Goal: Task Accomplishment & Management: Manage account settings

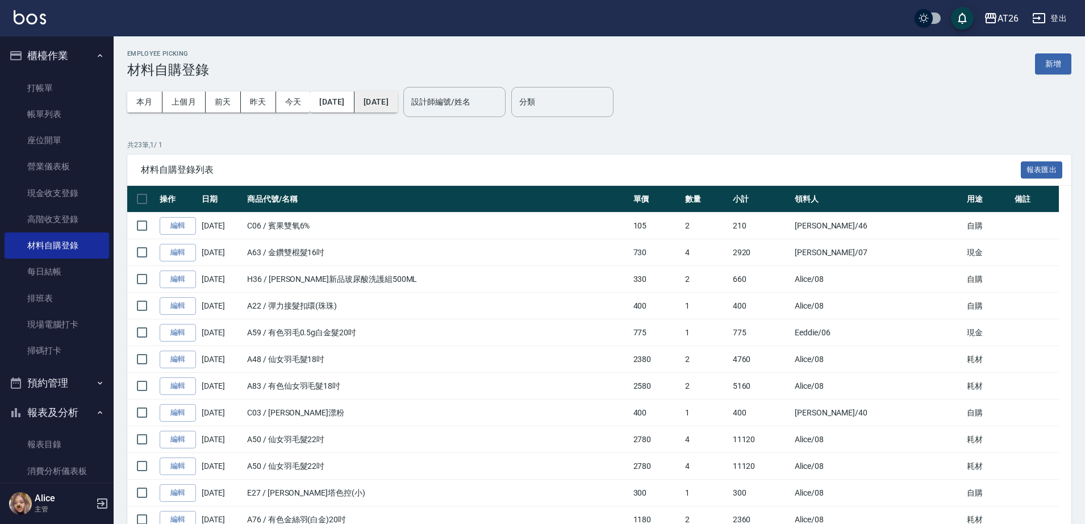
click at [392, 107] on button "[DATE]" at bounding box center [376, 101] width 43 height 21
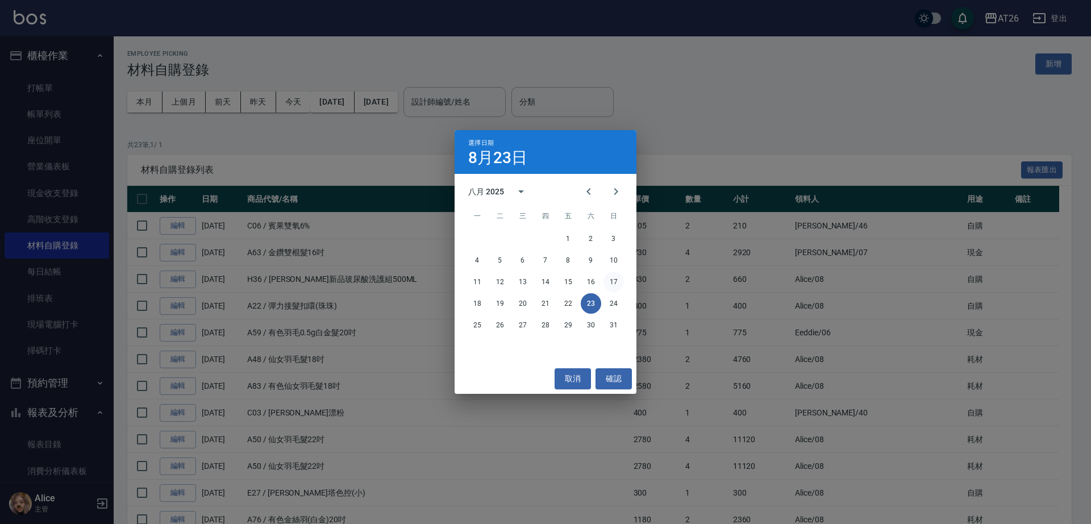
click at [615, 283] on button "17" at bounding box center [613, 282] width 20 height 20
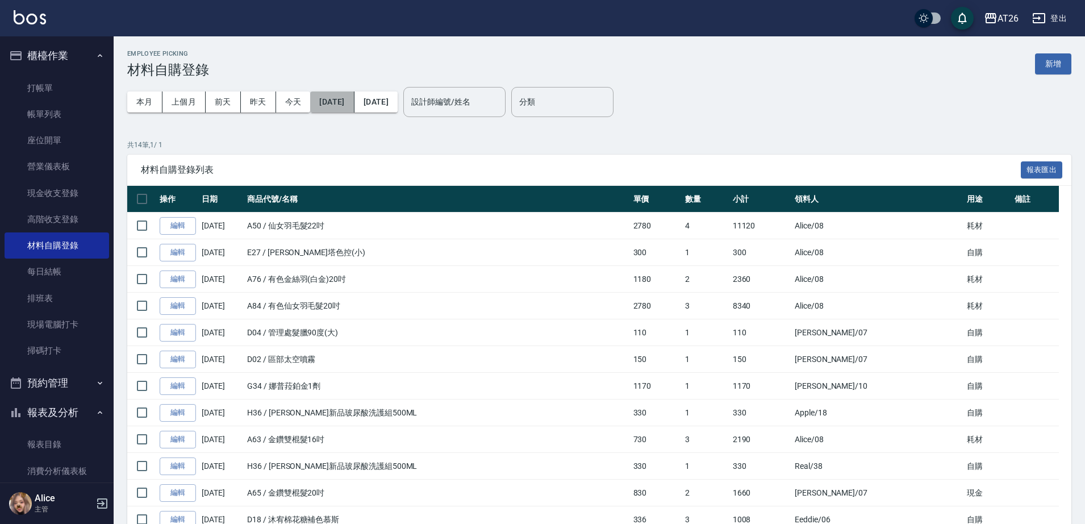
click at [354, 111] on button "[DATE]" at bounding box center [332, 101] width 44 height 21
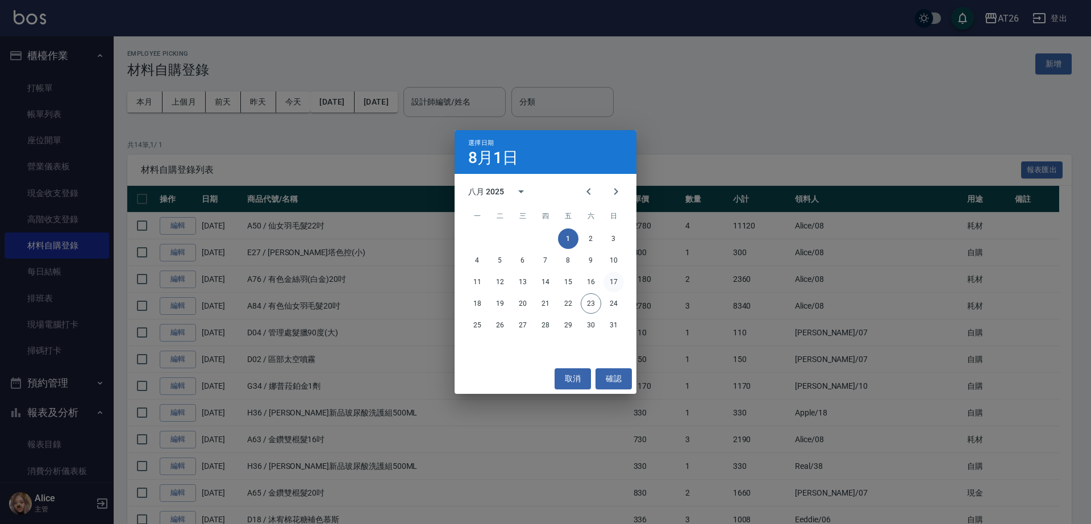
click at [623, 285] on button "17" at bounding box center [613, 282] width 20 height 20
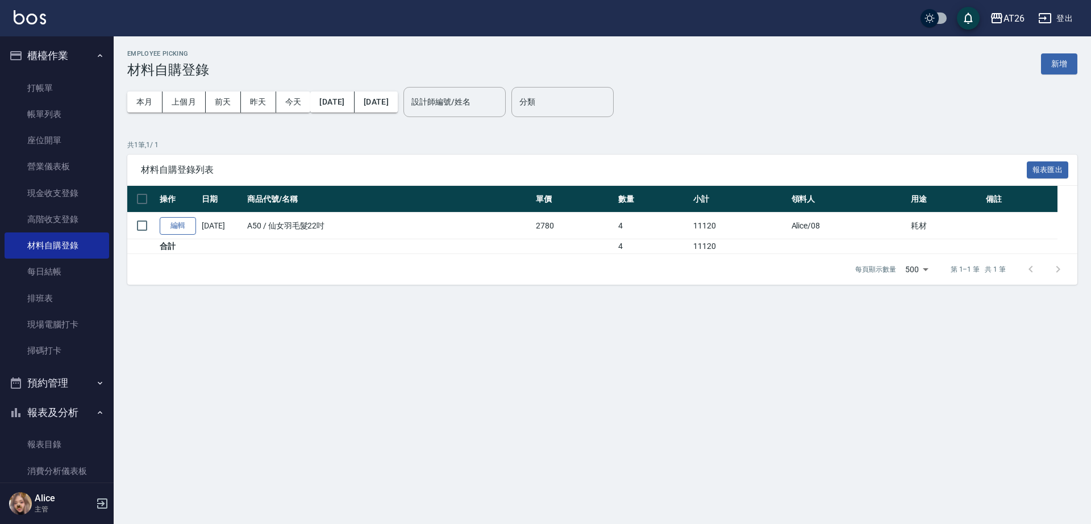
click at [193, 234] on link "編輯" at bounding box center [178, 226] width 36 height 18
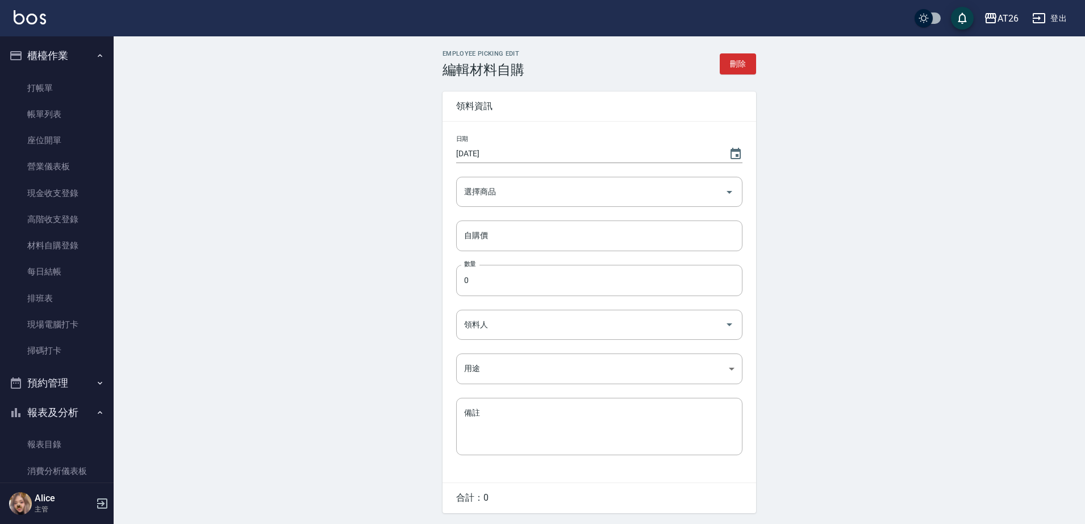
type input "[DATE]"
type input "仙女羽毛髮22吋"
type input "2780"
type input "4"
type input "Alice"
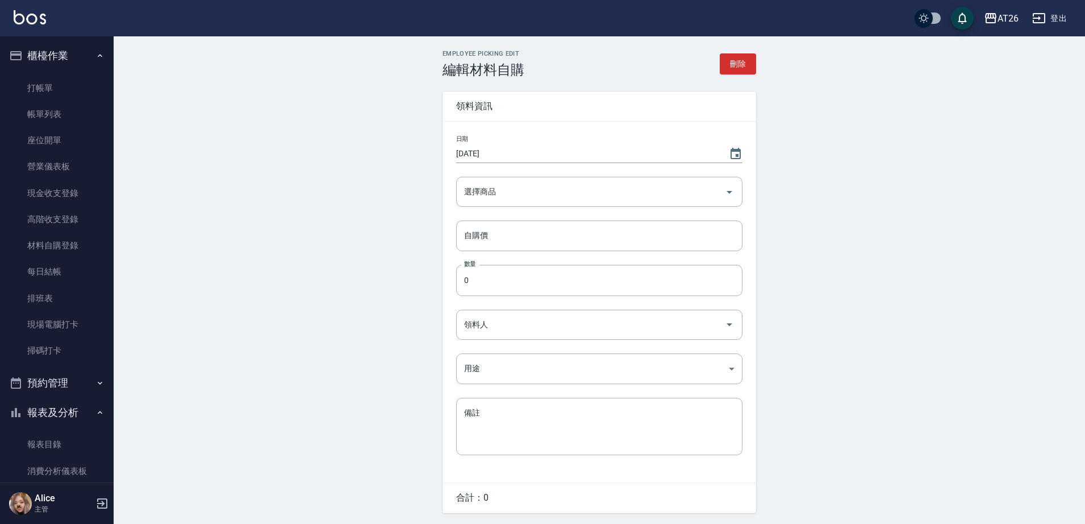
type input "耗材"
click at [613, 412] on textarea "備註" at bounding box center [599, 426] width 270 height 39
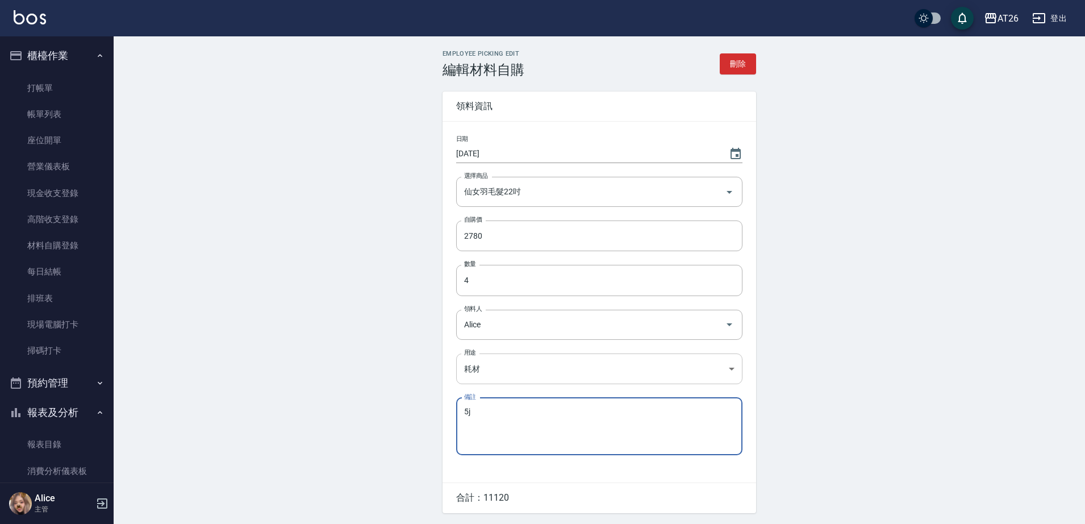
type textarea "5"
type textarea "中租"
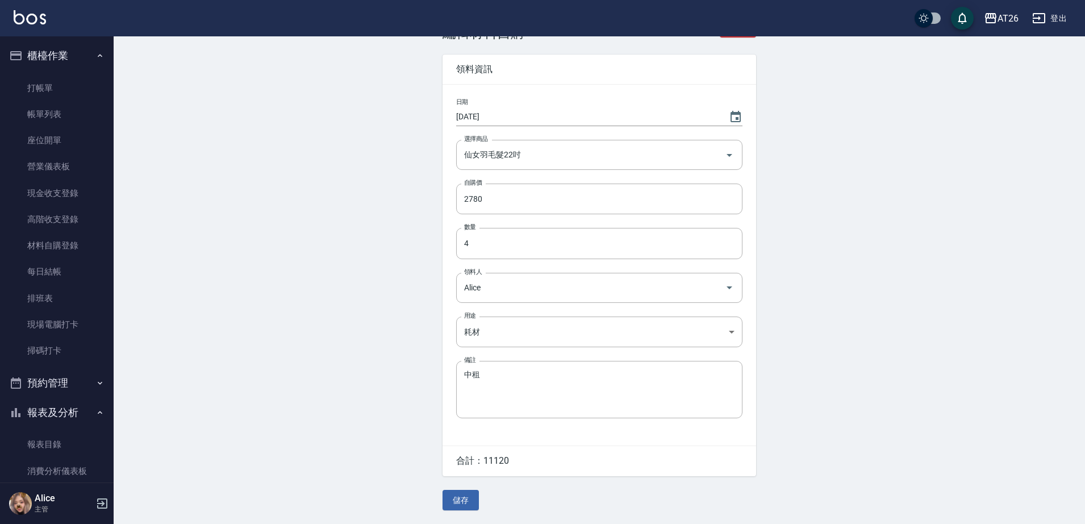
scroll to position [39, 0]
click at [468, 509] on button "儲存" at bounding box center [461, 500] width 36 height 21
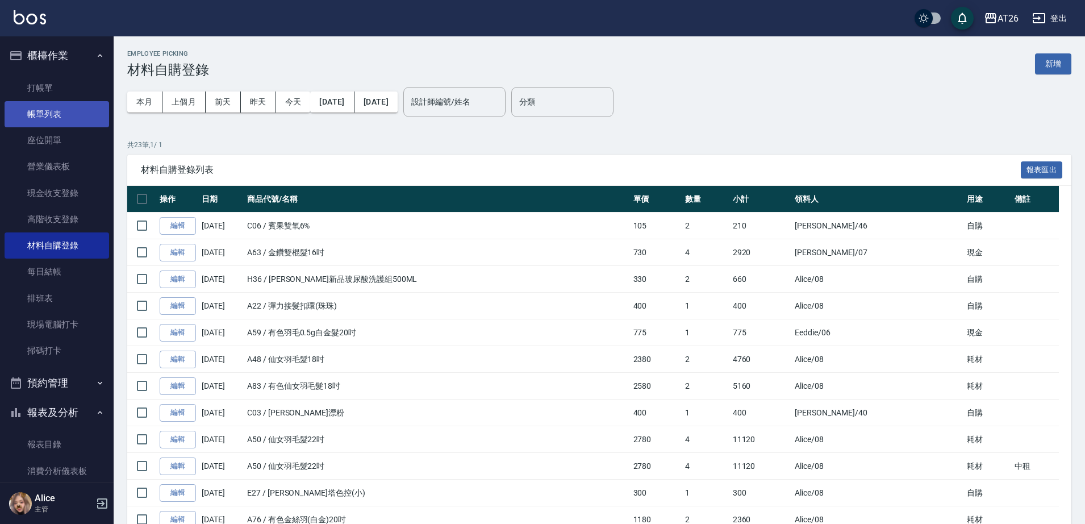
click at [49, 119] on link "帳單列表" at bounding box center [57, 114] width 105 height 26
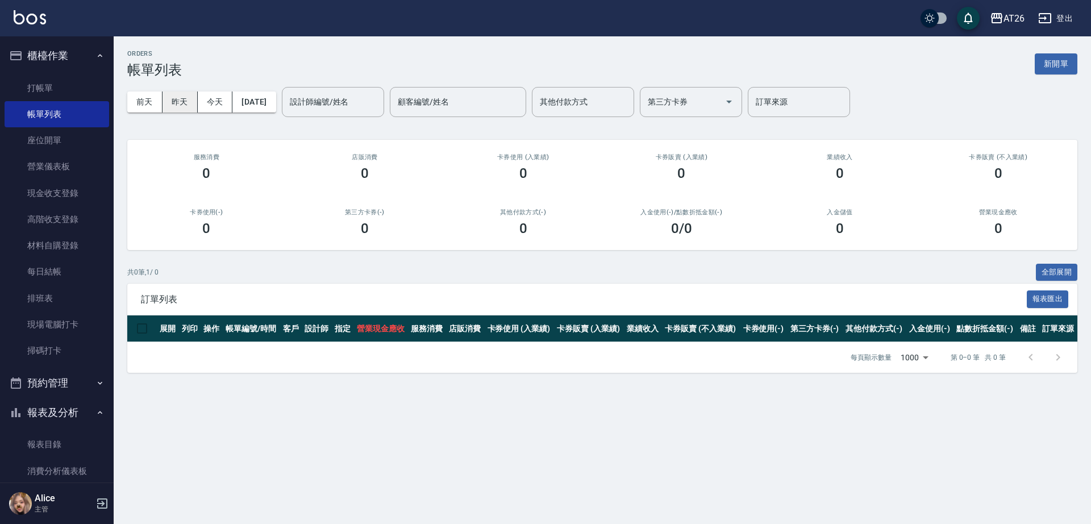
click at [178, 97] on button "昨天" at bounding box center [180, 101] width 35 height 21
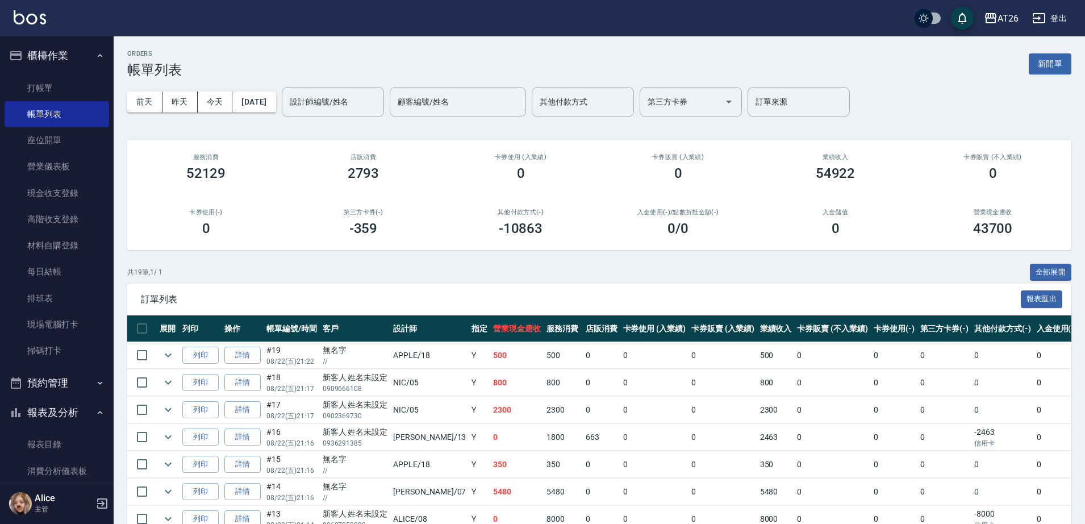
click at [263, 86] on div "[DATE] [DATE] [DATE] [DATE] 設計師編號/姓名 設計師編號/姓名 顧客編號/姓名 顧客編號/姓名 其他付款方式 其他付款方式 第三方…" at bounding box center [599, 102] width 944 height 48
click at [262, 97] on button "[DATE]" at bounding box center [253, 101] width 43 height 21
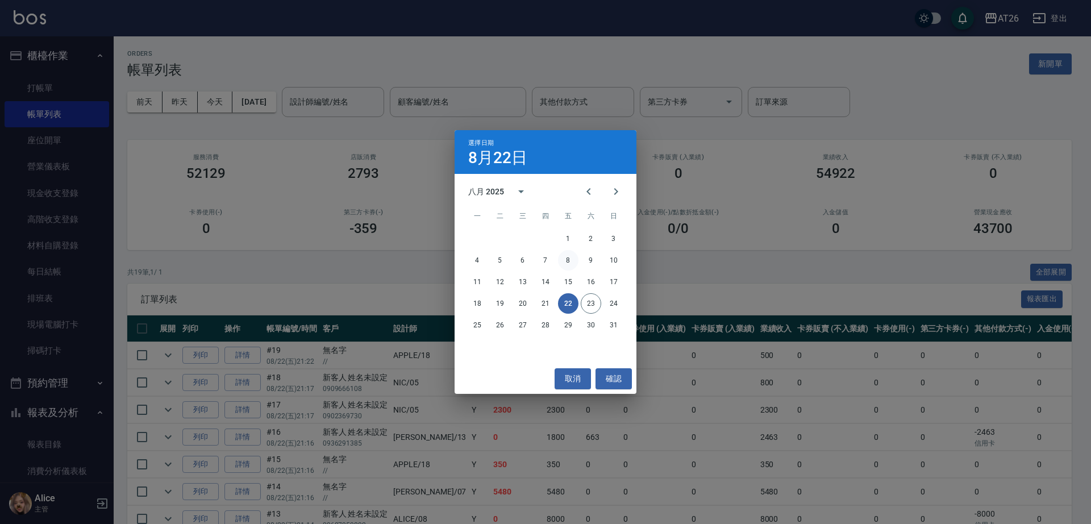
click at [565, 261] on button "8" at bounding box center [568, 260] width 20 height 20
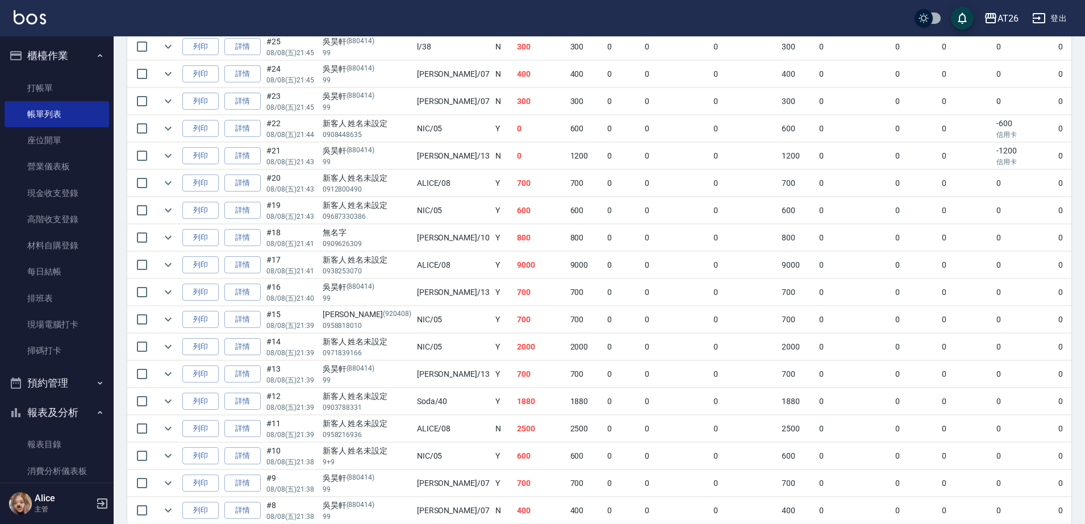
scroll to position [478, 0]
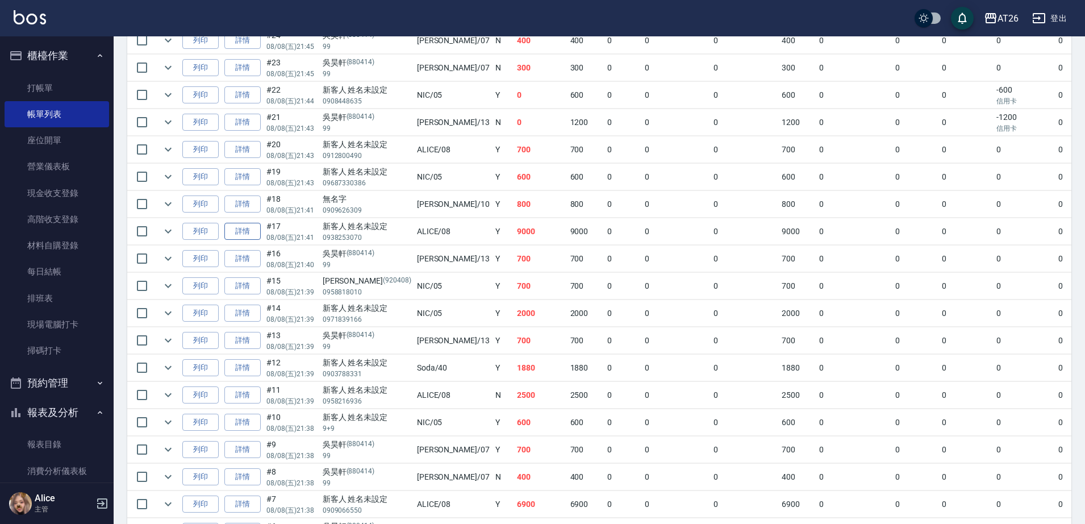
click at [240, 234] on link "詳情" at bounding box center [242, 232] width 36 height 18
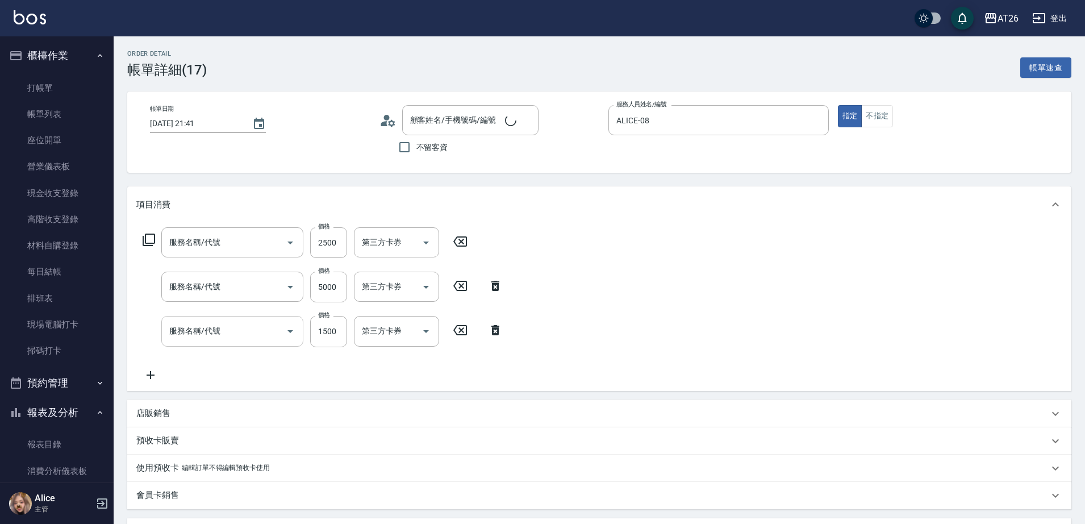
type input "[DATE] 21:41"
type input "ALICE-08"
type input "900"
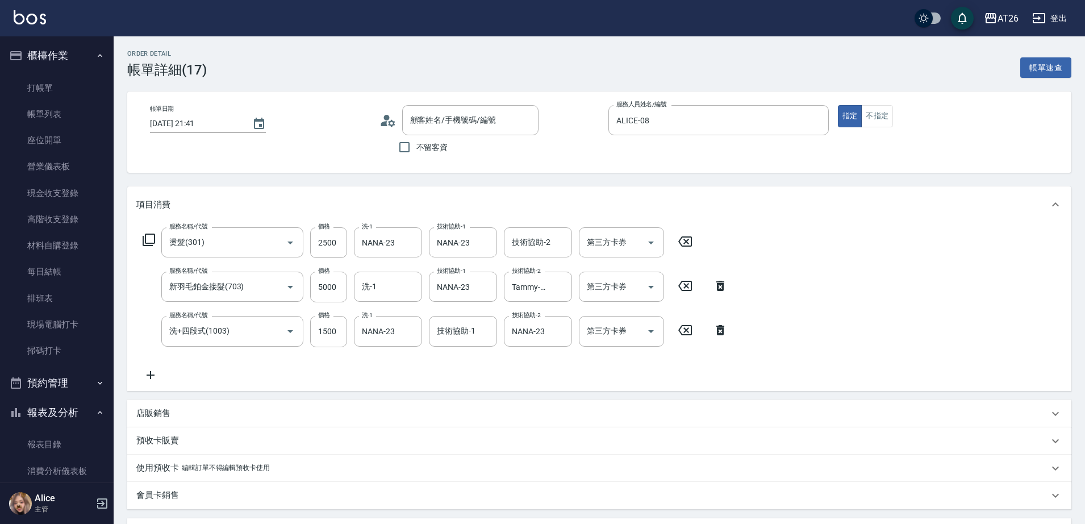
type input "新客人 姓名未設定/0938253070/null"
type input "燙髮(301)"
type input "新羽毛鉑金接髮(703)"
type input "洗+四段式(1003)"
click at [228, 293] on input "新羽毛鉑金接髮(703)" at bounding box center [216, 287] width 100 height 20
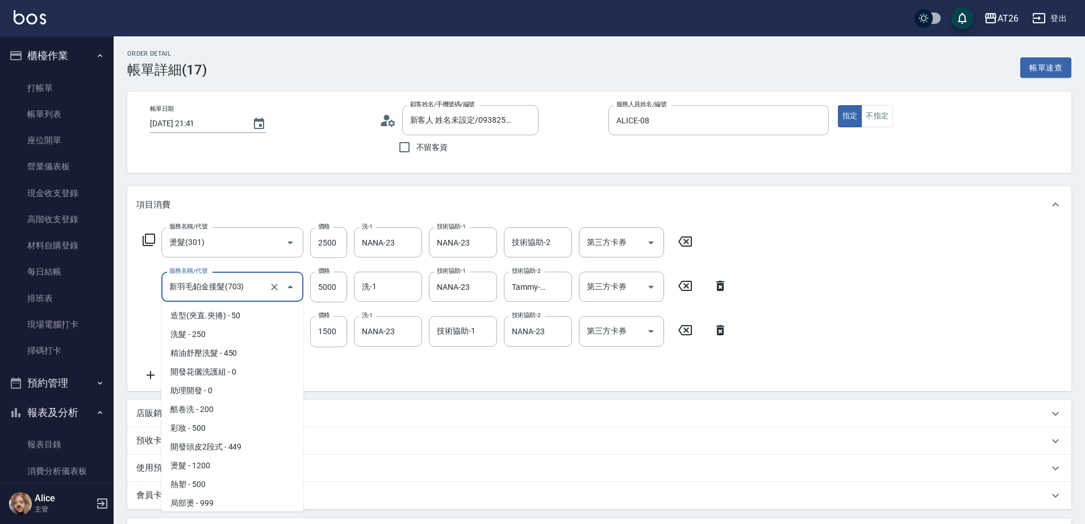
scroll to position [1051, 0]
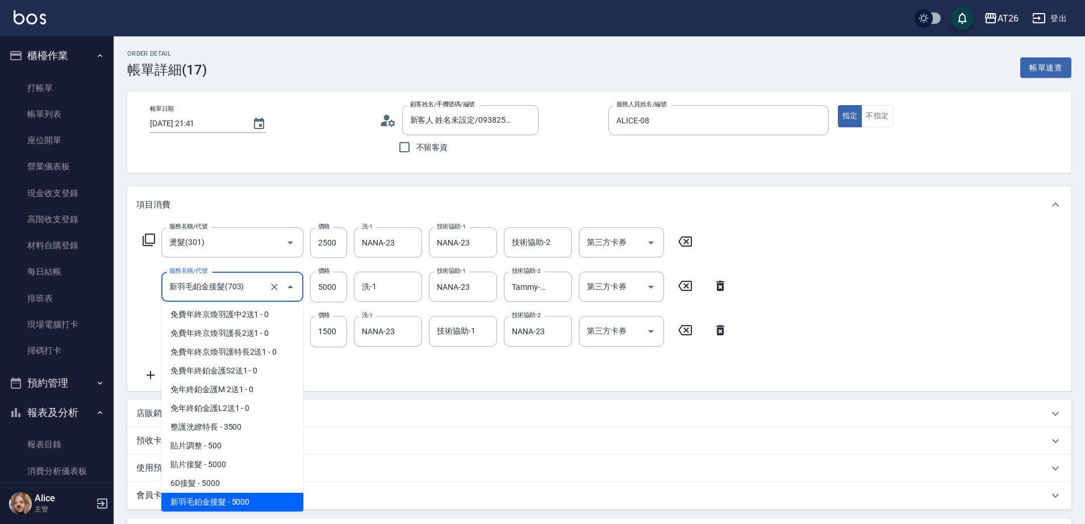
click at [228, 293] on input "新羽毛鉑金接髮(703)" at bounding box center [216, 287] width 100 height 20
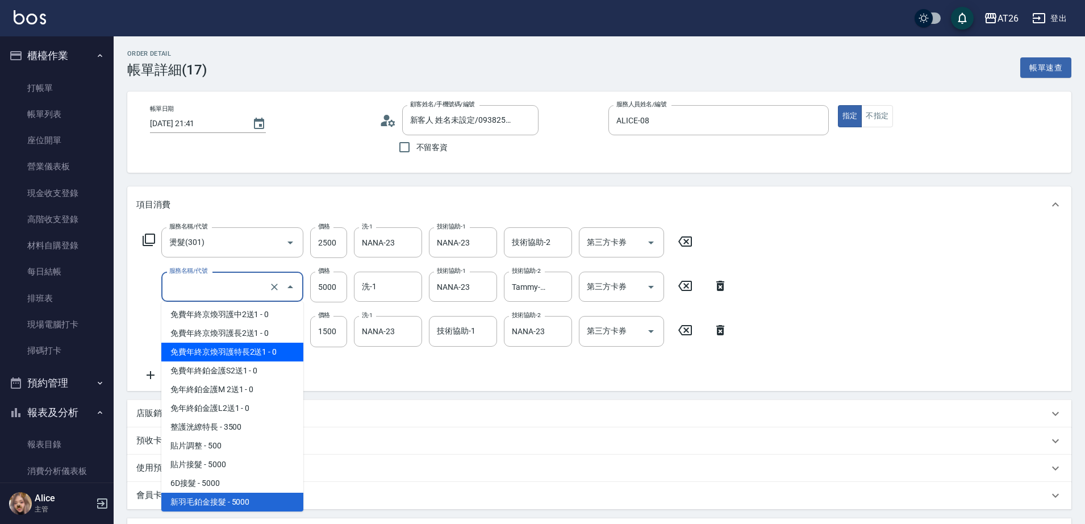
type input "ㄊㄧ"
type input "400"
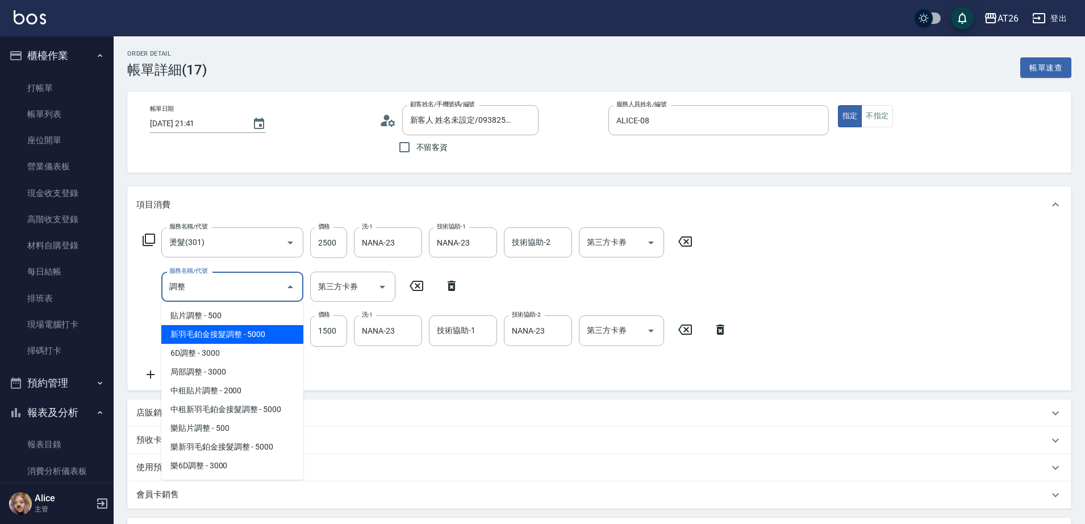
type input "新羽毛鉑金接髮調整(704)"
type input "900"
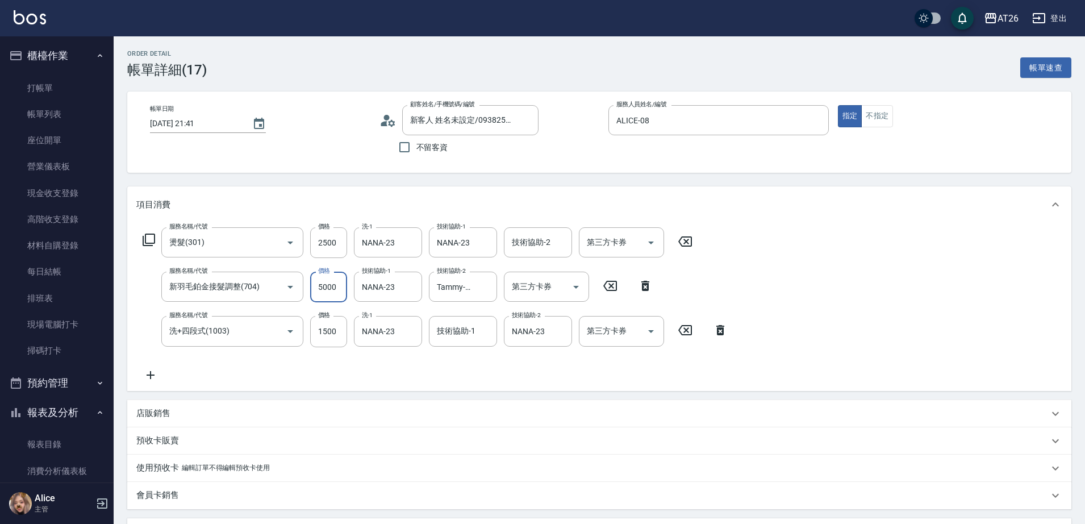
click at [828, 297] on div "服務名稱/代號 燙髮(301) 服務名稱/代號 價格 2500 價格 洗-1 NANA-23 洗-1 技術協助-1 NANA-23 技術協助-1 技術協助-2…" at bounding box center [599, 307] width 944 height 168
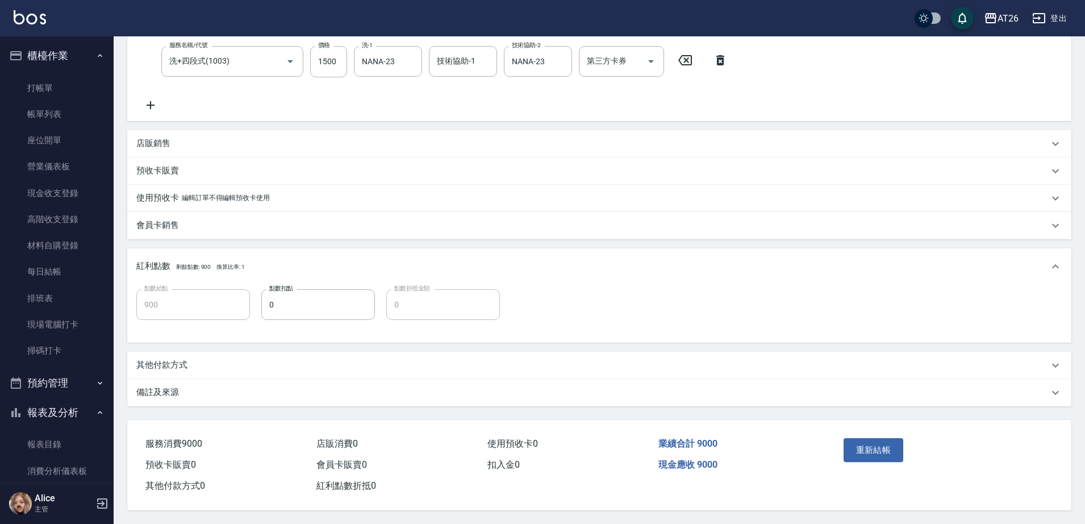
scroll to position [275, 0]
click at [863, 439] on button "重新結帳" at bounding box center [874, 450] width 60 height 24
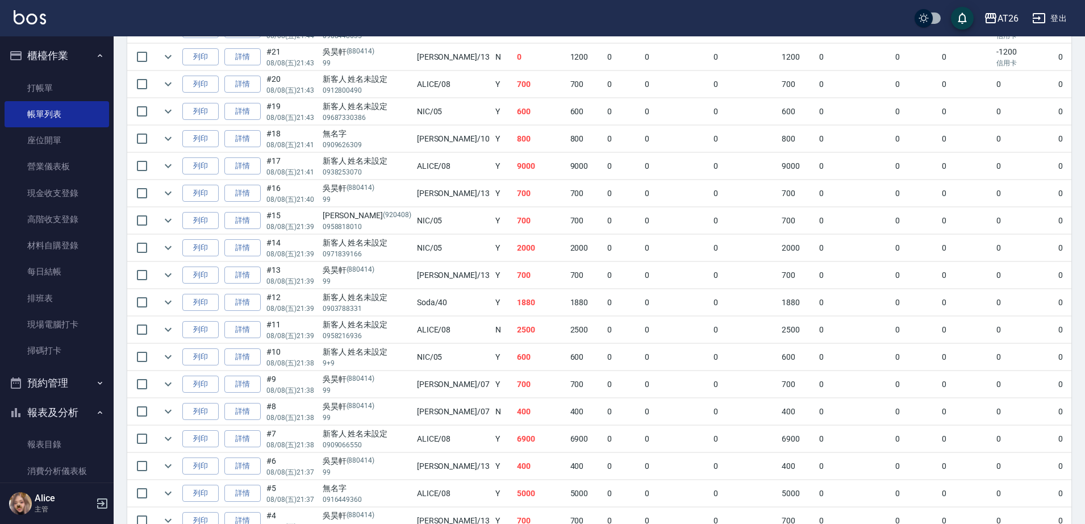
scroll to position [568, 0]
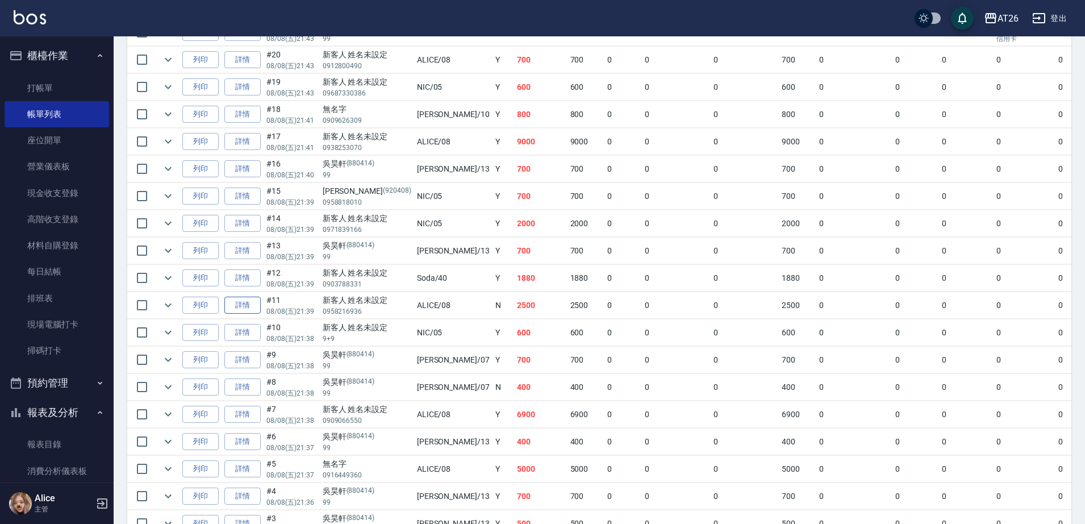
click at [259, 308] on link "詳情" at bounding box center [242, 306] width 36 height 18
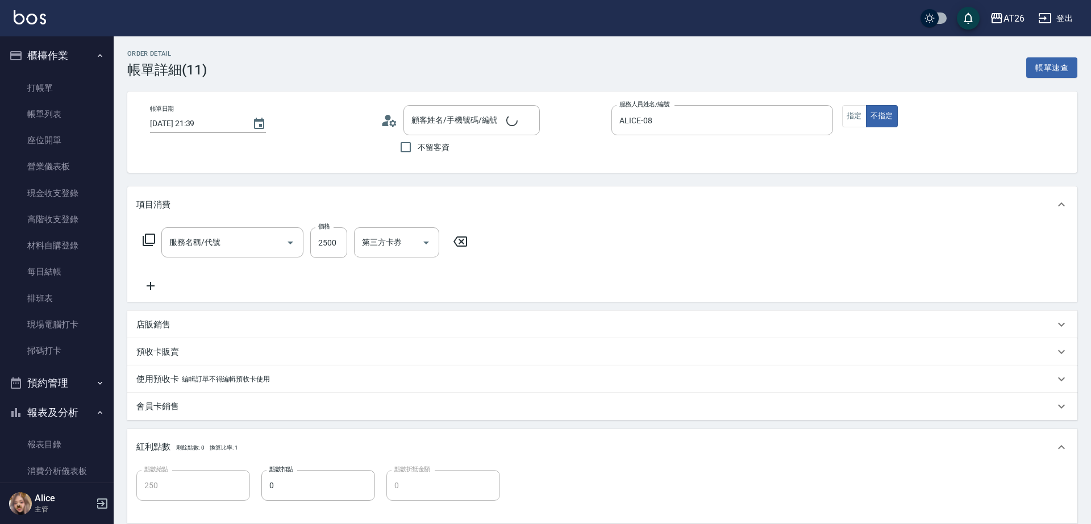
type input "[DATE] 21:39"
type input "ALICE-08"
type input "250"
type input "新客人 姓名未設定/0958216936/null"
type input "燙髮(301)"
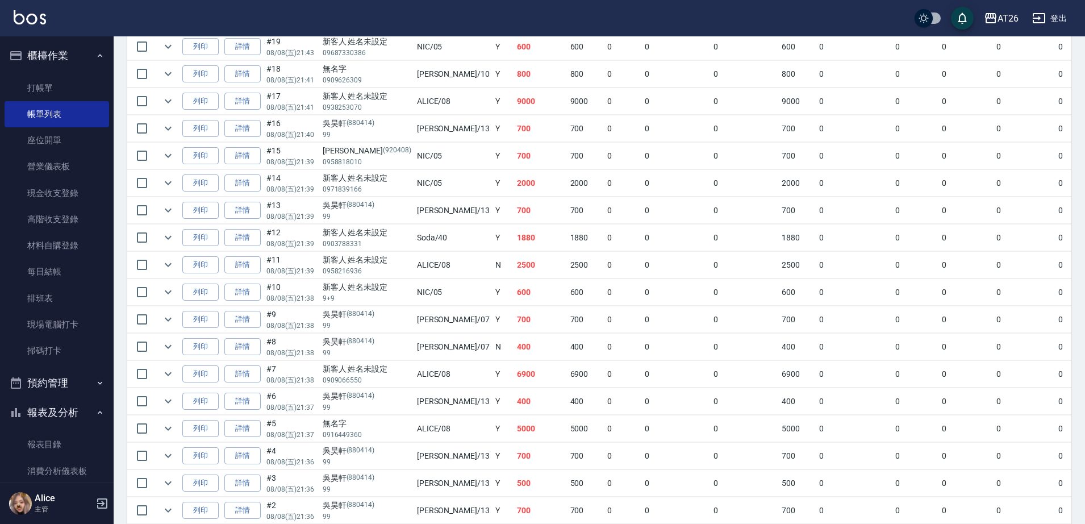
scroll to position [692, 0]
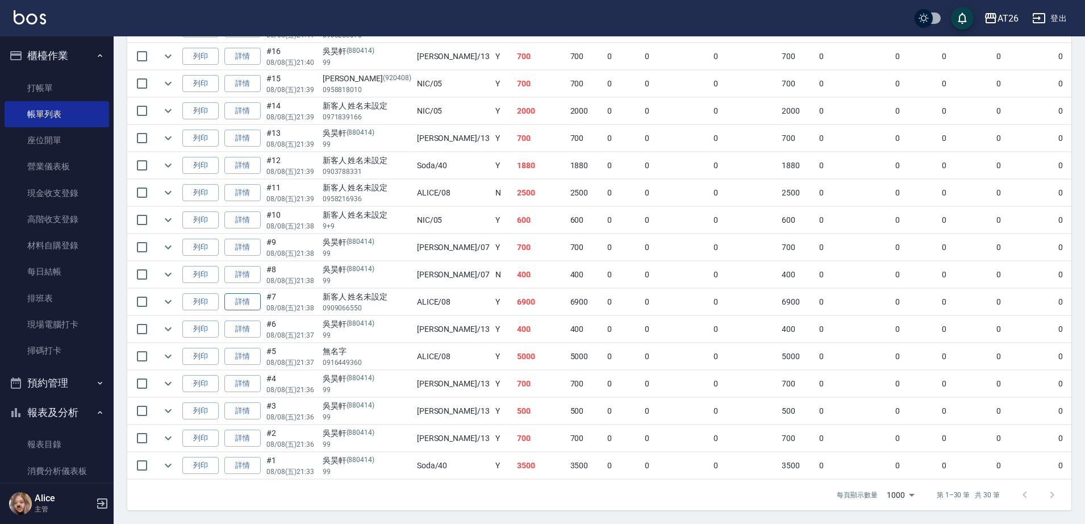
click at [235, 293] on link "詳情" at bounding box center [242, 302] width 36 height 18
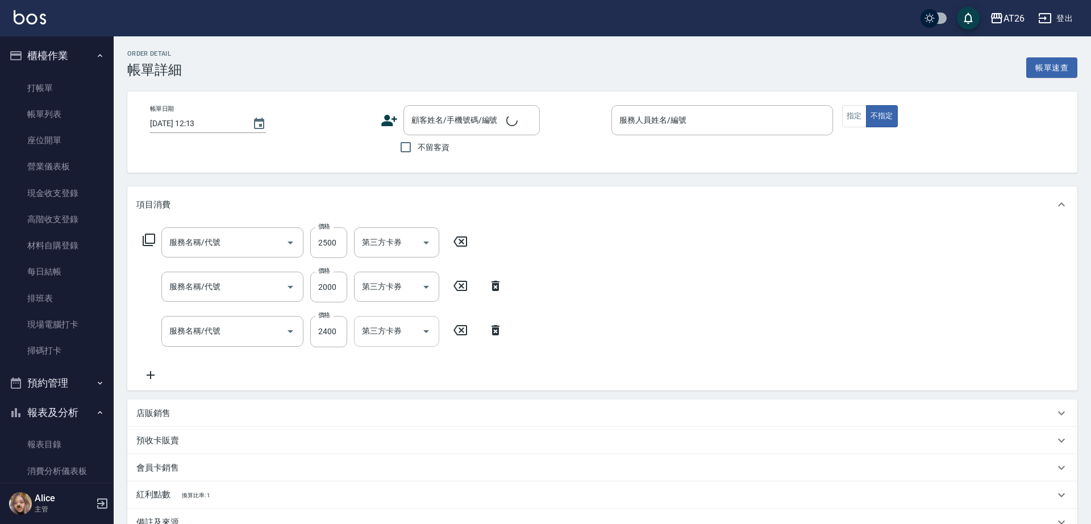
type input "[DATE] 21:38"
type input "ALICE-08"
type input "690"
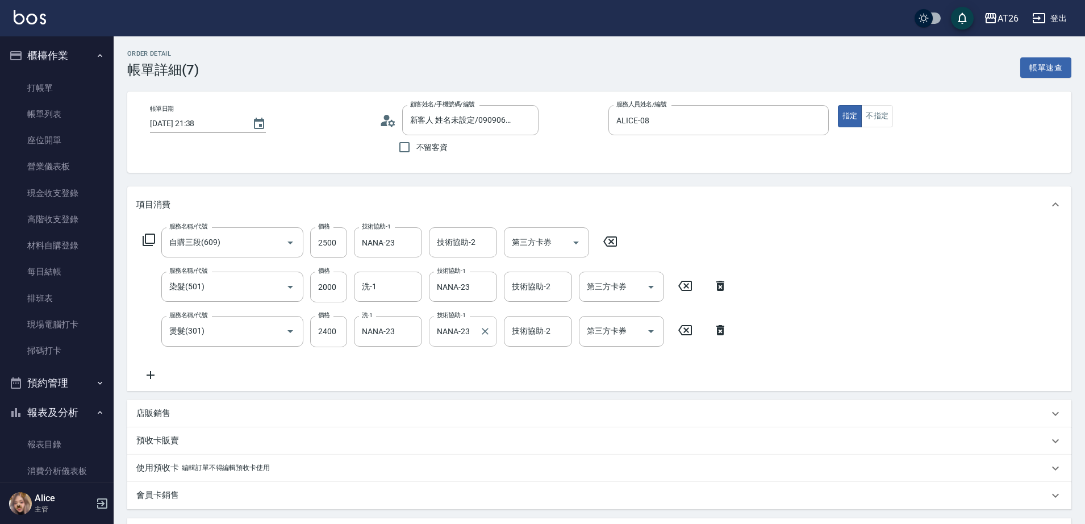
type input "新客人 姓名未設定/0909066550/null"
type input "自購三段(609)"
type input "染髮(501)"
type input "燙髮(301)"
drag, startPoint x: 453, startPoint y: 339, endPoint x: 456, endPoint y: 330, distance: 10.1
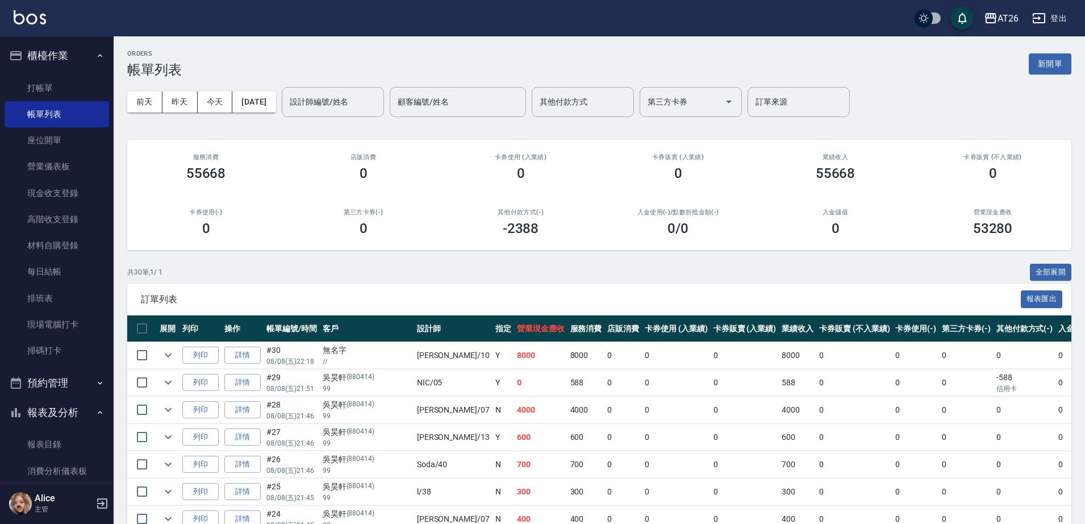
click at [363, 104] on input "設計師編號/姓名" at bounding box center [333, 102] width 92 height 20
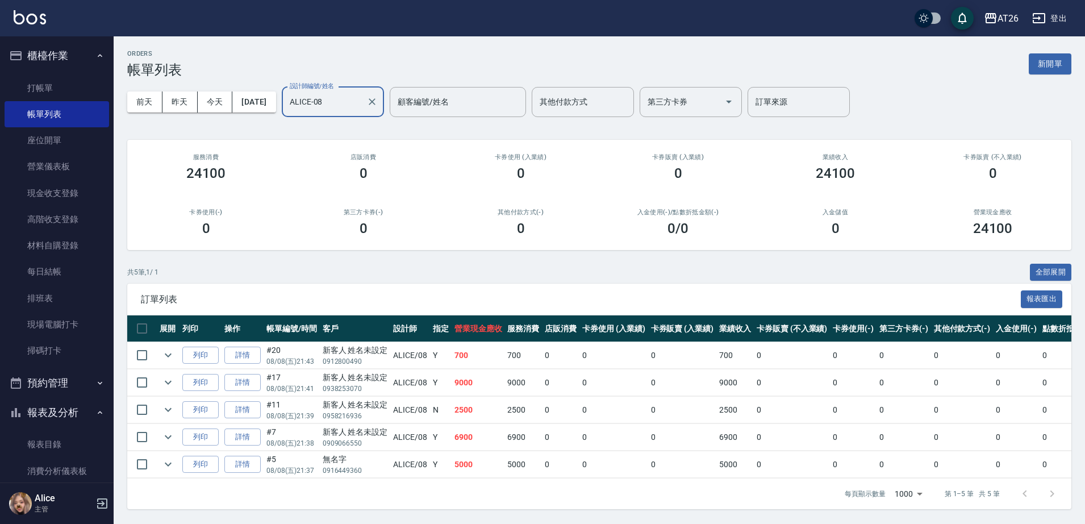
scroll to position [10, 0]
type input "ALICE-08"
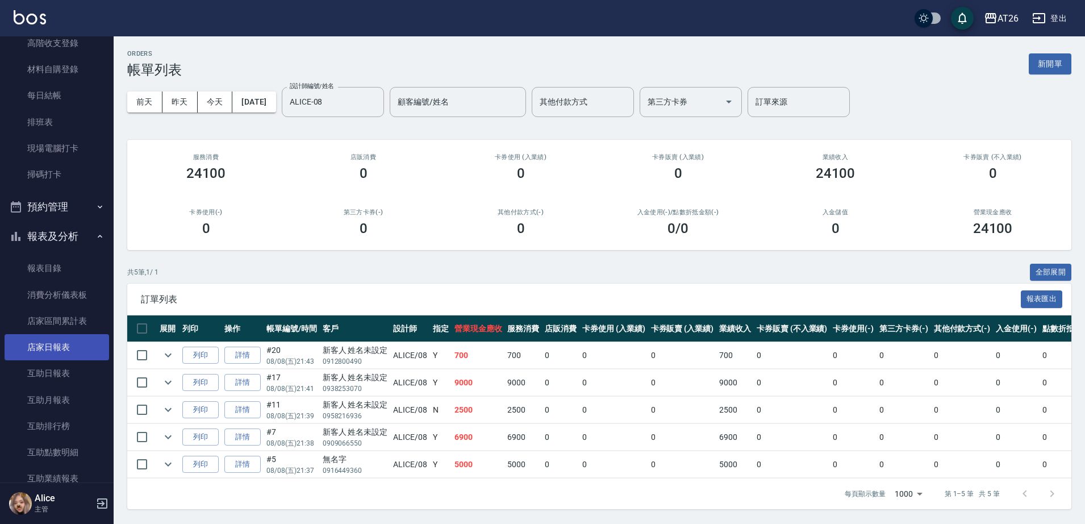
scroll to position [355, 0]
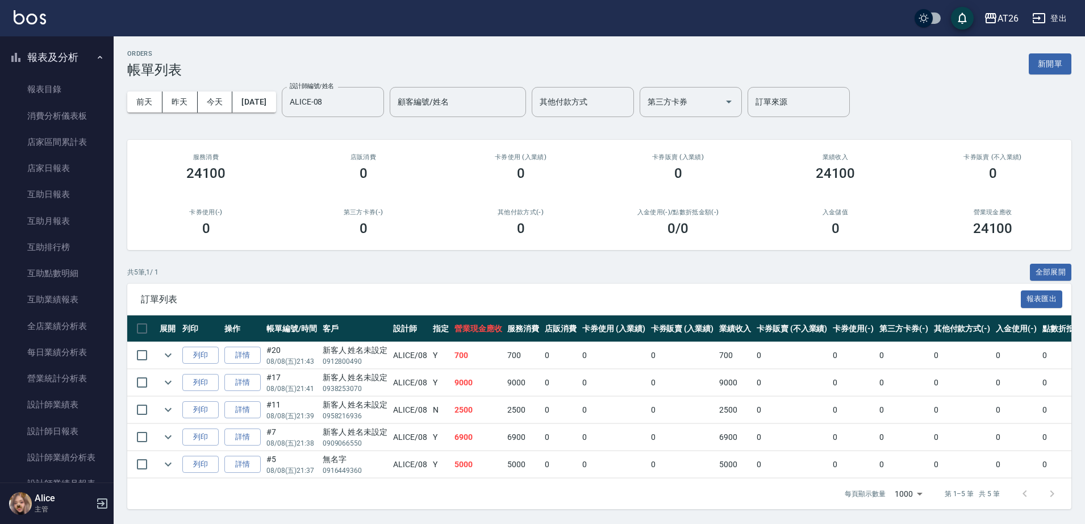
click at [73, 59] on button "報表及分析" at bounding box center [57, 58] width 105 height 30
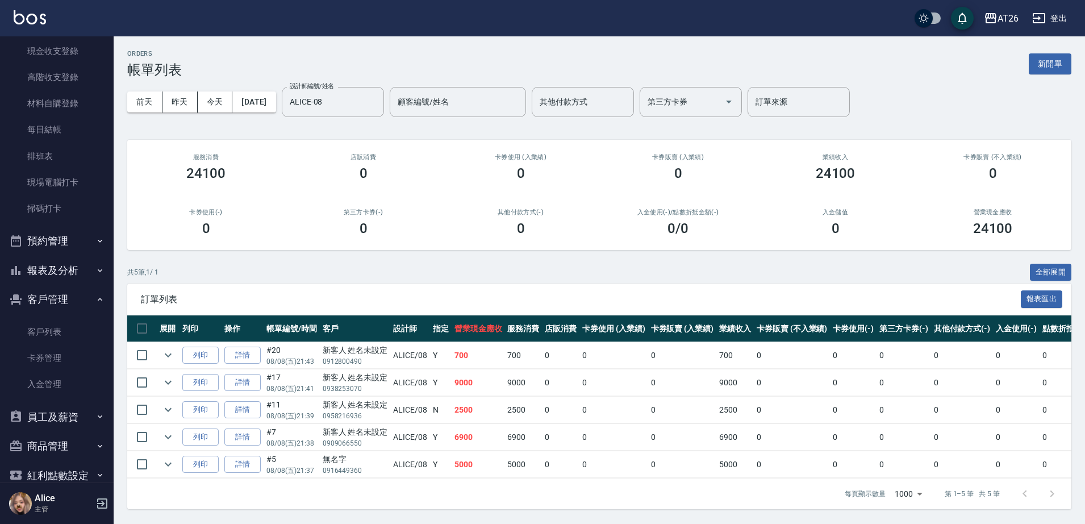
scroll to position [193, 0]
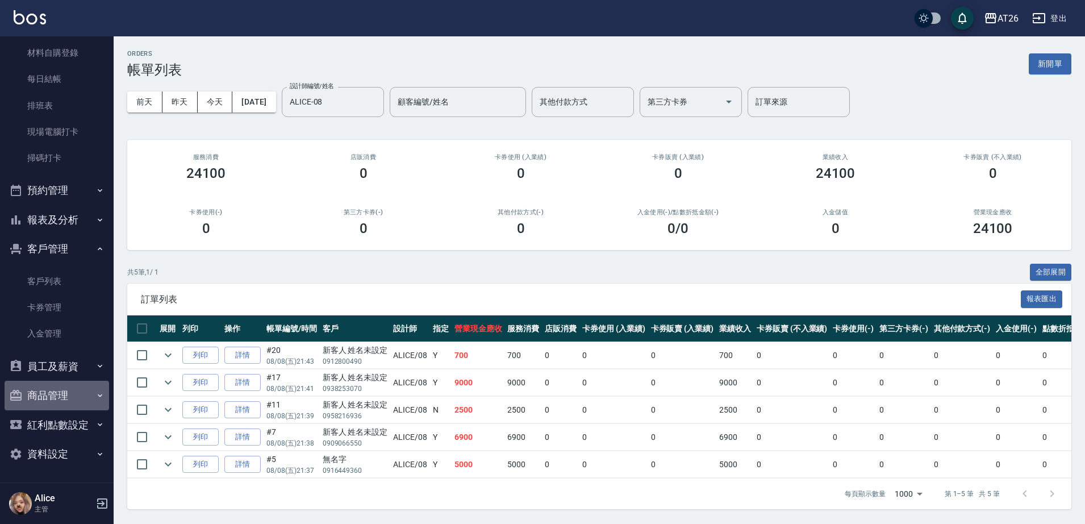
click at [69, 388] on button "商品管理" at bounding box center [57, 396] width 105 height 30
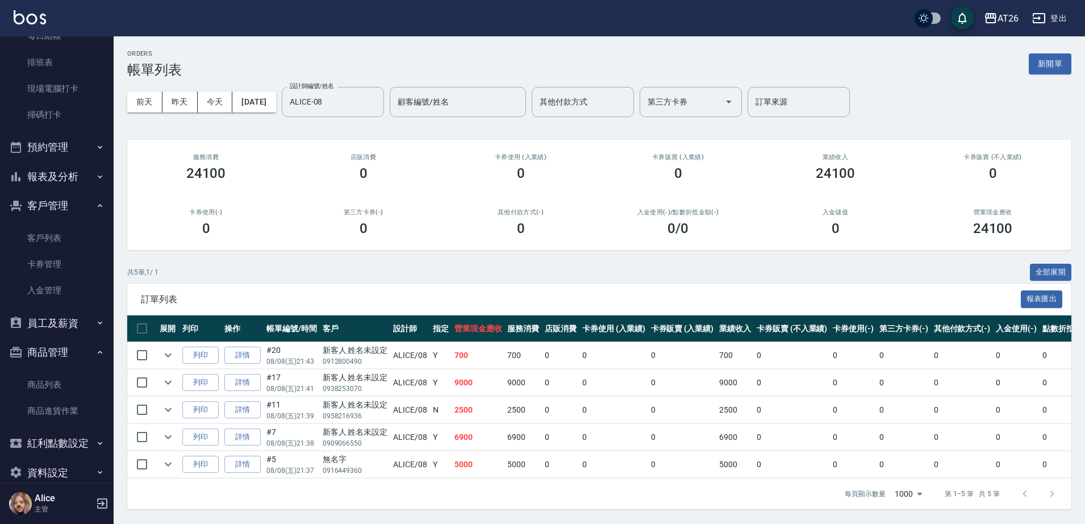
scroll to position [254, 0]
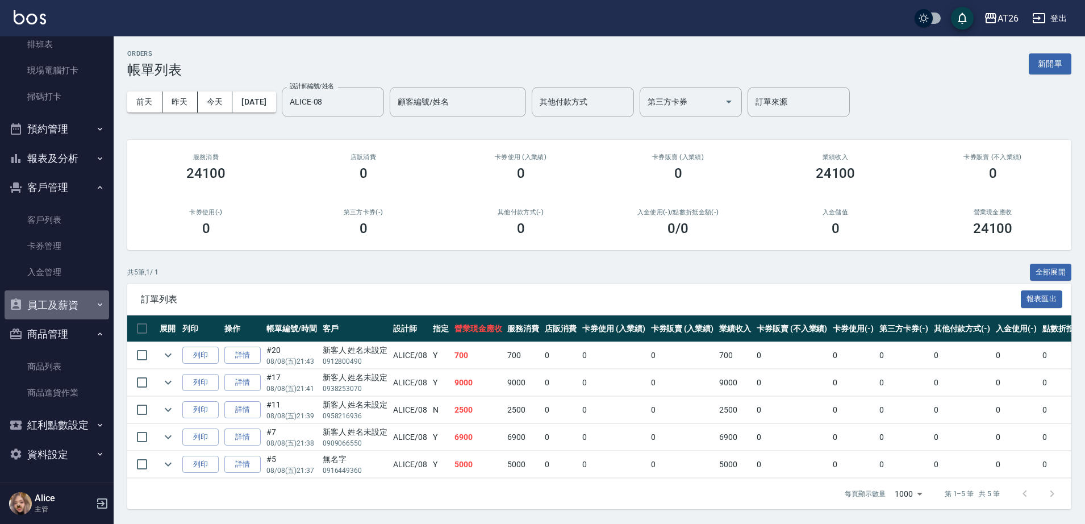
click at [81, 301] on button "員工及薪資" at bounding box center [57, 305] width 105 height 30
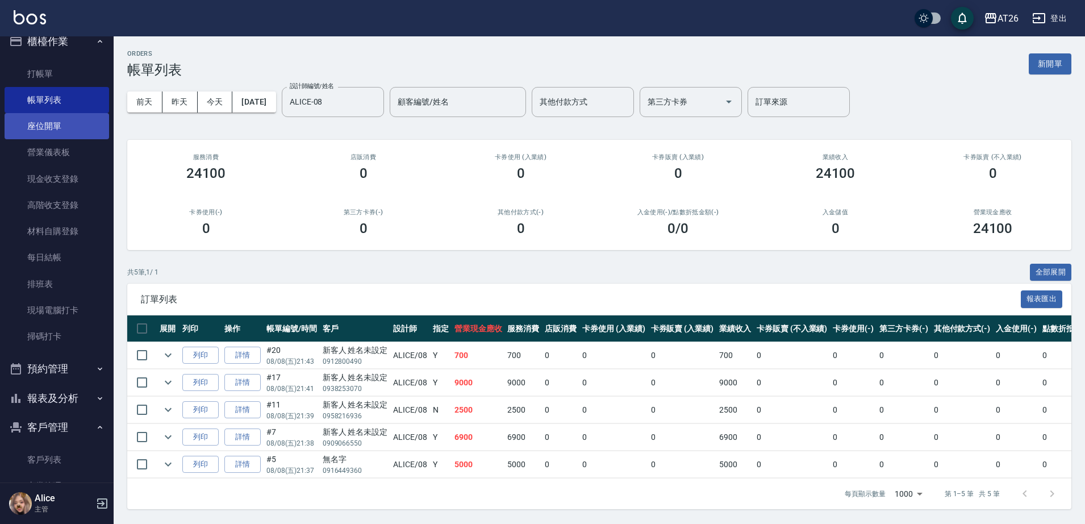
scroll to position [0, 0]
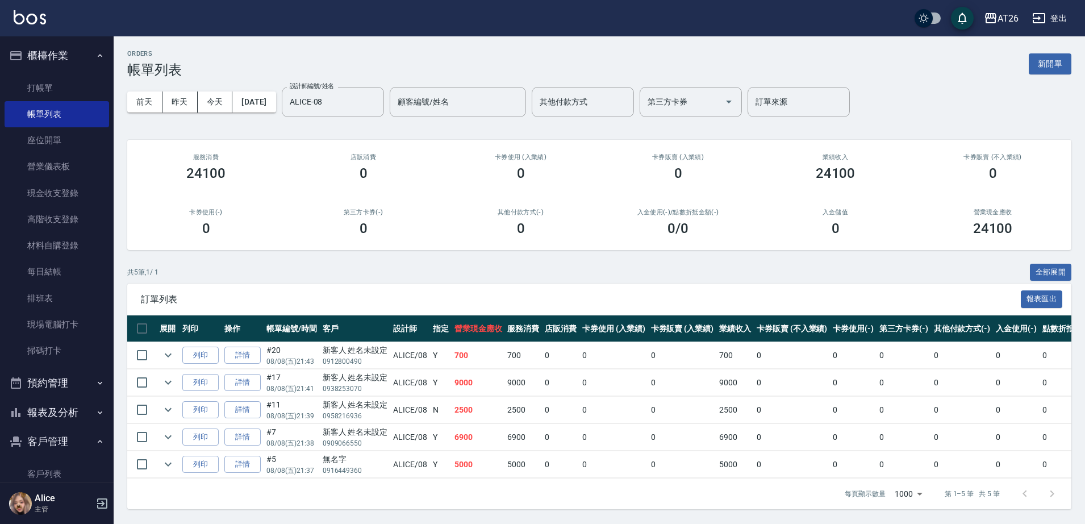
click at [47, 374] on button "預約管理" at bounding box center [57, 383] width 105 height 30
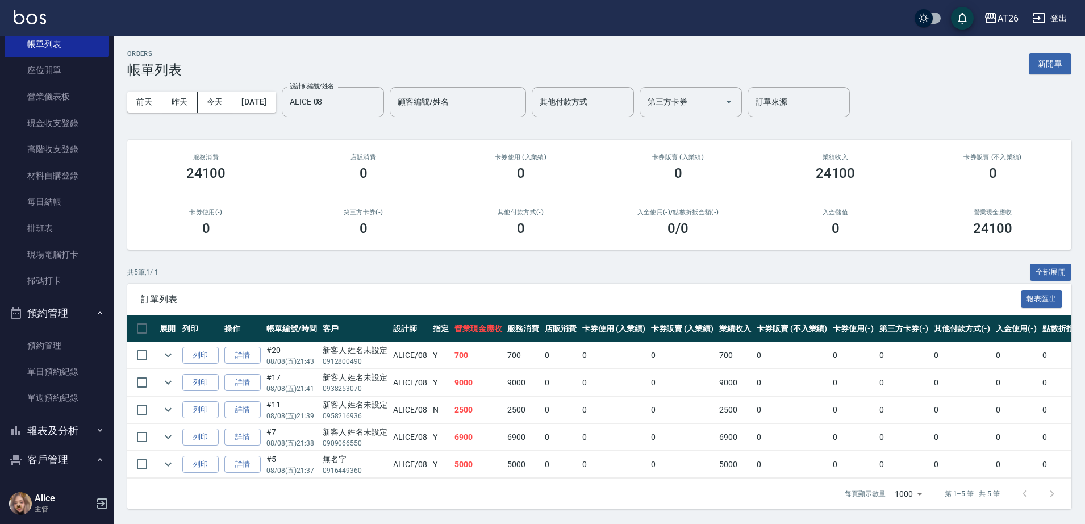
scroll to position [213, 0]
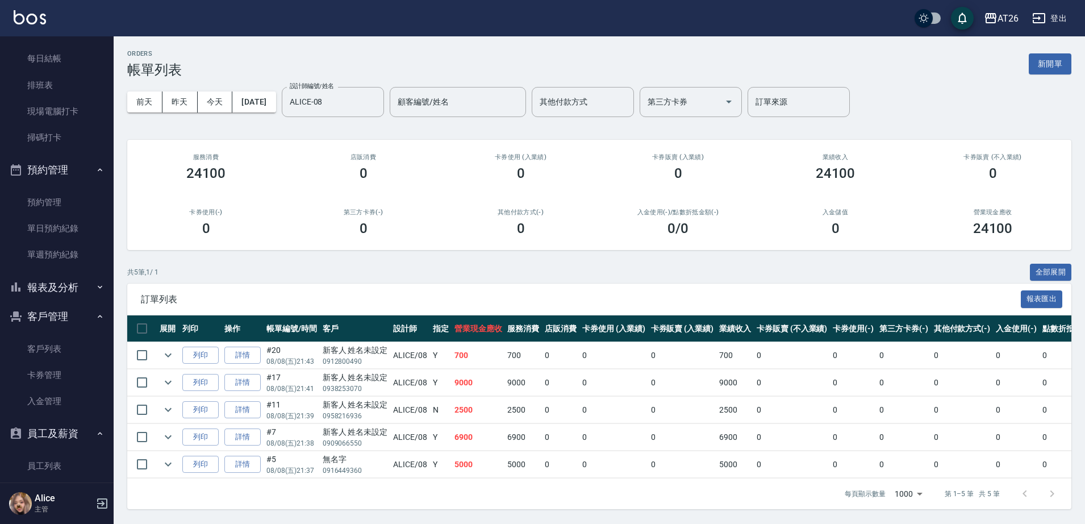
click at [60, 288] on button "報表及分析" at bounding box center [57, 288] width 105 height 30
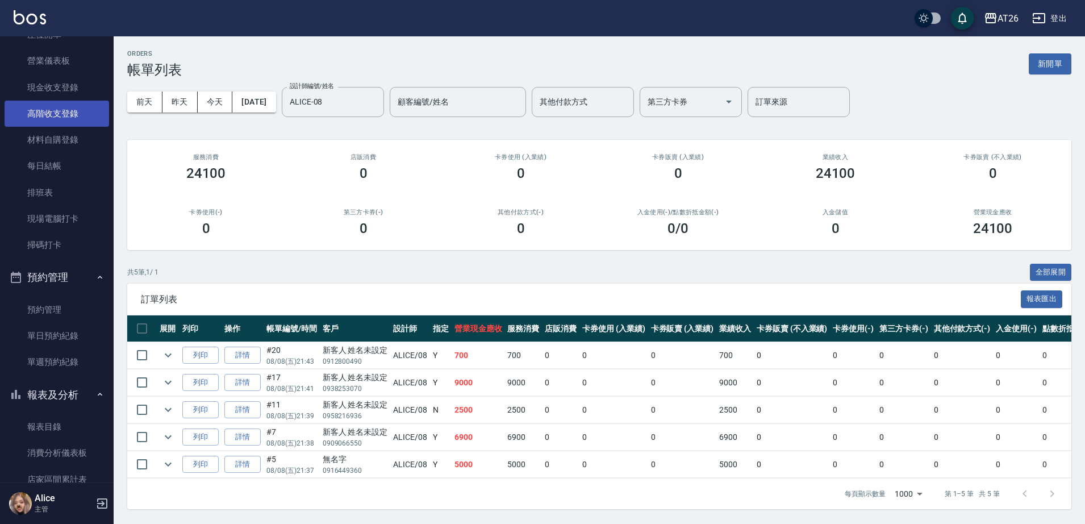
scroll to position [71, 0]
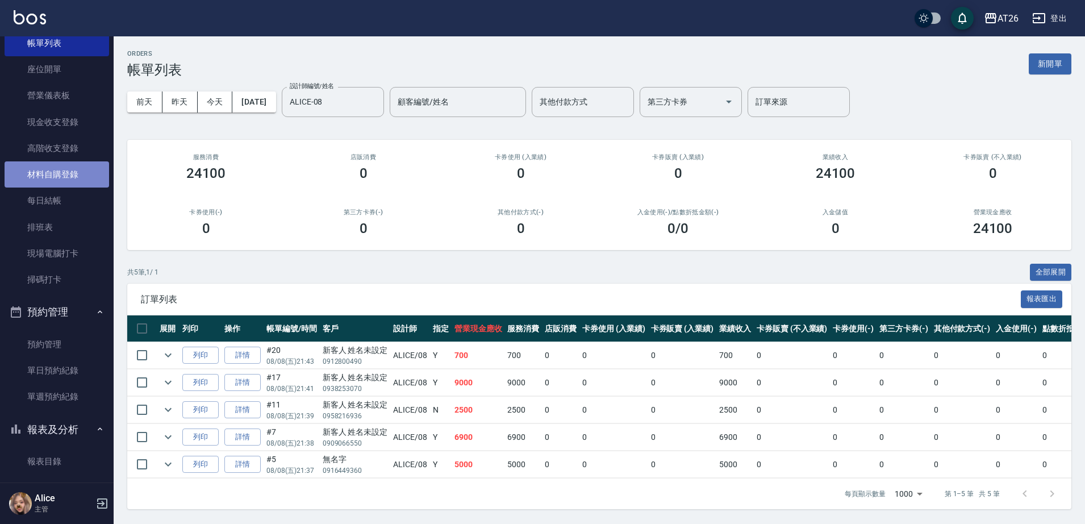
click at [70, 175] on link "材料自購登錄" at bounding box center [57, 174] width 105 height 26
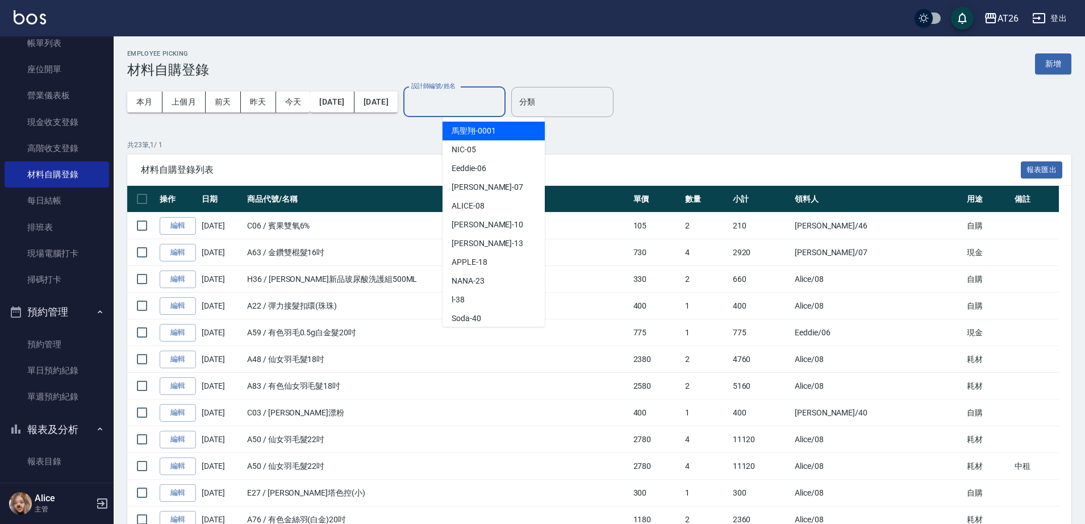
click at [464, 101] on input "設計師編號/姓名" at bounding box center [455, 102] width 92 height 20
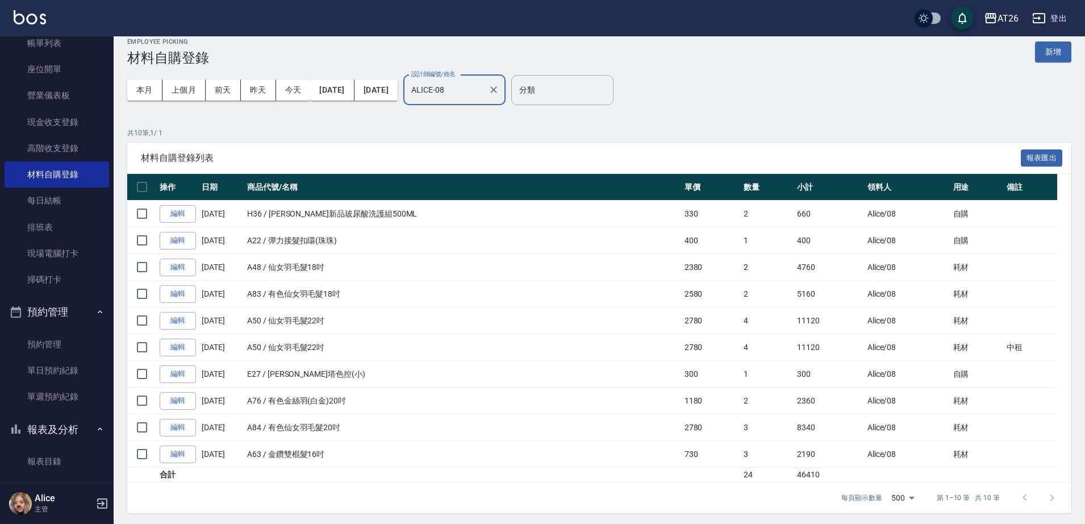
scroll to position [15, 0]
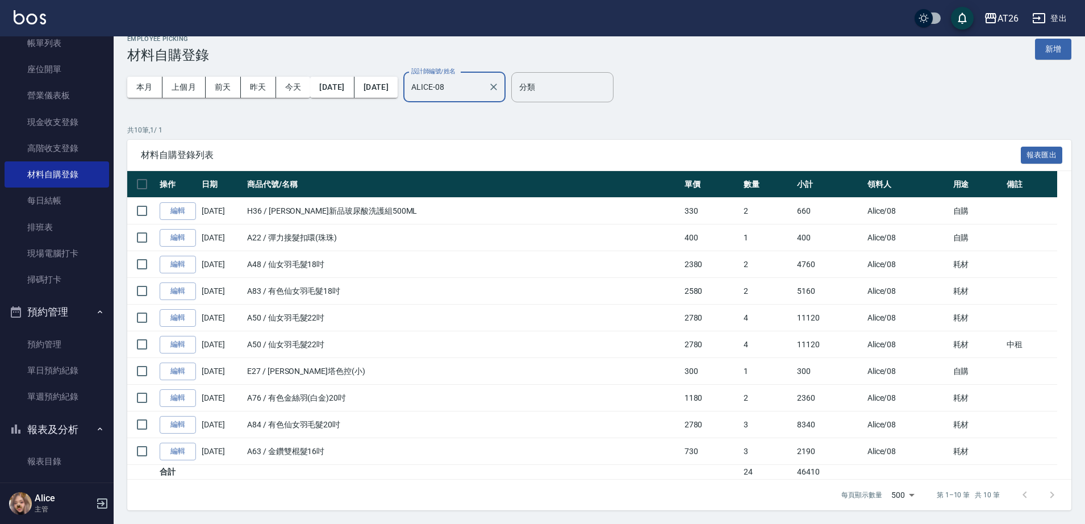
type input "ALICE-08"
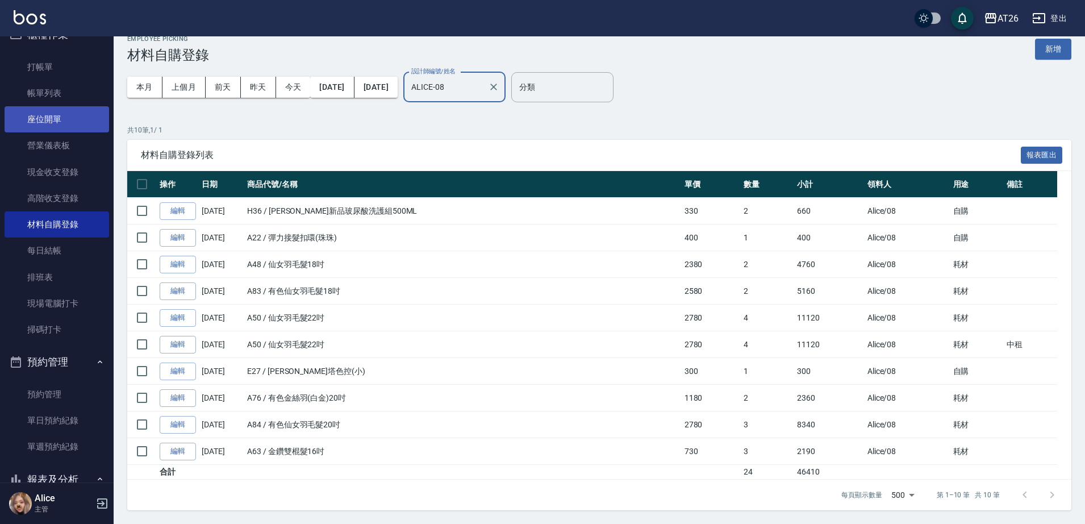
scroll to position [0, 0]
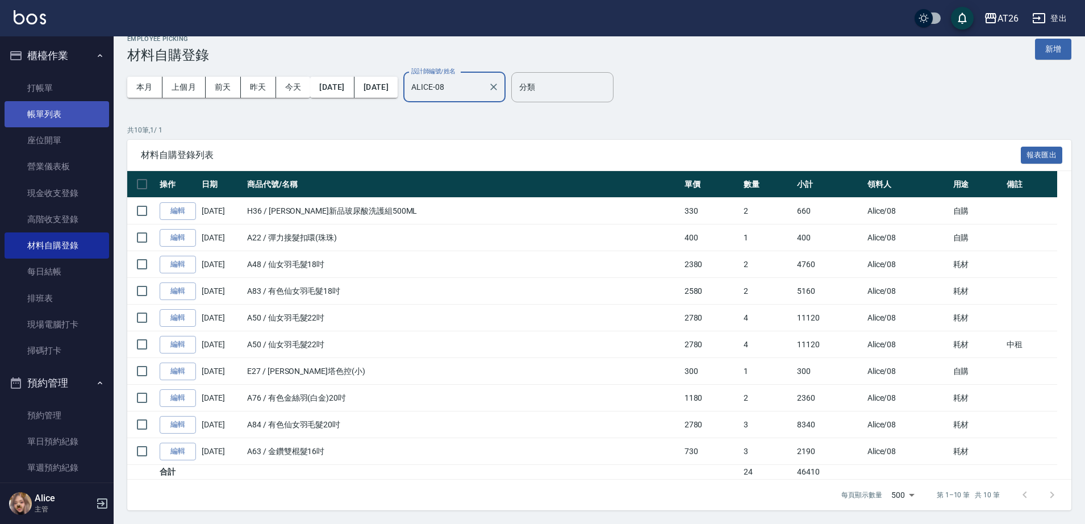
click at [59, 109] on link "帳單列表" at bounding box center [57, 114] width 105 height 26
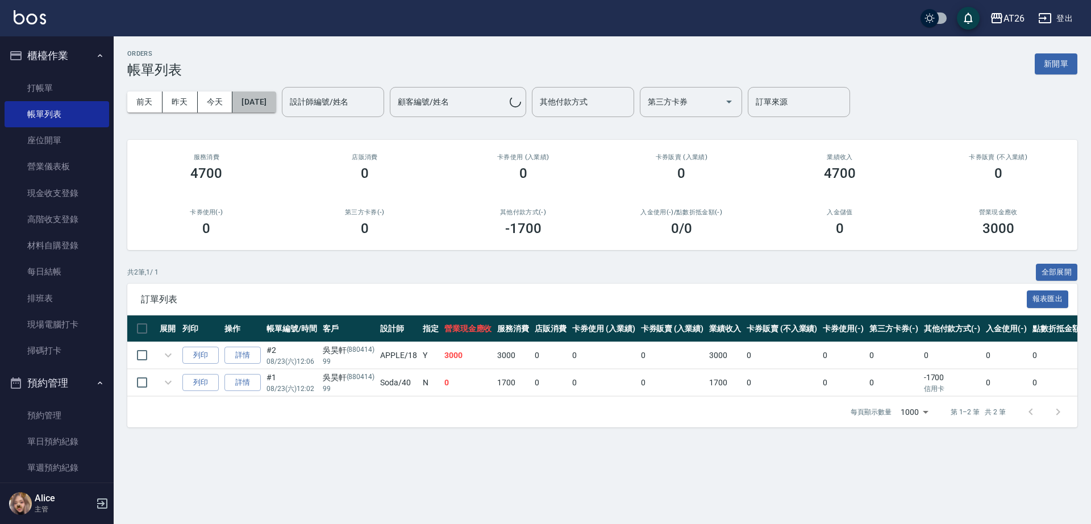
click at [264, 98] on button "[DATE]" at bounding box center [253, 101] width 43 height 21
drag, startPoint x: 251, startPoint y: 95, endPoint x: 244, endPoint y: 85, distance: 12.0
click at [245, 85] on div "[DATE] [DATE] [DATE] [DATE] 設計師編號/姓名 設計師編號/姓名 顧客編號/姓名 顧客編號/姓名 其他付款方式 其他付款方式 第三方…" at bounding box center [602, 102] width 950 height 48
click at [252, 105] on button "[DATE]" at bounding box center [253, 101] width 43 height 21
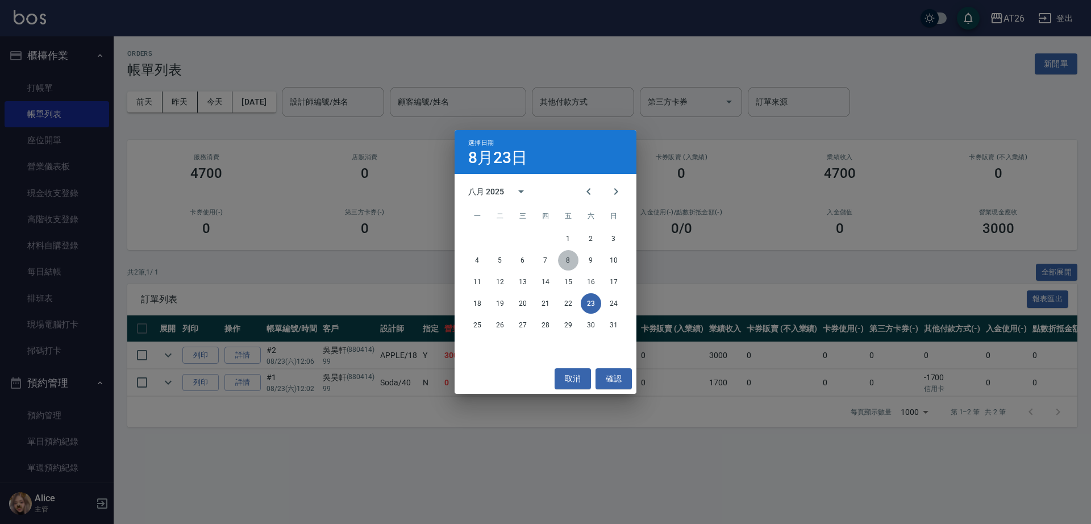
click at [565, 264] on button "8" at bounding box center [568, 260] width 20 height 20
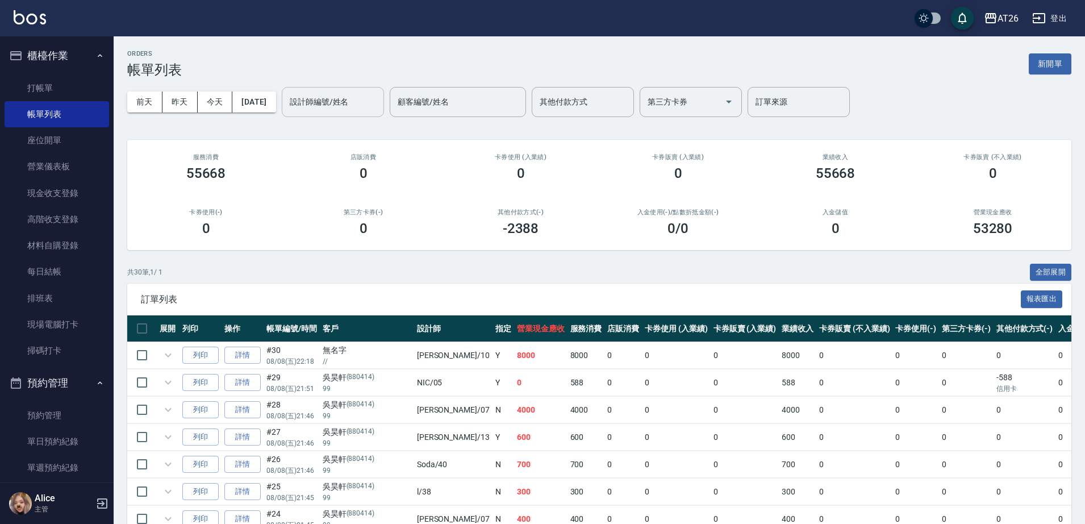
click at [377, 104] on input "設計師編號/姓名" at bounding box center [333, 102] width 92 height 20
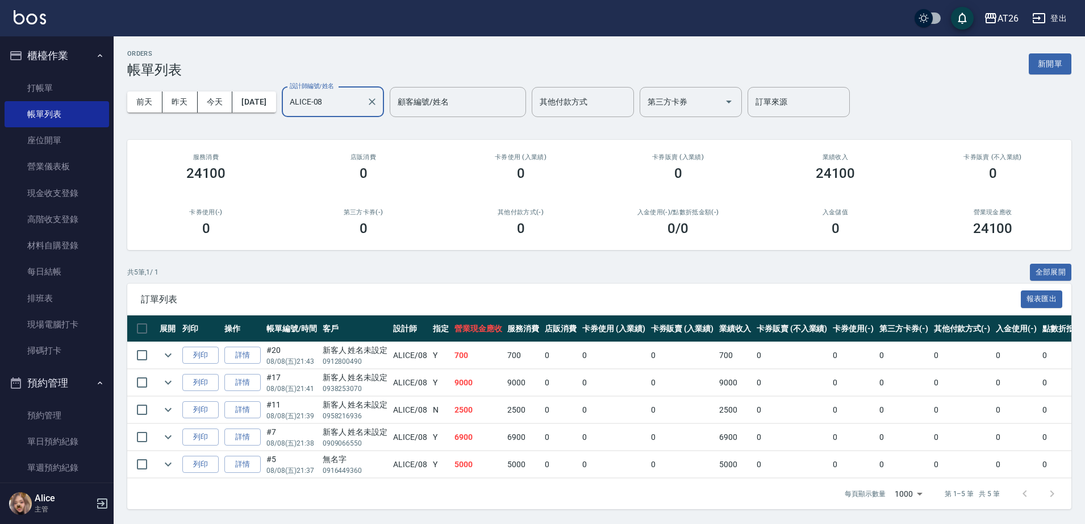
scroll to position [10, 0]
type input "ALICE-08"
click at [243, 374] on link "詳情" at bounding box center [242, 383] width 36 height 18
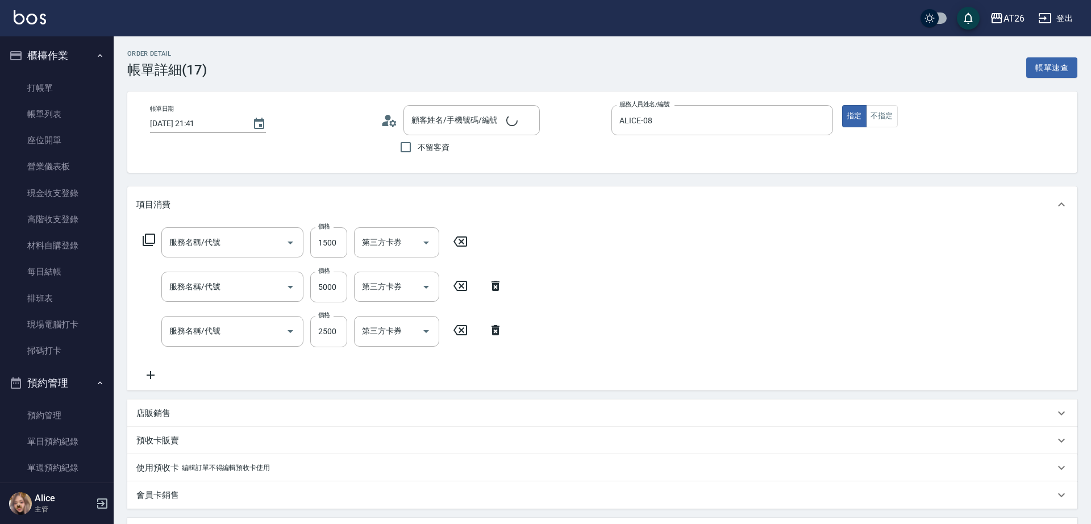
type input "[DATE] 21:41"
type input "ALICE-08"
type input "900"
type input "新客人 姓名未設定/0938253070/null"
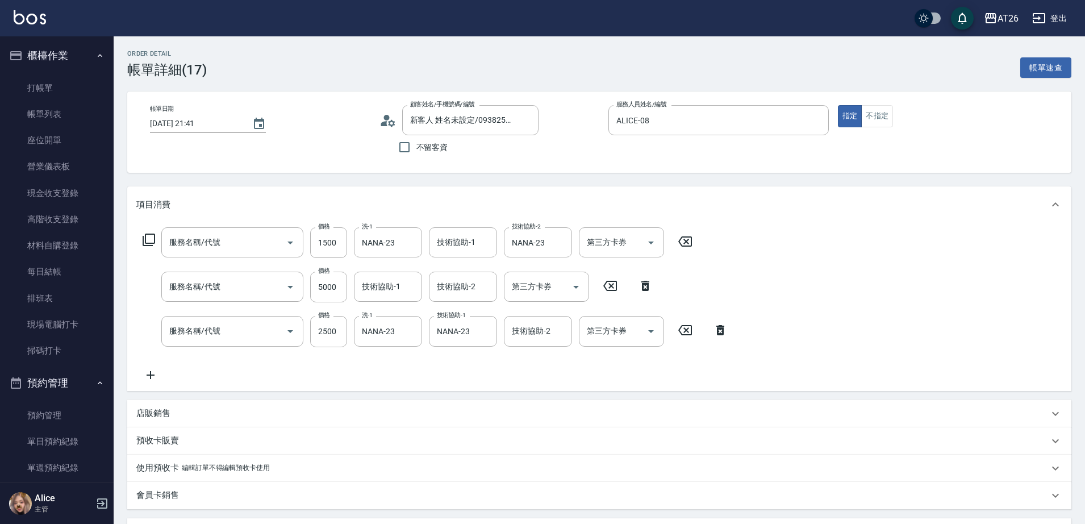
type input "洗+四段式(1003)"
type input "新羽毛鉑金接髮調整(704)"
type input "燙髮(301)"
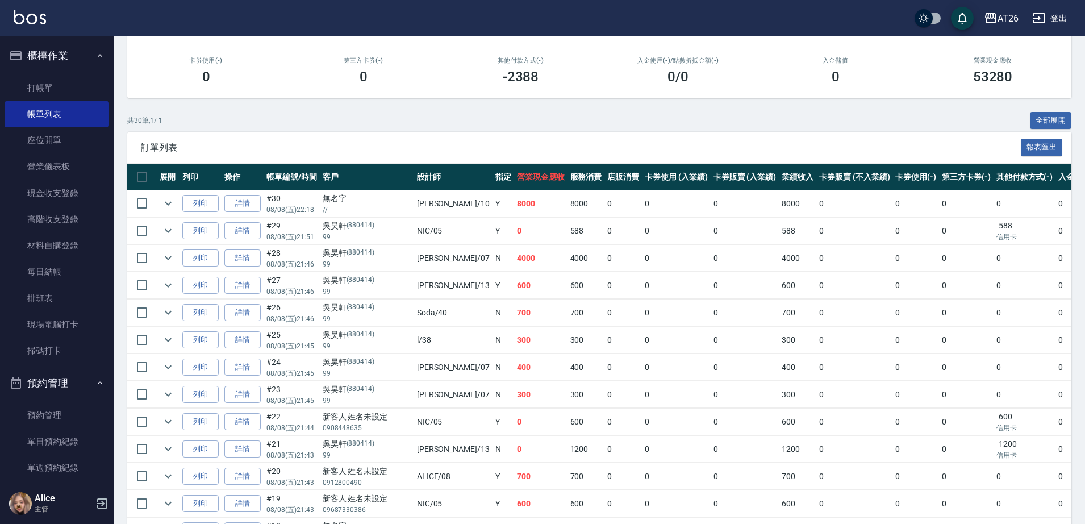
scroll to position [355, 0]
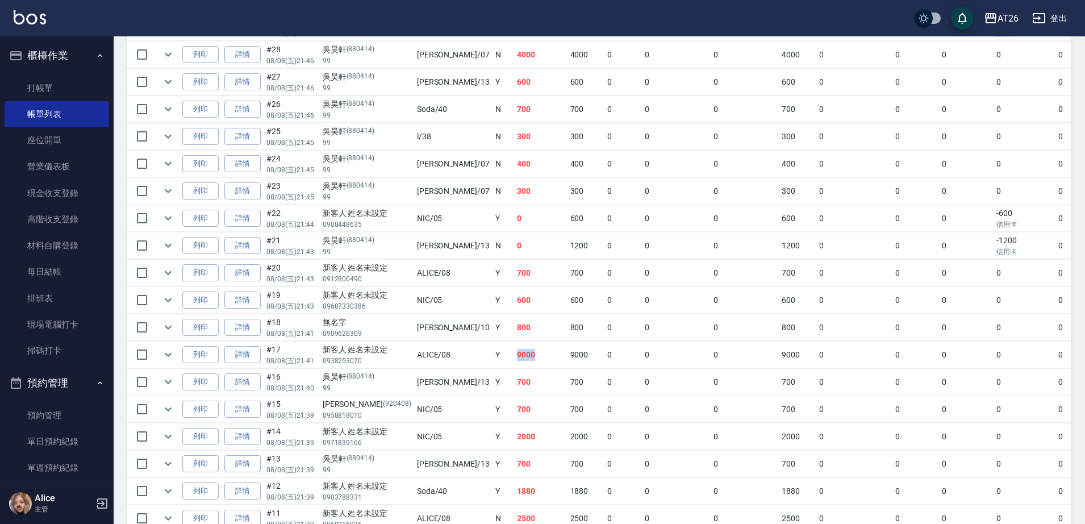
drag, startPoint x: 452, startPoint y: 353, endPoint x: 478, endPoint y: 354, distance: 26.1
click at [514, 354] on td "9000" at bounding box center [540, 355] width 53 height 27
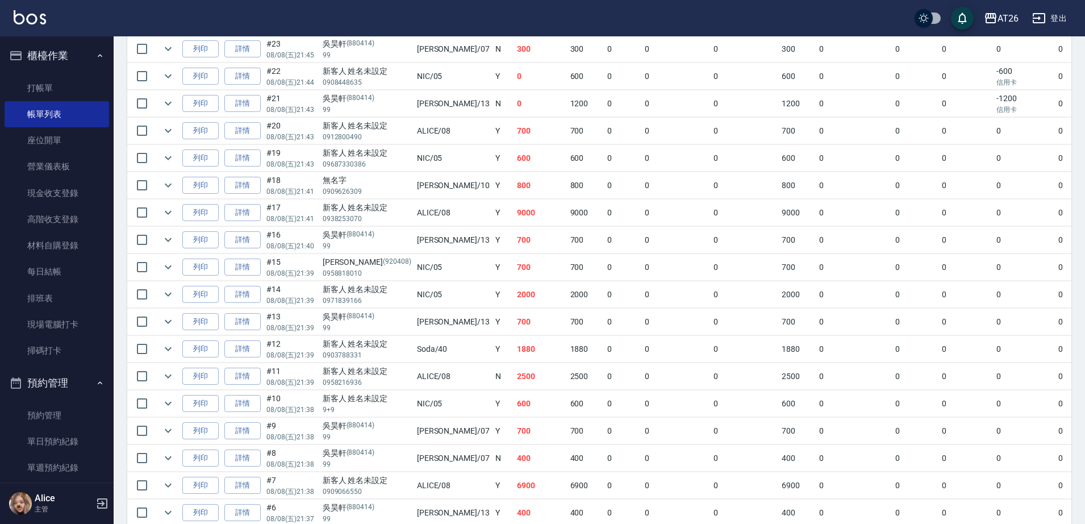
scroll to position [568, 0]
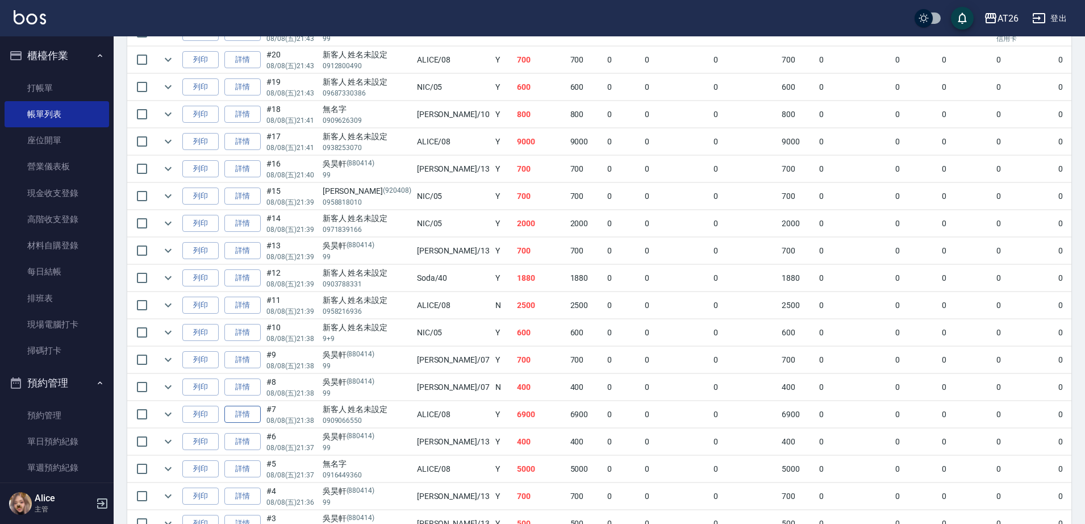
click at [259, 413] on link "詳情" at bounding box center [242, 415] width 36 height 18
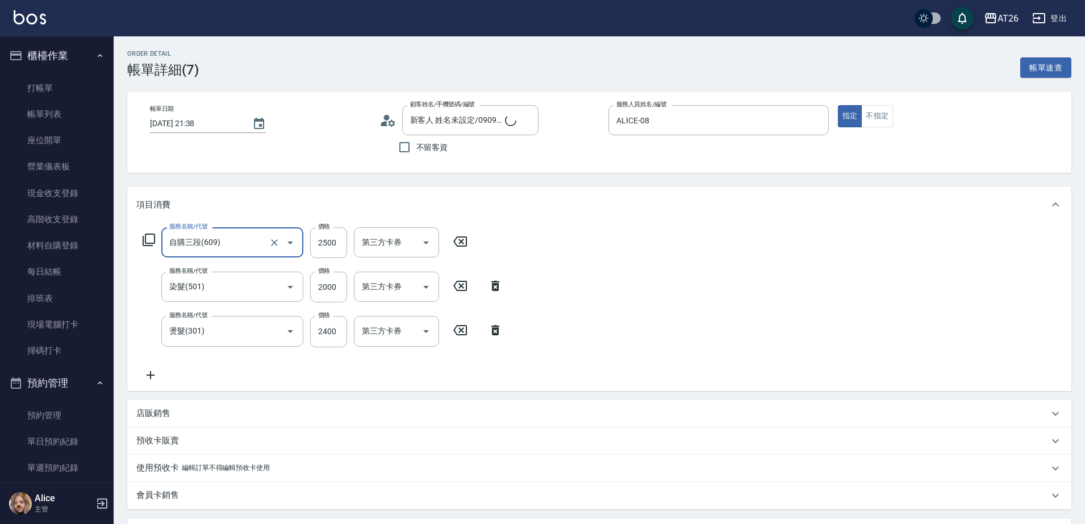
type input "新客人 姓名未設定/0909066550/null"
type input "690"
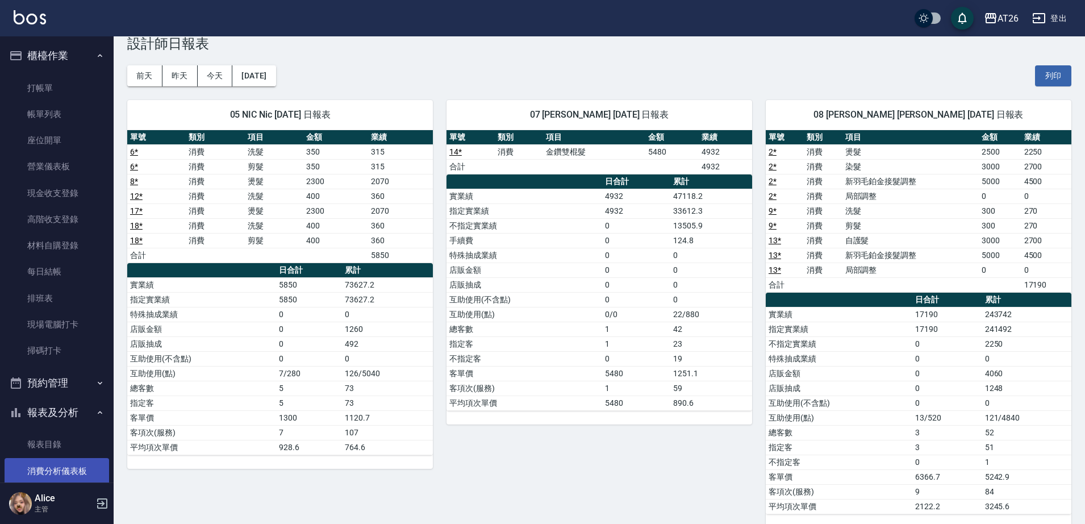
scroll to position [355, 0]
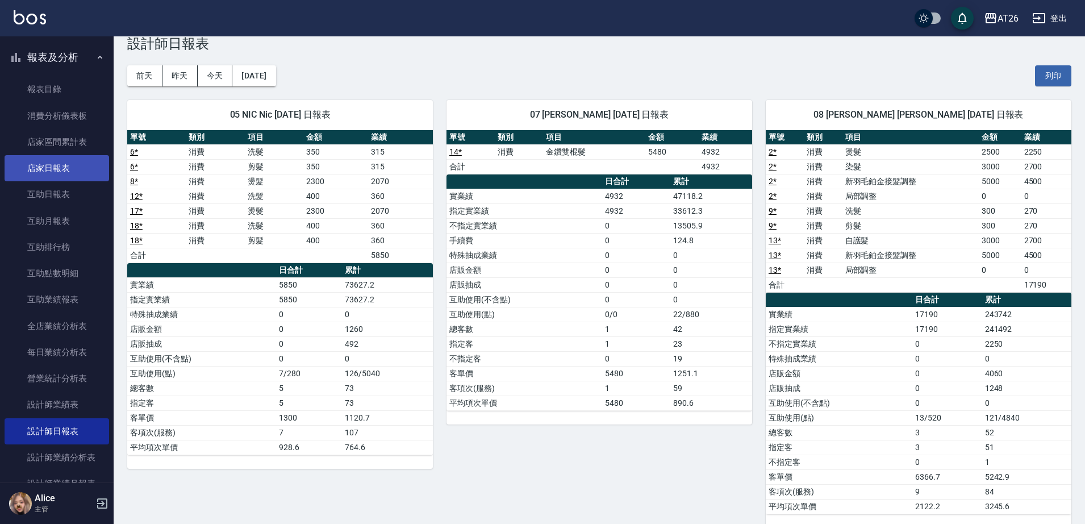
click at [65, 176] on link "店家日報表" at bounding box center [57, 168] width 105 height 26
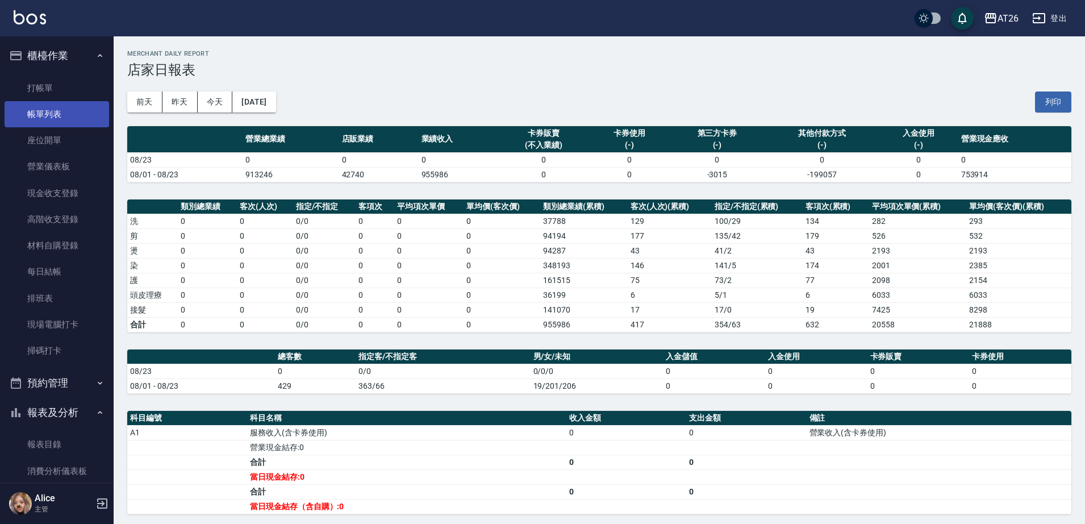
click at [47, 120] on link "帳單列表" at bounding box center [57, 114] width 105 height 26
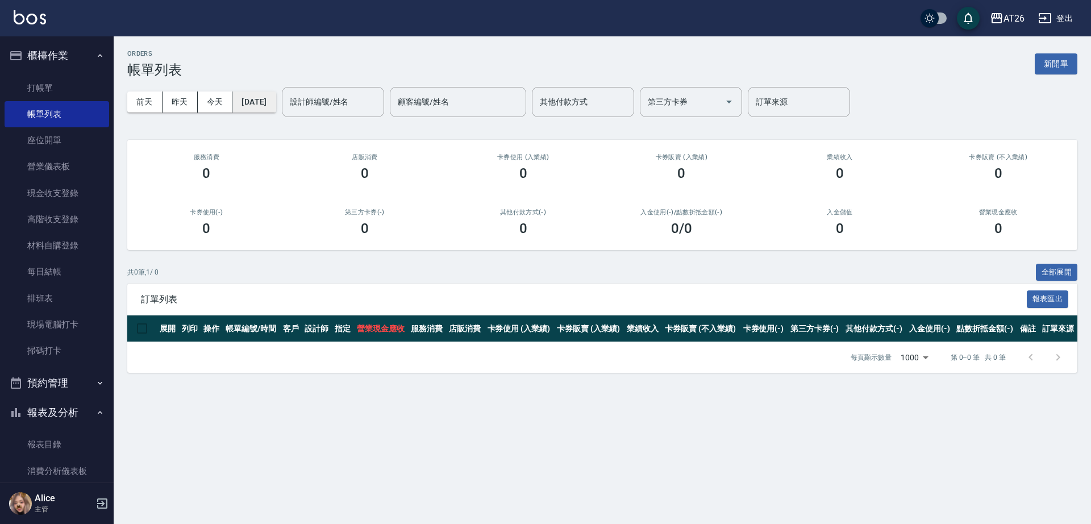
click at [274, 97] on button "[DATE]" at bounding box center [253, 101] width 43 height 21
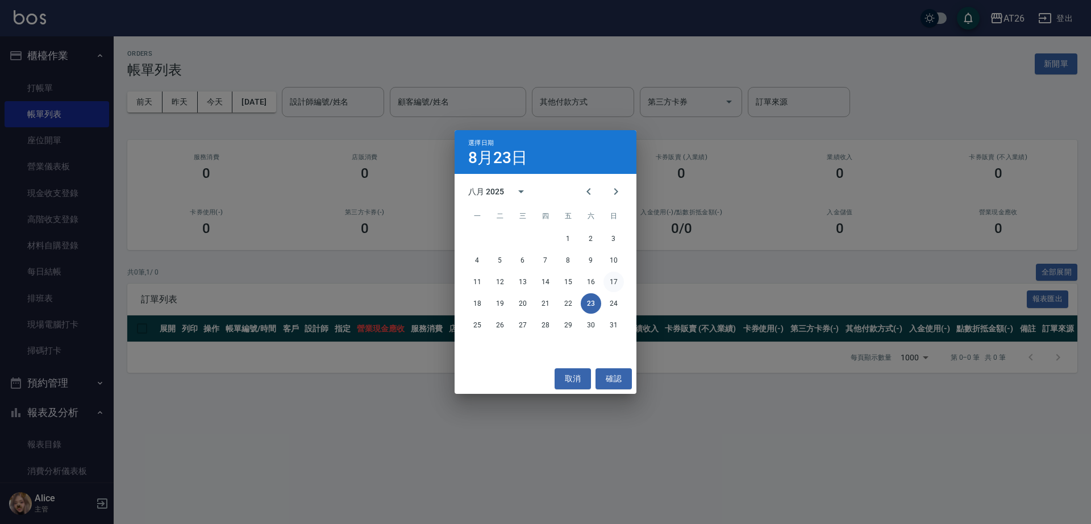
click at [619, 276] on button "17" at bounding box center [613, 282] width 20 height 20
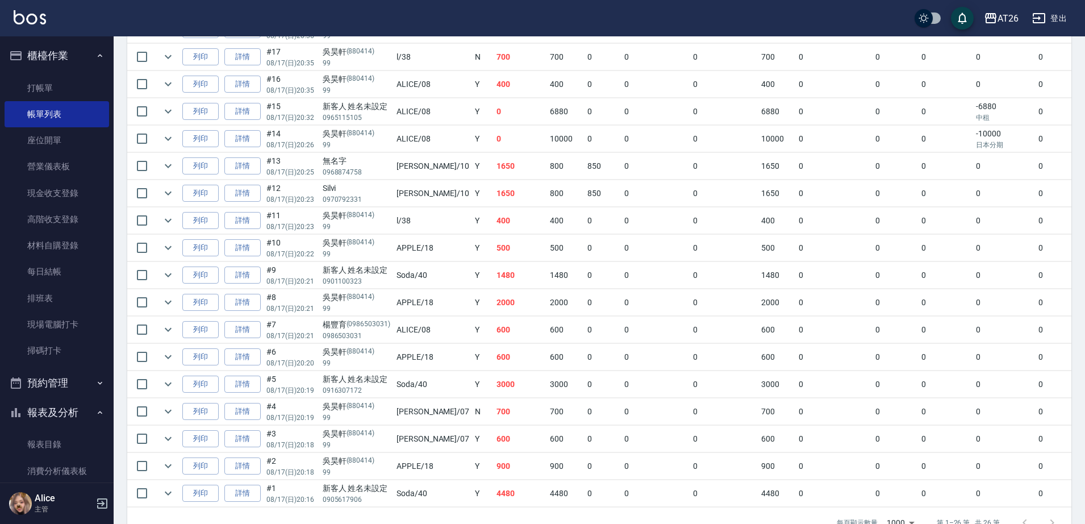
scroll to position [568, 0]
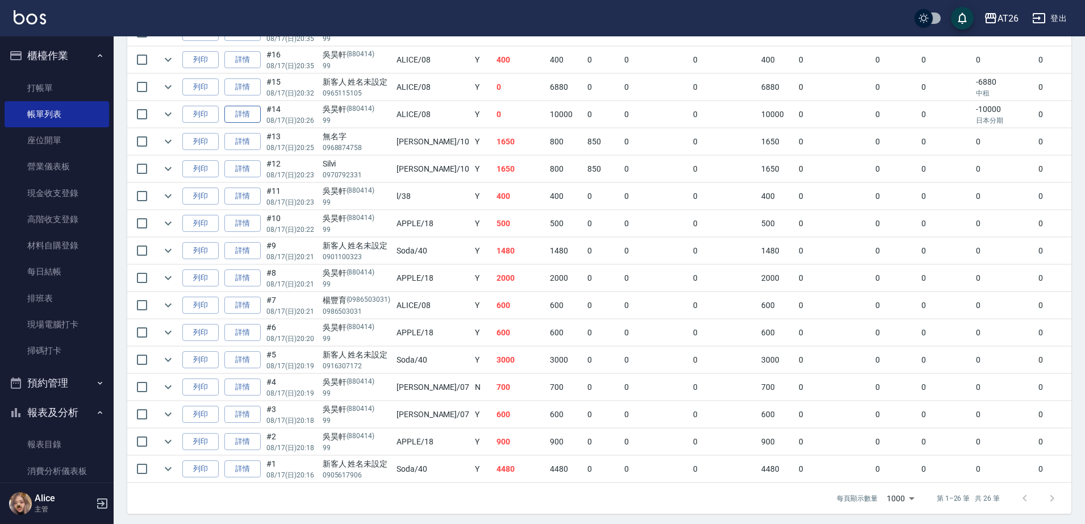
click at [247, 112] on link "詳情" at bounding box center [242, 115] width 36 height 18
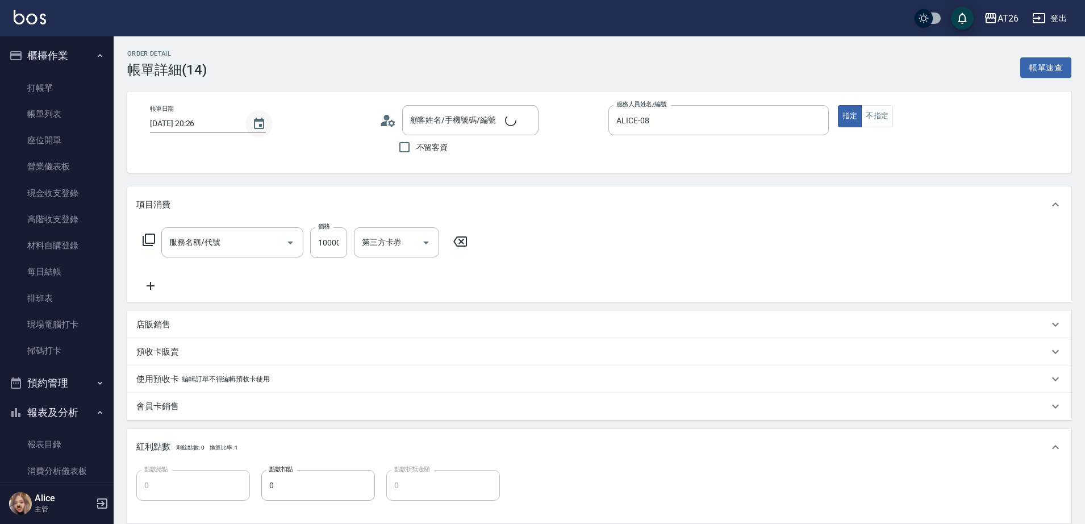
type input "2025/08/17 20:26"
type input "ALICE-08"
type input "0"
type input "仙女羽毛髮(716)"
type input "吳昊軒/99/880414"
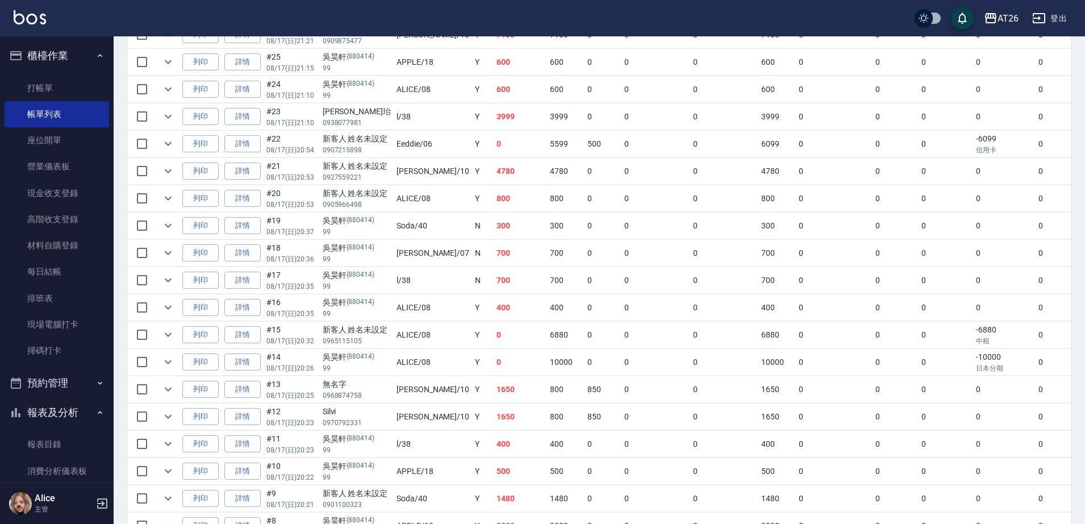
scroll to position [355, 0]
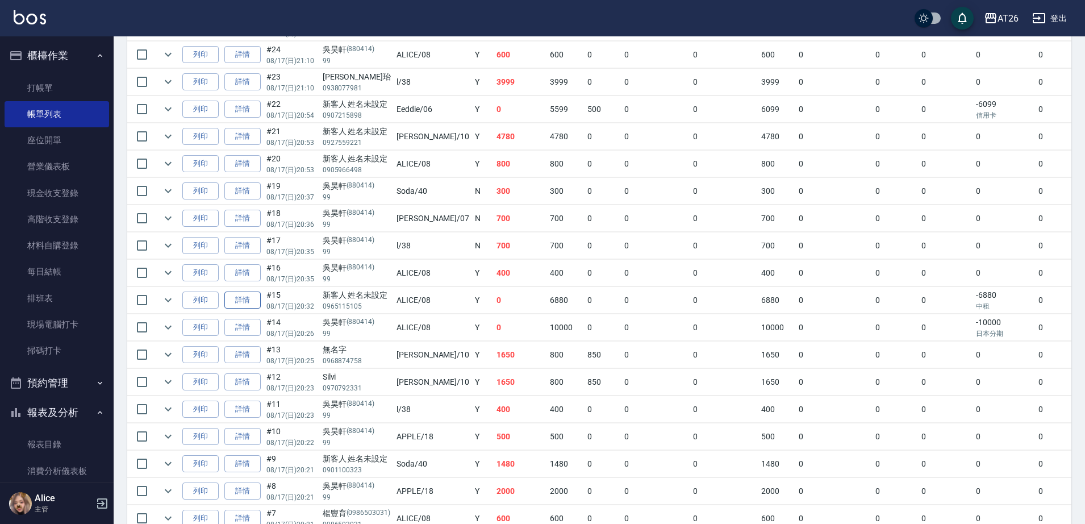
click at [234, 298] on link "詳情" at bounding box center [242, 301] width 36 height 18
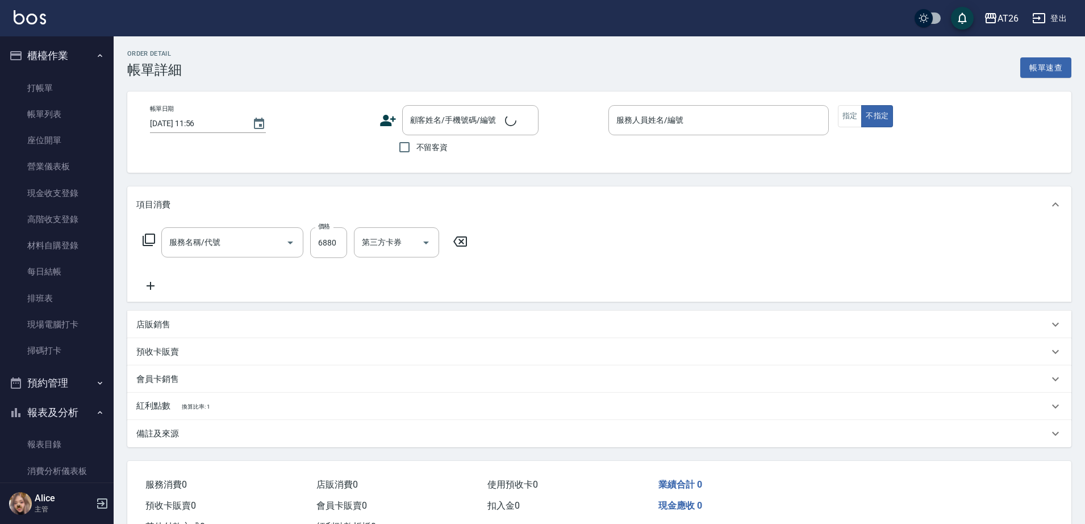
type input "2025/08/17 20:32"
type input "ALICE-08"
type input "0"
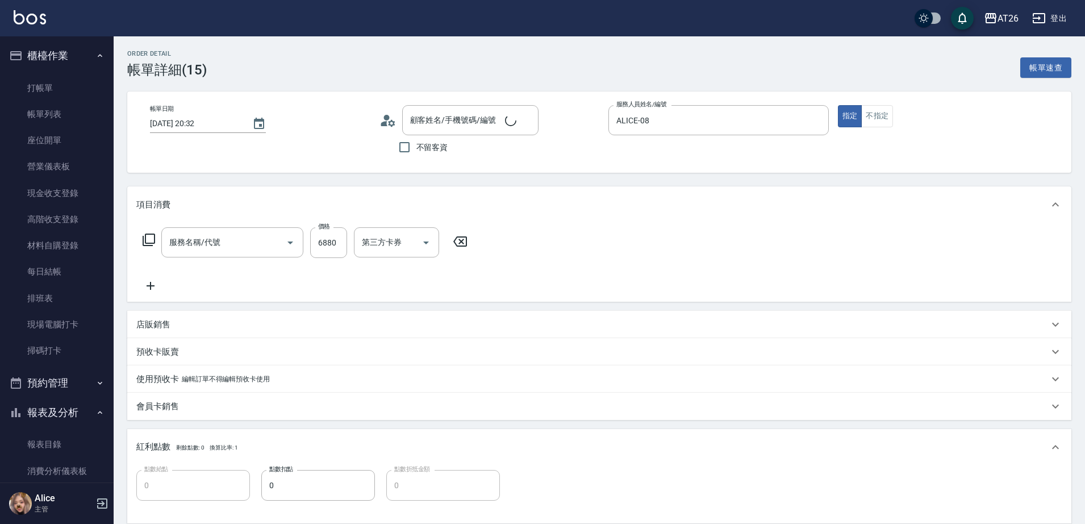
type input "新客人 姓名未設定/0965115105/null"
type input "仙女羽毛髮(716)"
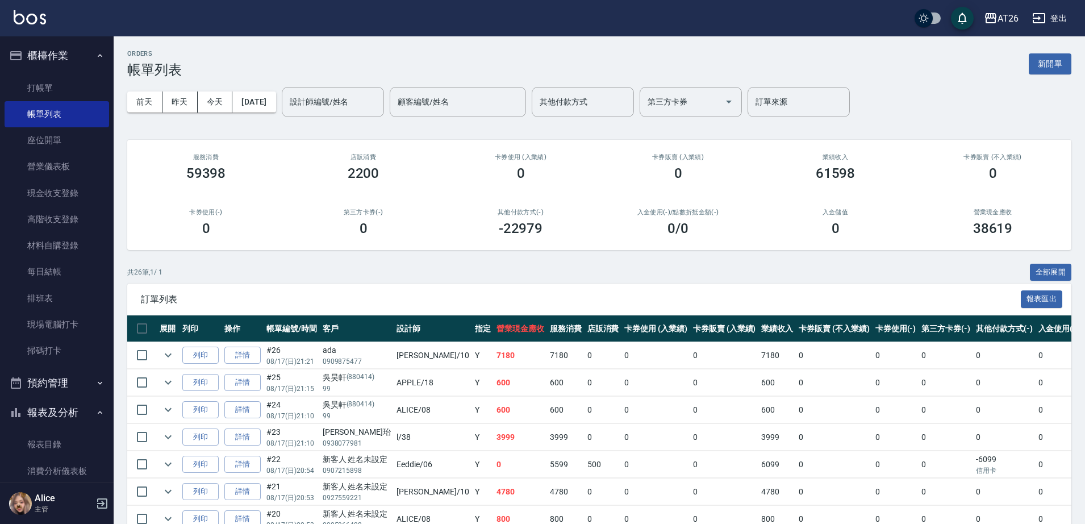
click at [263, 118] on div "前天 昨天 今天 2025/08/17 設計師編號/姓名 設計師編號/姓名 顧客編號/姓名 顧客編號/姓名 其他付款方式 其他付款方式 第三方卡券 第三方卡券…" at bounding box center [599, 102] width 944 height 48
click at [264, 99] on button "[DATE]" at bounding box center [253, 101] width 43 height 21
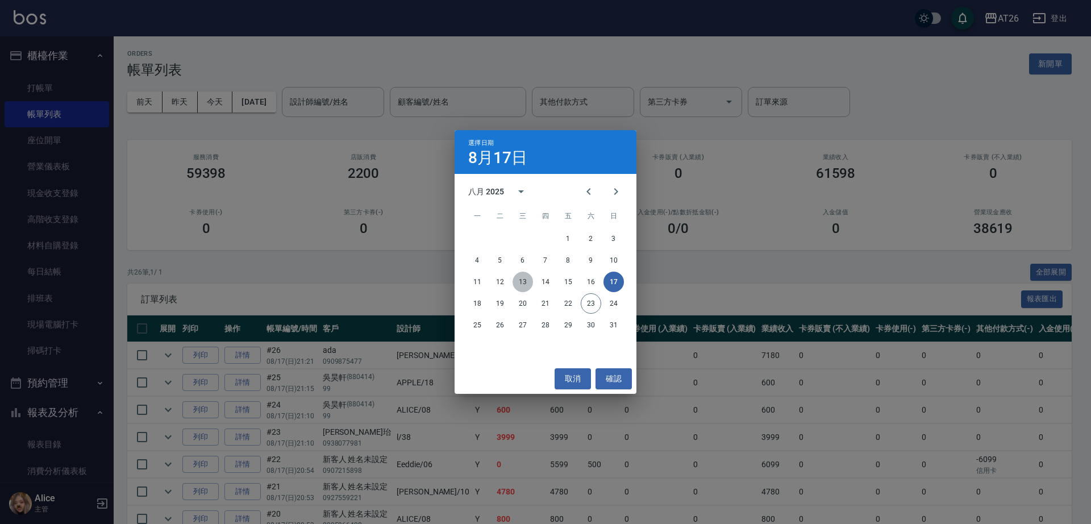
click at [530, 289] on button "13" at bounding box center [523, 282] width 20 height 20
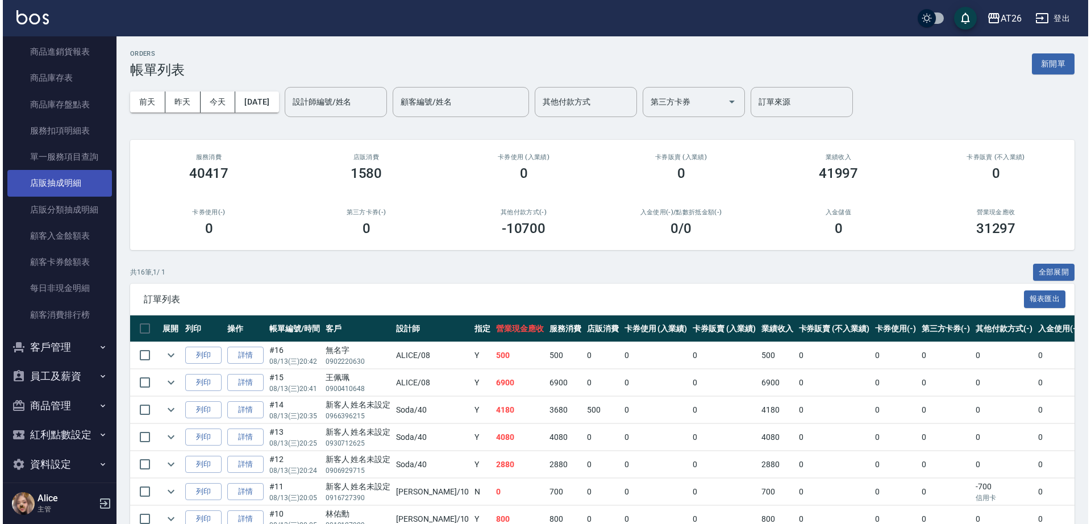
scroll to position [902, 0]
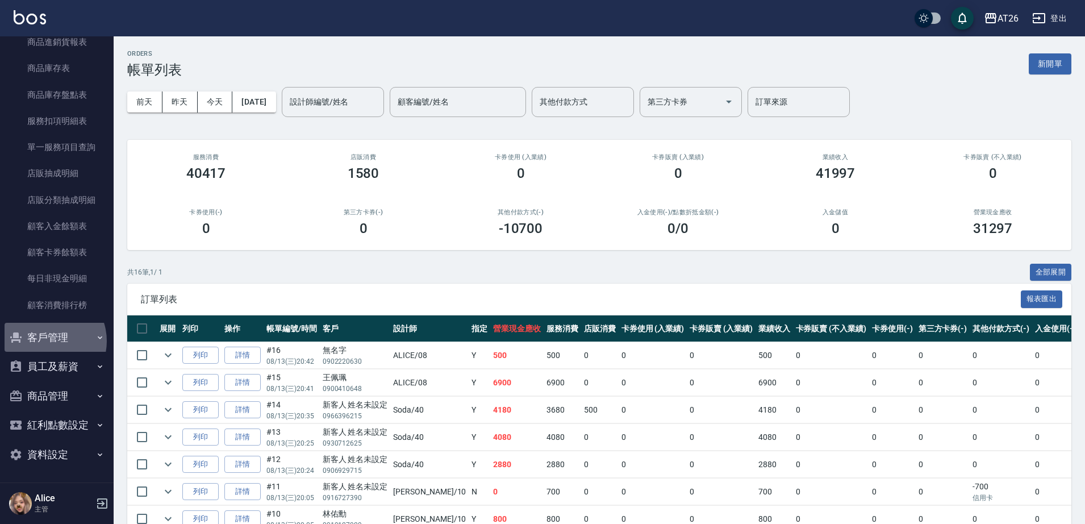
click at [47, 341] on button "客戶管理" at bounding box center [57, 338] width 105 height 30
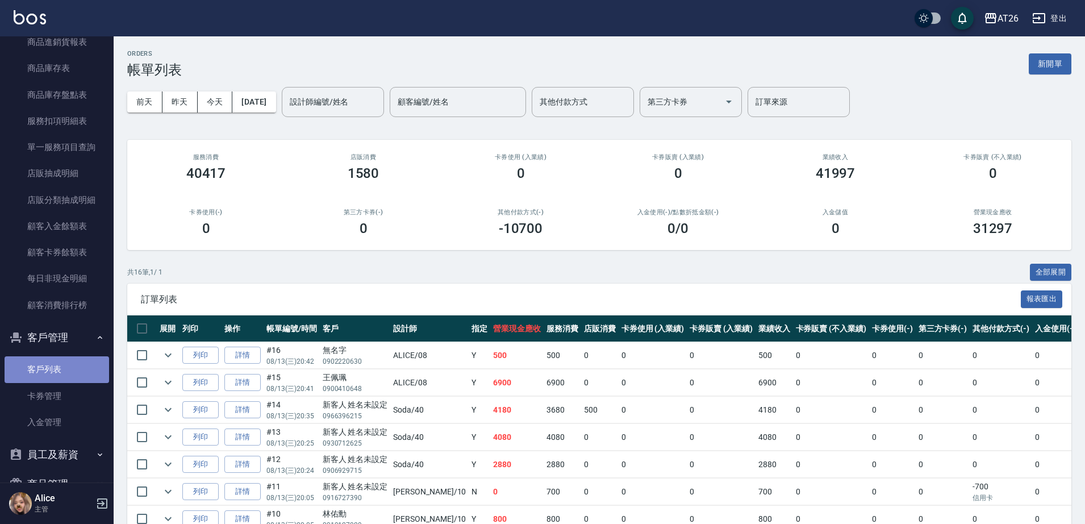
click at [56, 381] on link "客戶列表" at bounding box center [57, 369] width 105 height 26
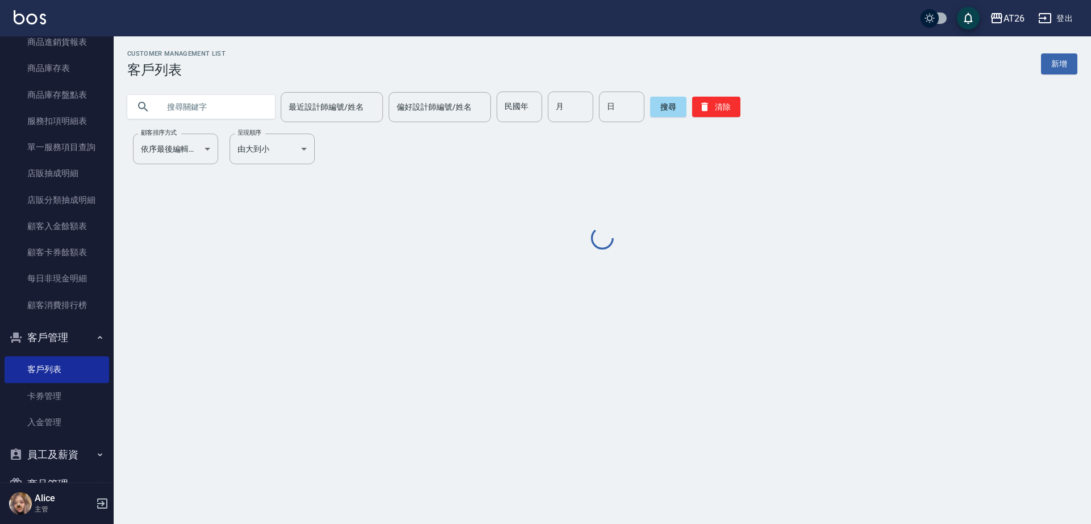
click at [187, 115] on input "text" at bounding box center [212, 106] width 107 height 31
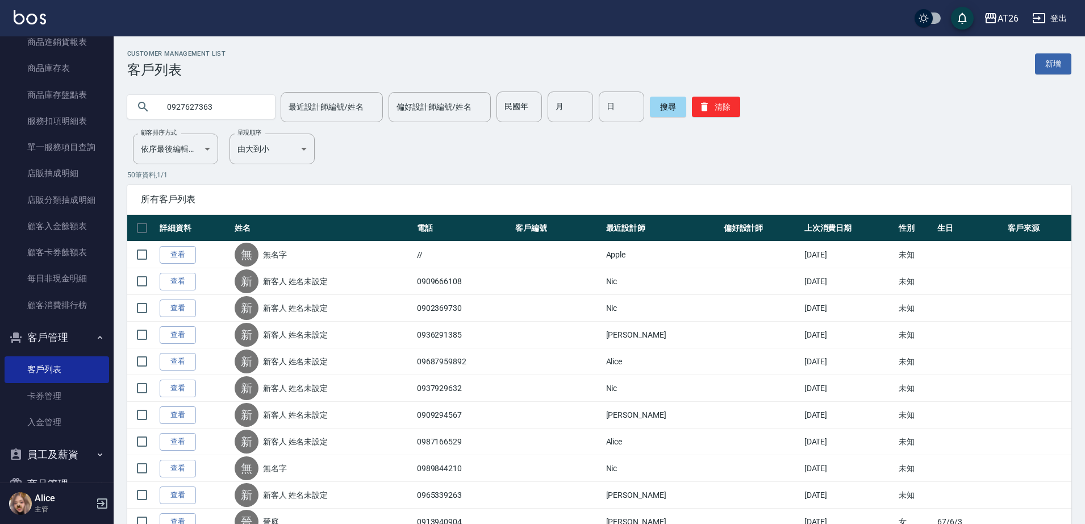
type input "0927627363"
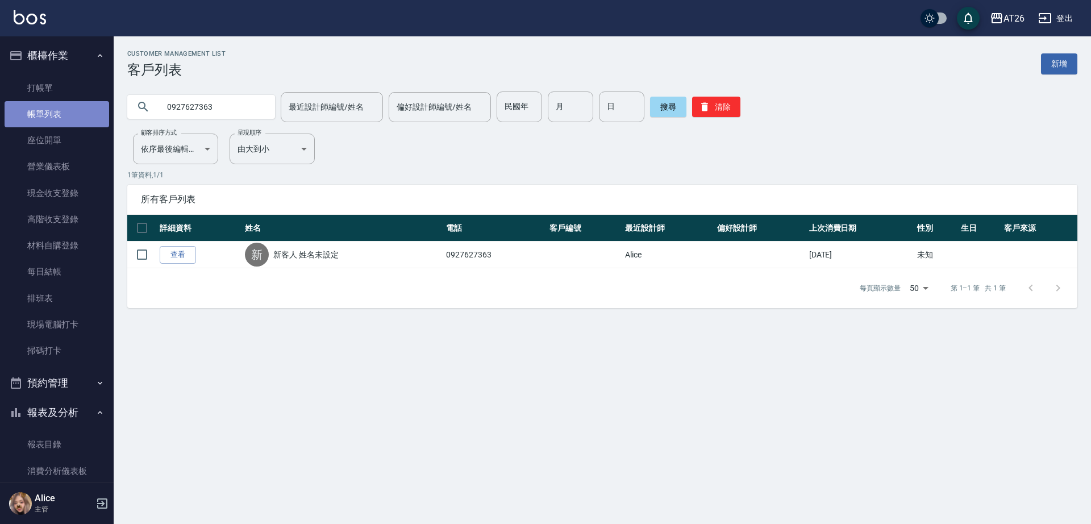
click at [70, 114] on link "帳單列表" at bounding box center [57, 114] width 105 height 26
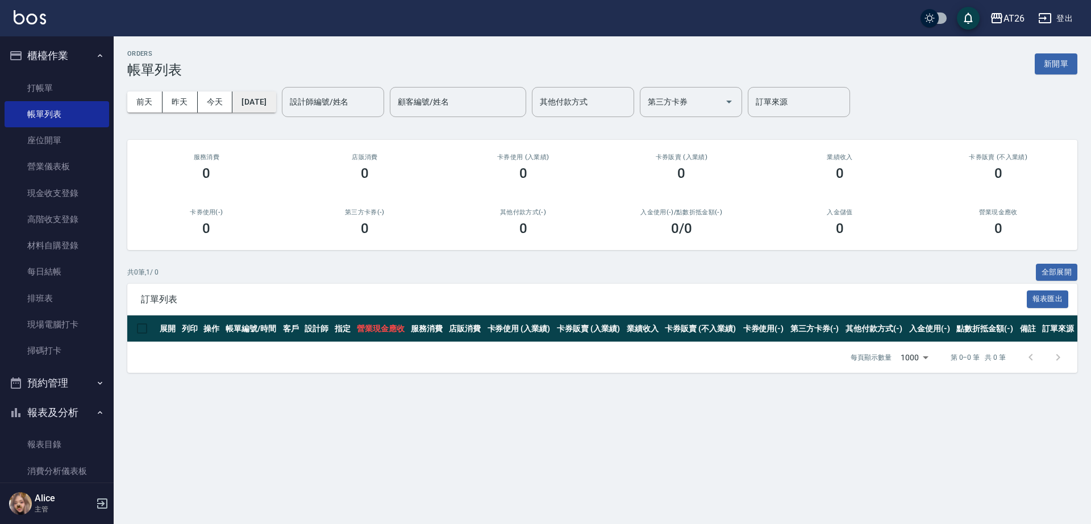
click at [276, 105] on button "[DATE]" at bounding box center [253, 101] width 43 height 21
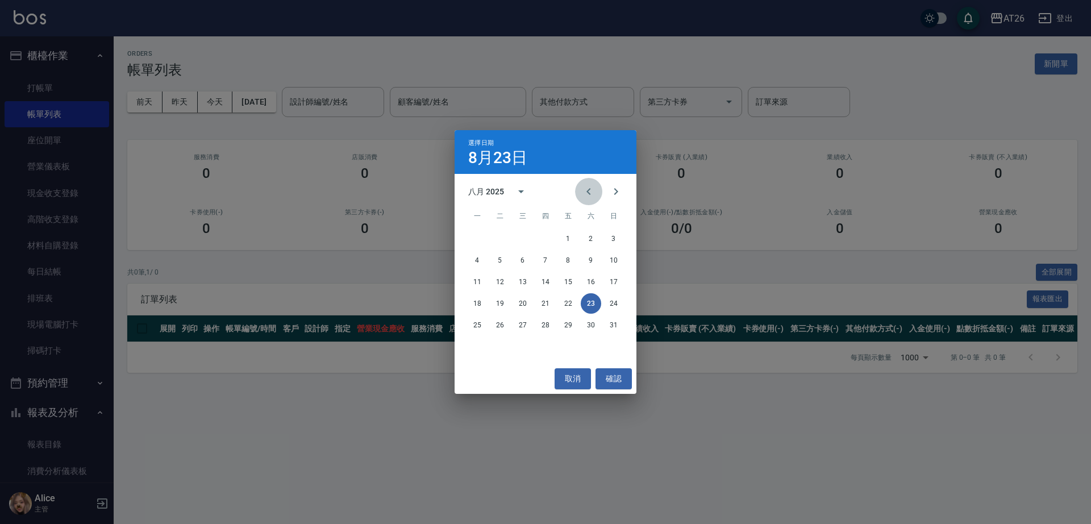
click at [589, 191] on icon "Previous month" at bounding box center [589, 192] width 14 height 14
click at [515, 234] on button "2" at bounding box center [523, 238] width 20 height 20
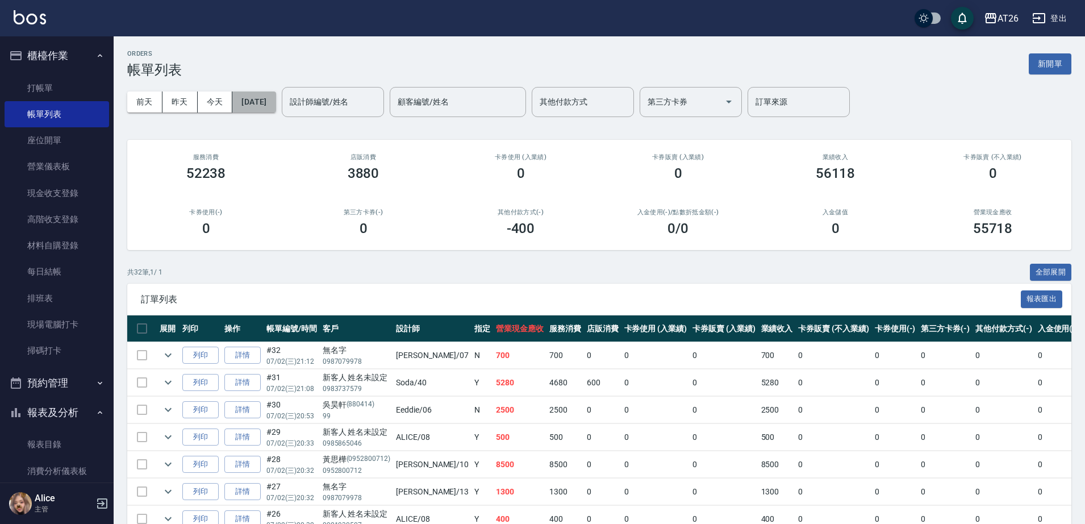
click at [245, 102] on button "2025/07/02" at bounding box center [253, 101] width 43 height 21
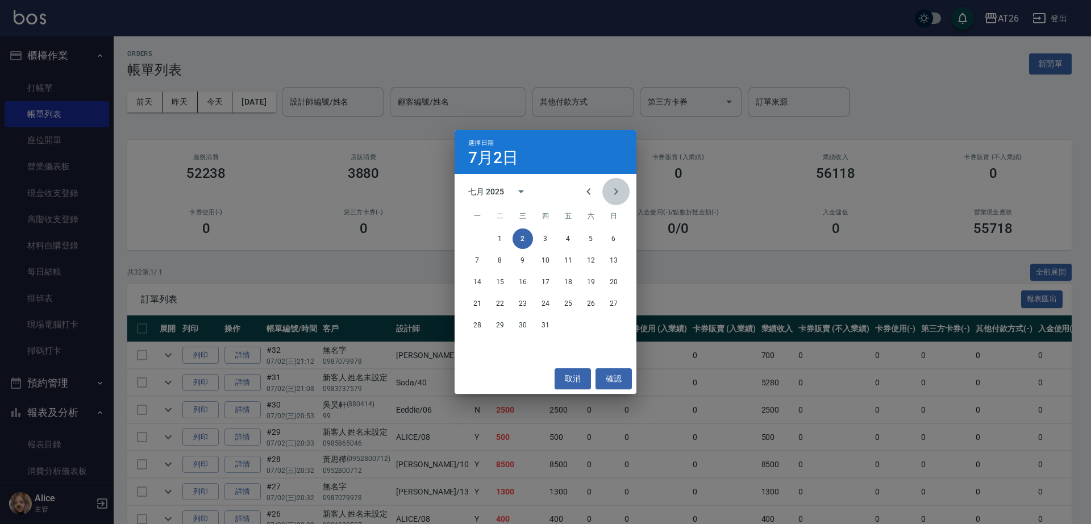
click at [613, 197] on icon "Next month" at bounding box center [616, 192] width 14 height 14
click at [619, 286] on button "17" at bounding box center [613, 282] width 20 height 20
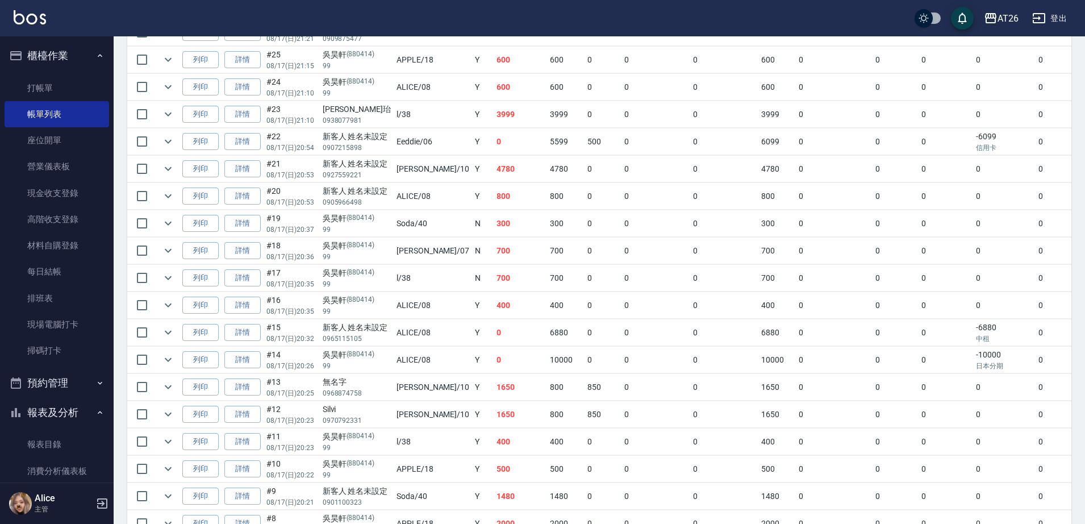
scroll to position [355, 0]
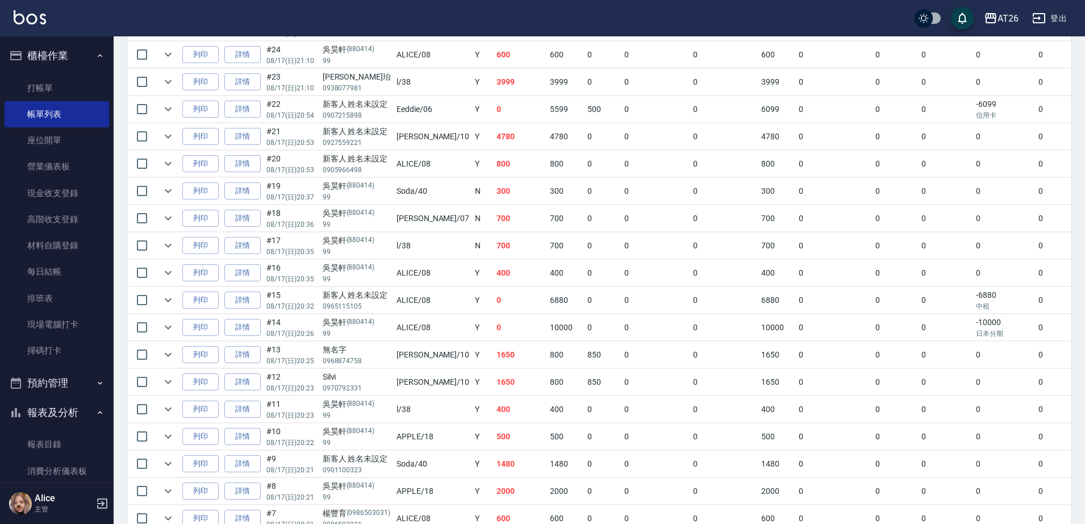
click at [547, 327] on td "10000" at bounding box center [566, 327] width 38 height 27
drag, startPoint x: 509, startPoint y: 327, endPoint x: 556, endPoint y: 331, distance: 47.3
click at [556, 331] on tr "列印 詳情 #14 08/17 (日) 20:26 吳昊軒 (880414) 99 ALICE /08 Y 0 10000 0 0 0 10000 0 0 0…" at bounding box center [665, 327] width 1076 height 27
click at [547, 334] on td "10000" at bounding box center [566, 327] width 38 height 27
drag, startPoint x: 931, startPoint y: 298, endPoint x: 986, endPoint y: 295, distance: 55.2
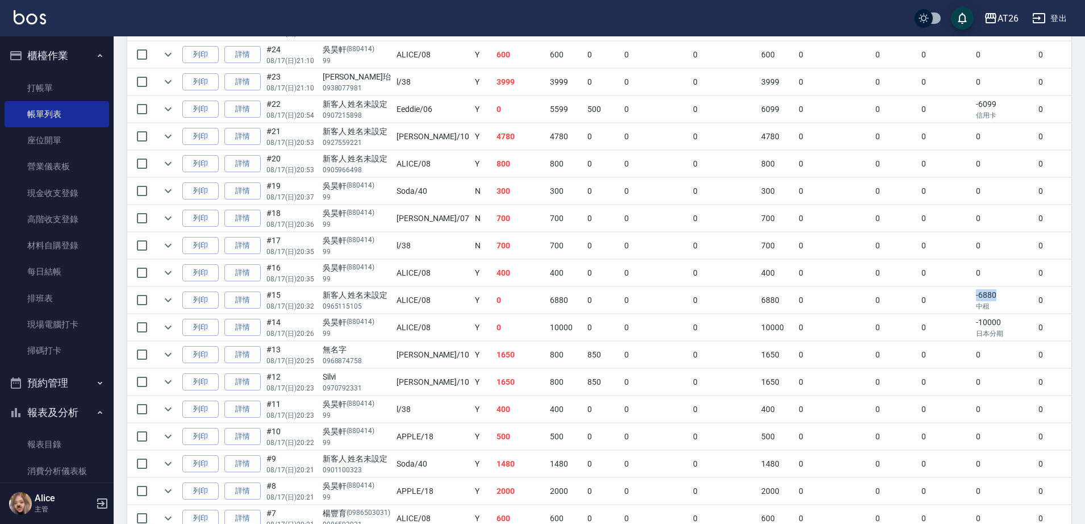
click at [986, 295] on tr "列印 詳情 #15 08/17 (日) 20:32 新客人 姓名未設定 0965115105 ALICE /08 Y 0 6880 0 0 0 6880 0 …" at bounding box center [665, 300] width 1076 height 27
drag, startPoint x: 394, startPoint y: 299, endPoint x: 952, endPoint y: 302, distance: 558.6
click at [962, 305] on tr "列印 詳情 #15 08/17 (日) 20:32 新客人 姓名未設定 0965115105 ALICE /08 Y 0 6880 0 0 0 6880 0 …" at bounding box center [665, 300] width 1076 height 27
click at [494, 281] on td "400" at bounding box center [520, 273] width 53 height 27
drag, startPoint x: 439, startPoint y: 298, endPoint x: 969, endPoint y: 298, distance: 529.6
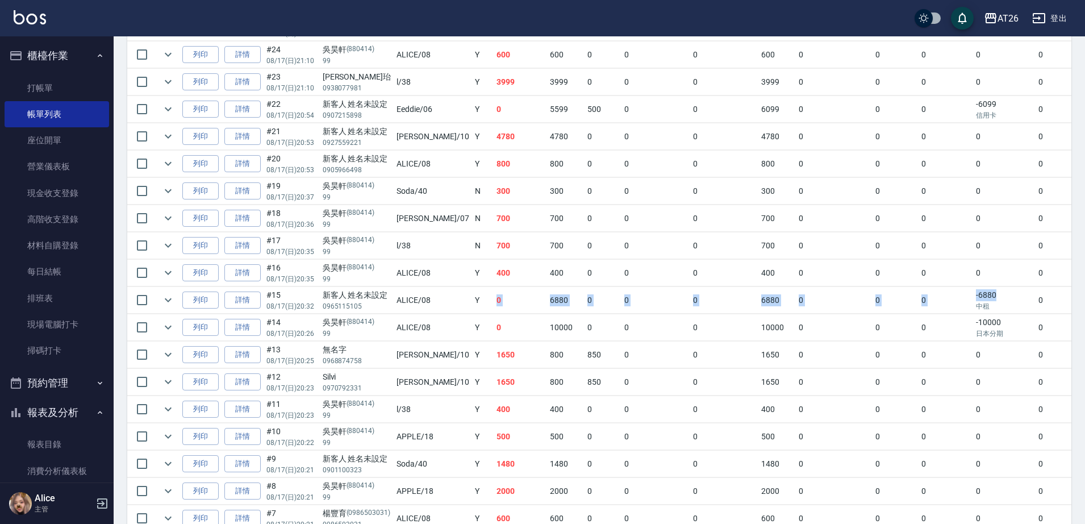
click at [969, 298] on tr "列印 詳情 #15 08/17 (日) 20:32 新客人 姓名未設定 0965115105 ALICE /08 Y 0 6880 0 0 0 6880 0 …" at bounding box center [665, 300] width 1076 height 27
click at [923, 336] on td "0" at bounding box center [946, 327] width 55 height 27
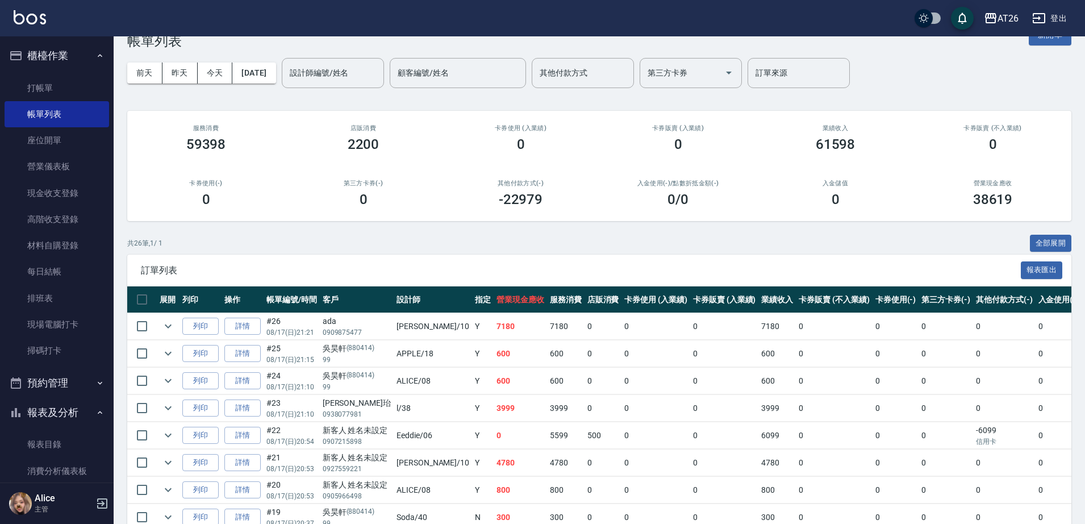
scroll to position [0, 0]
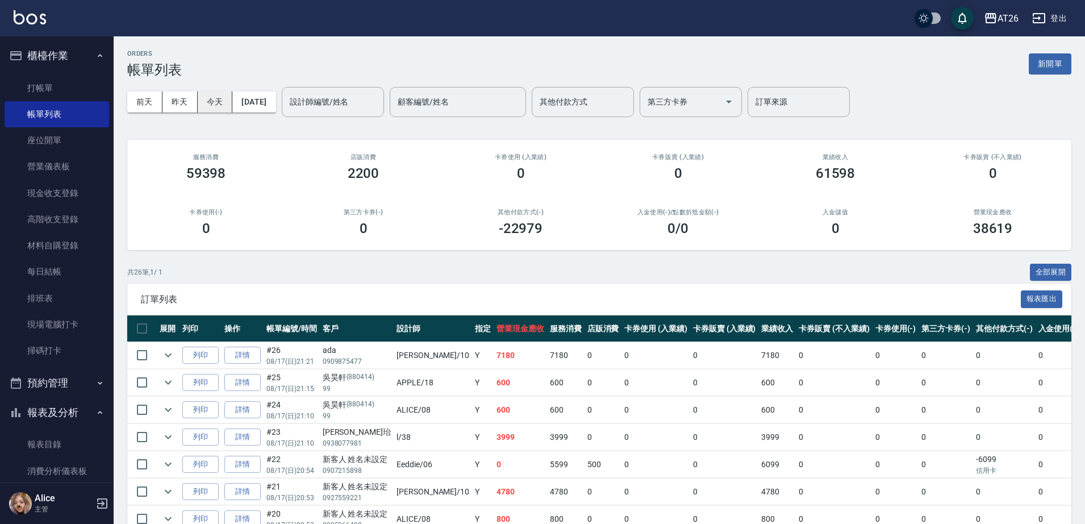
click at [225, 95] on button "今天" at bounding box center [215, 101] width 35 height 21
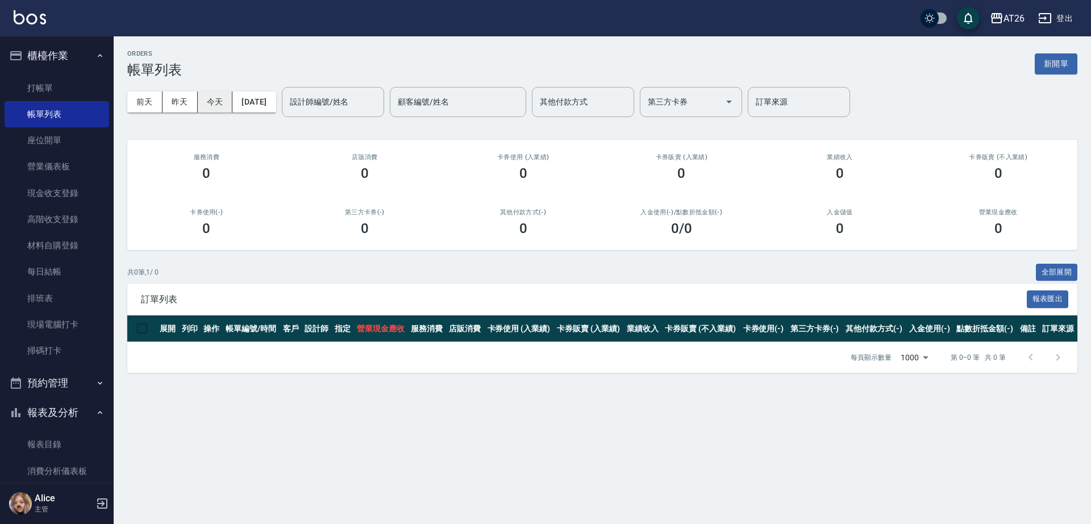
click at [231, 97] on button "今天" at bounding box center [215, 101] width 35 height 21
click at [181, 97] on button "昨天" at bounding box center [180, 101] width 35 height 21
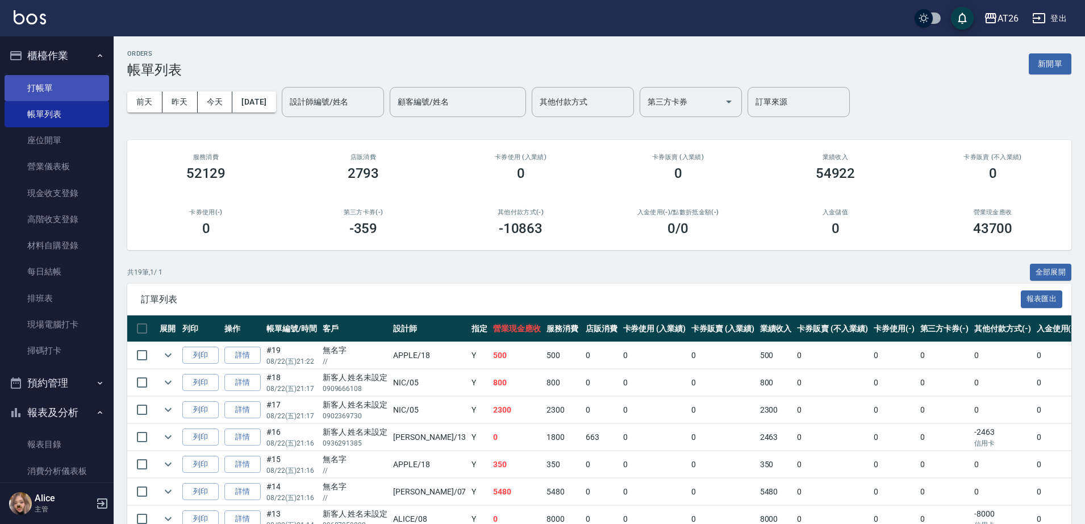
click at [59, 82] on link "打帳單" at bounding box center [57, 88] width 105 height 26
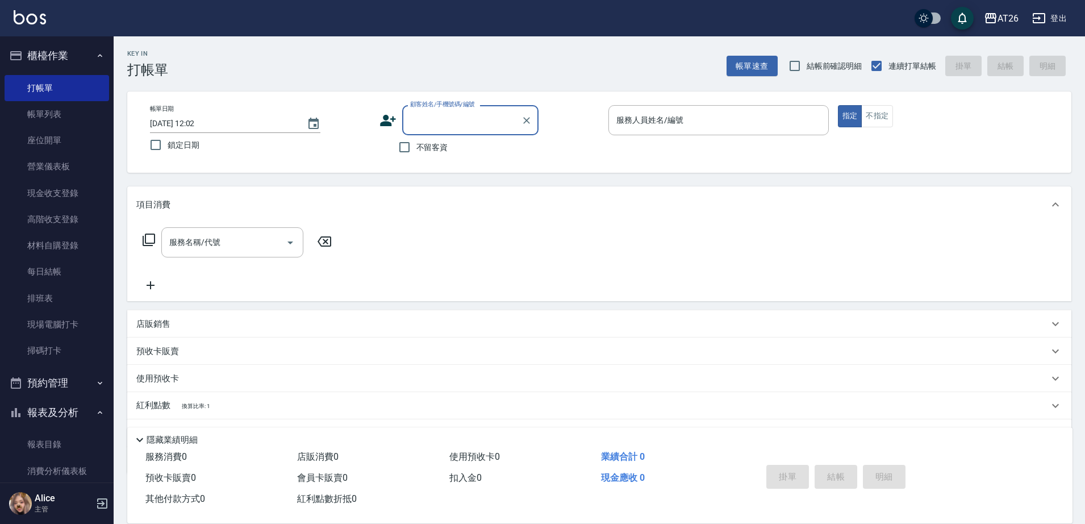
click at [462, 118] on input "顧客姓名/手機號碼/編號" at bounding box center [461, 120] width 109 height 20
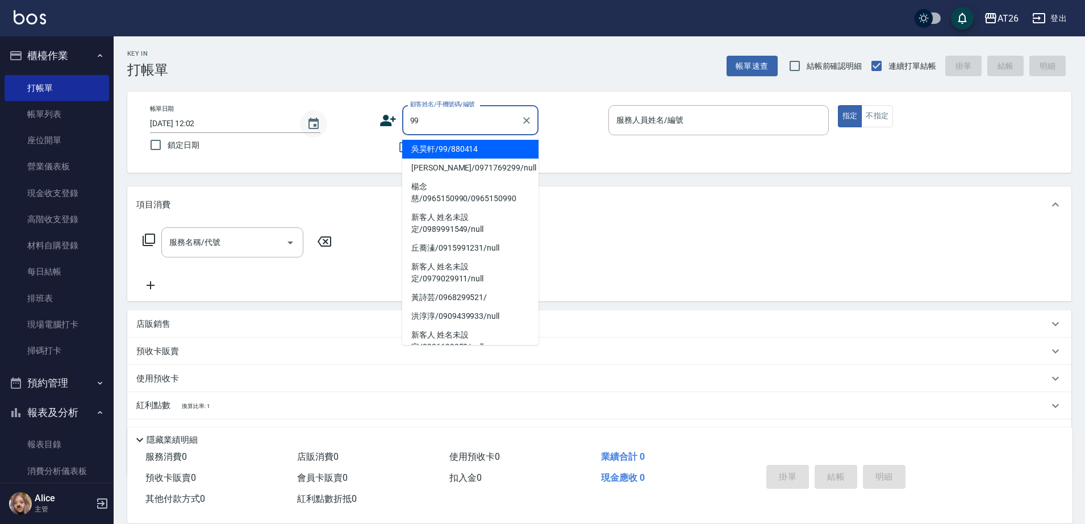
type input "99"
click at [311, 123] on icon "Choose date, selected date is 2025-08-23" at bounding box center [314, 124] width 14 height 14
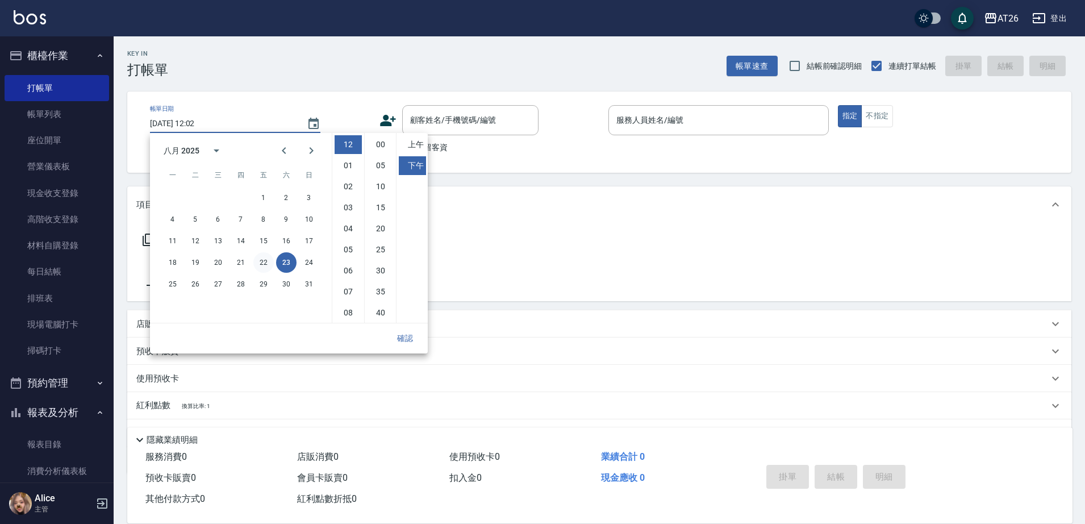
click at [269, 259] on button "22" at bounding box center [263, 262] width 20 height 20
click at [403, 329] on button "確認" at bounding box center [405, 338] width 36 height 21
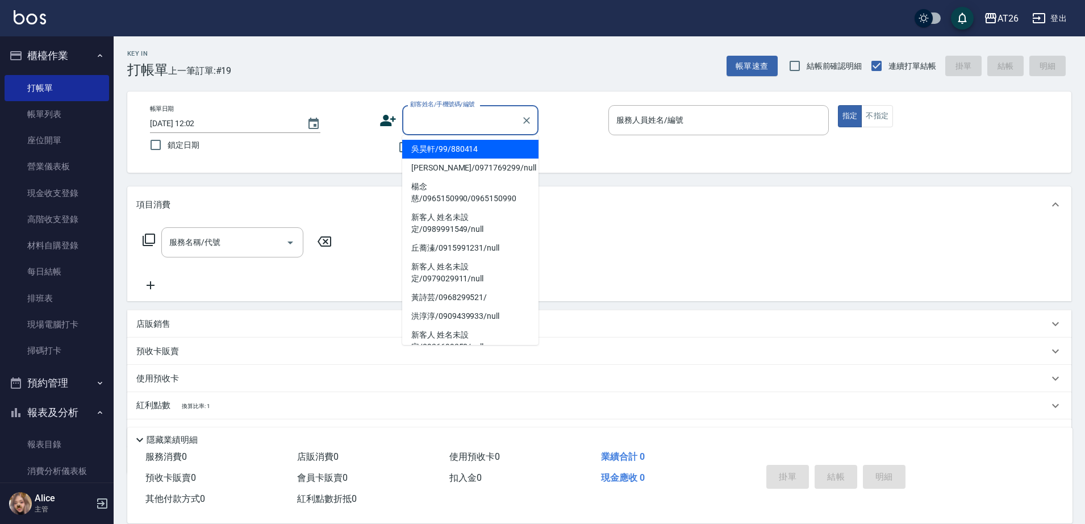
click at [447, 125] on input "顧客姓名/手機號碼/編號" at bounding box center [461, 120] width 109 height 20
click at [311, 125] on icon "Choose date, selected date is 2025-08-22" at bounding box center [314, 124] width 14 height 14
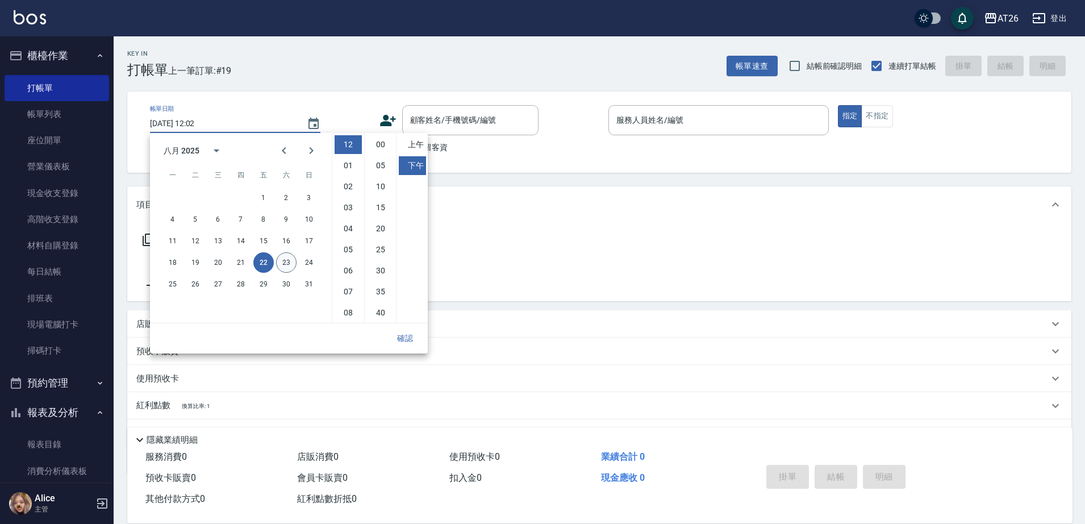
click at [277, 264] on button "23" at bounding box center [286, 262] width 20 height 20
type input "2025/08/23 12:02"
click at [367, 74] on div "Key In 打帳單 帳單速查 結帳前確認明細 連續打單結帳 掛單 結帳 明細" at bounding box center [593, 56] width 958 height 41
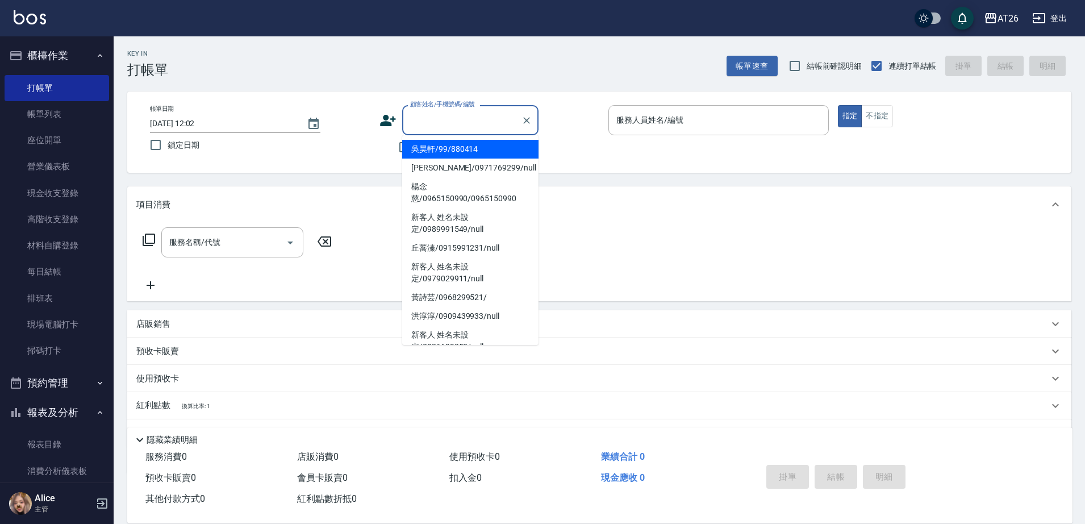
click at [430, 119] on input "顧客姓名/手機號碼/編號" at bounding box center [461, 120] width 109 height 20
type input "吳昊軒/99/880414"
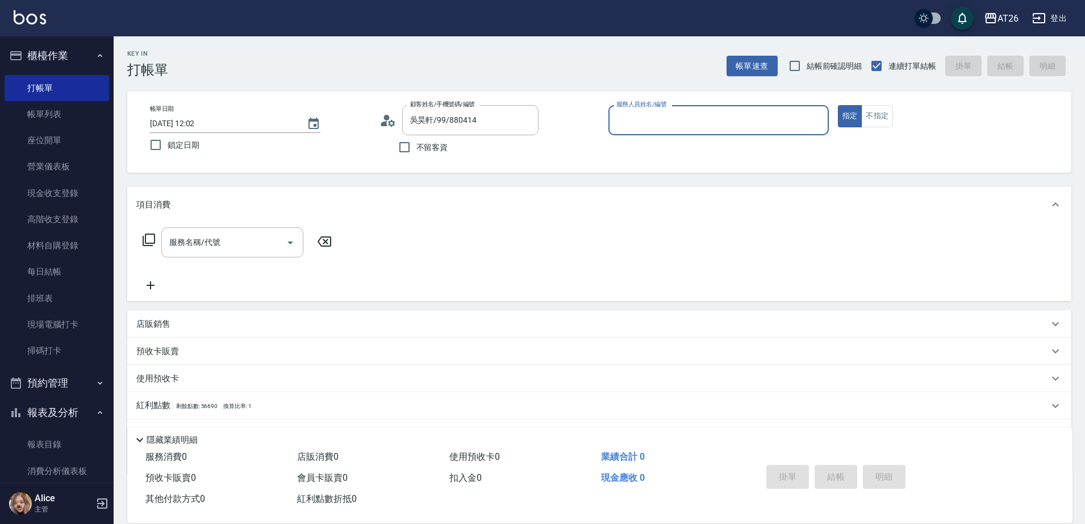
type input "4"
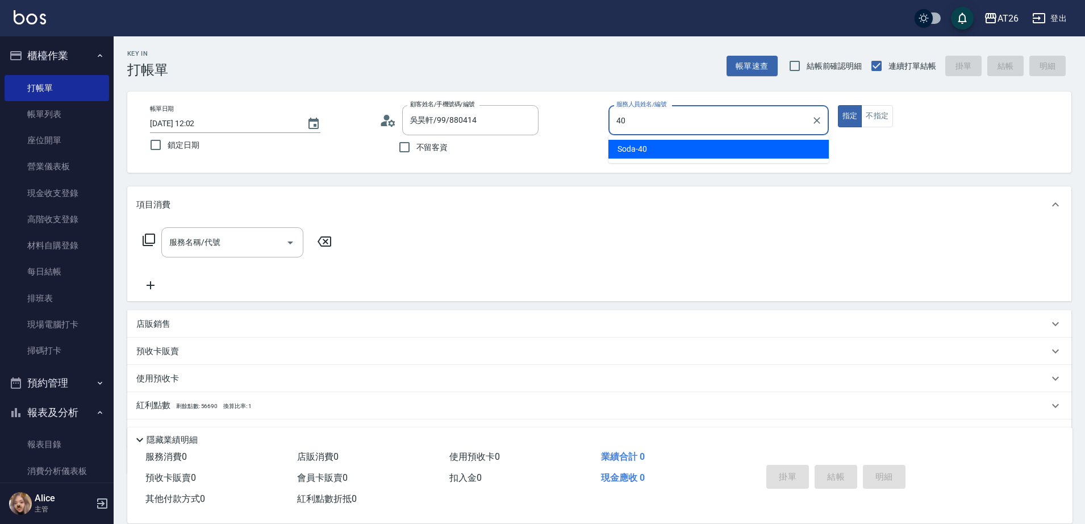
type input "40"
type button "true"
type input "Soda-40"
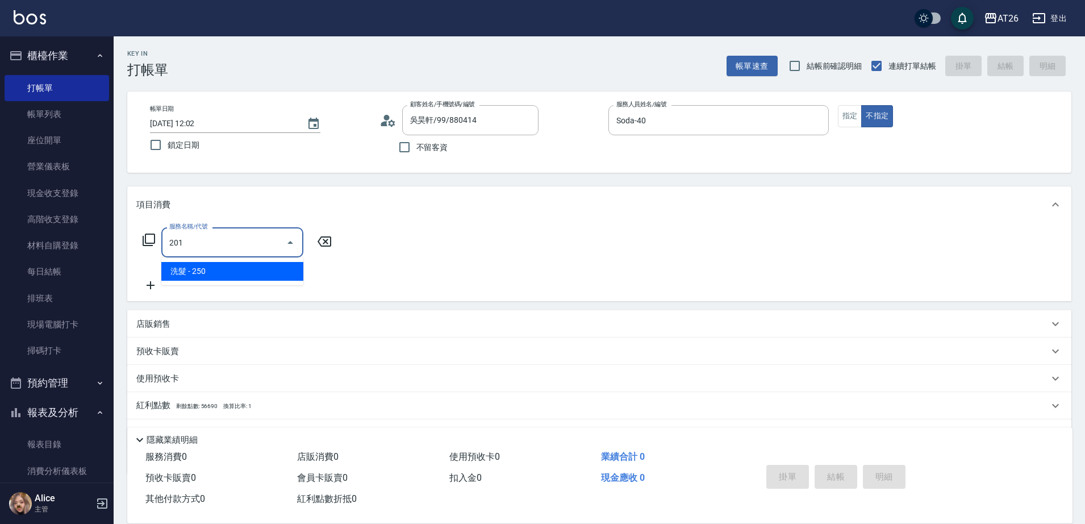
type input "洗髮(201)"
type input "20"
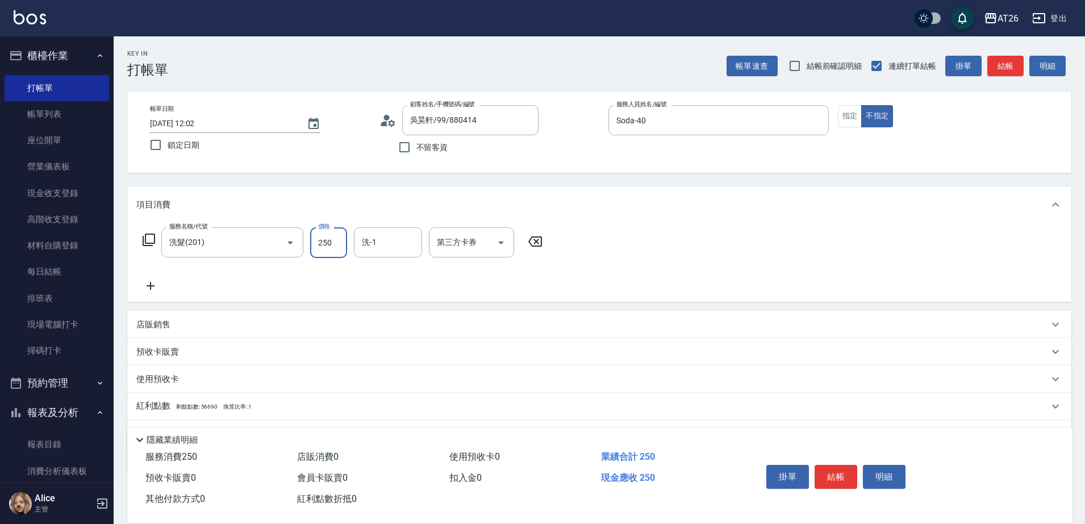
type input "4"
type input "0"
type input "400"
type input "40"
type input "400"
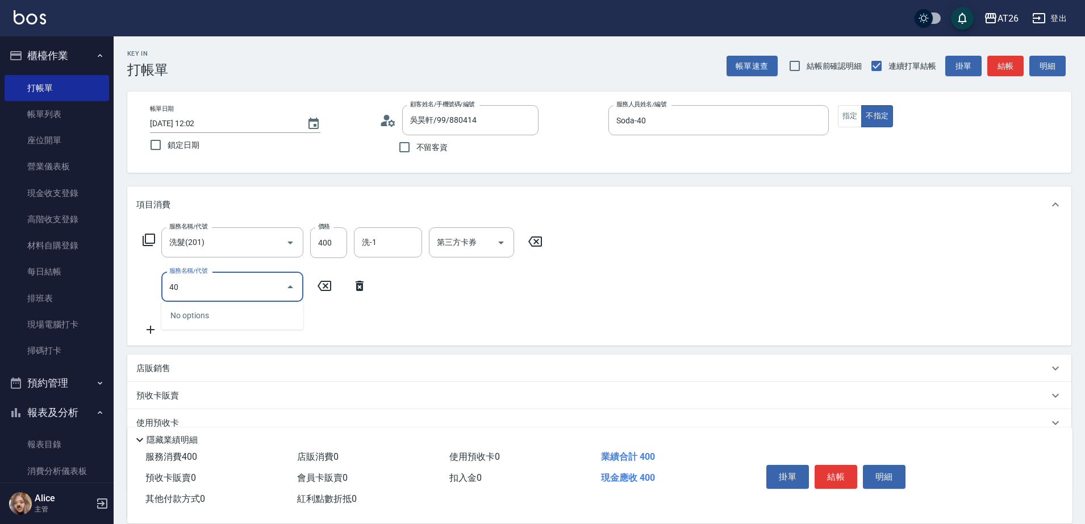
type input "401"
type input "60"
type input "剪髮(401)"
type input "3"
type input "40"
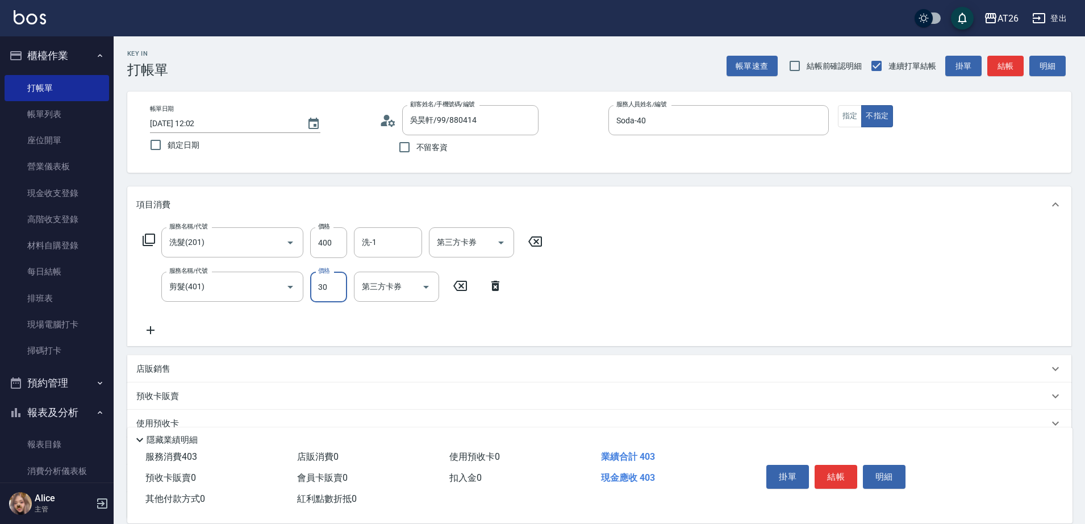
type input "300"
type input "70"
type input "300"
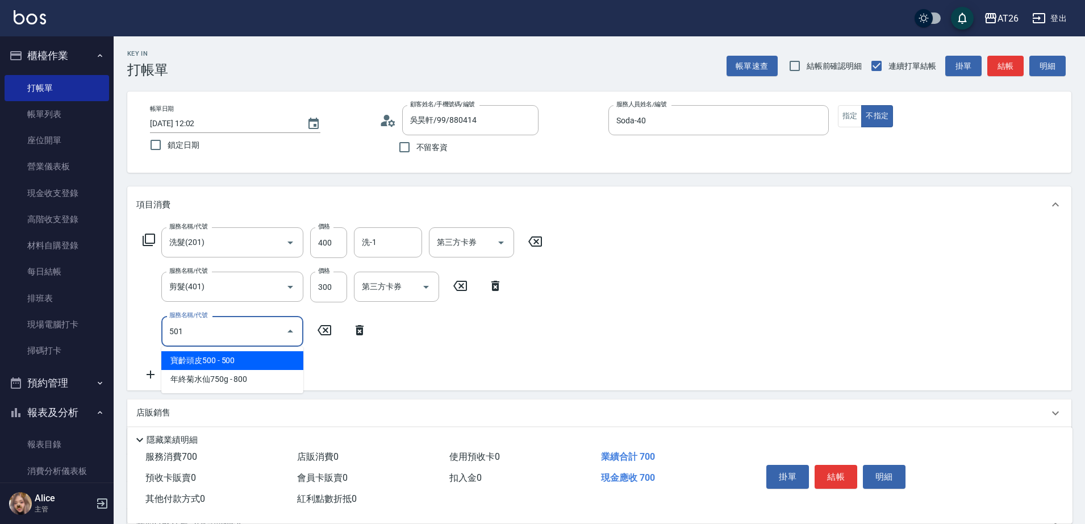
type input "501"
type input "190"
type input "染髮(501)"
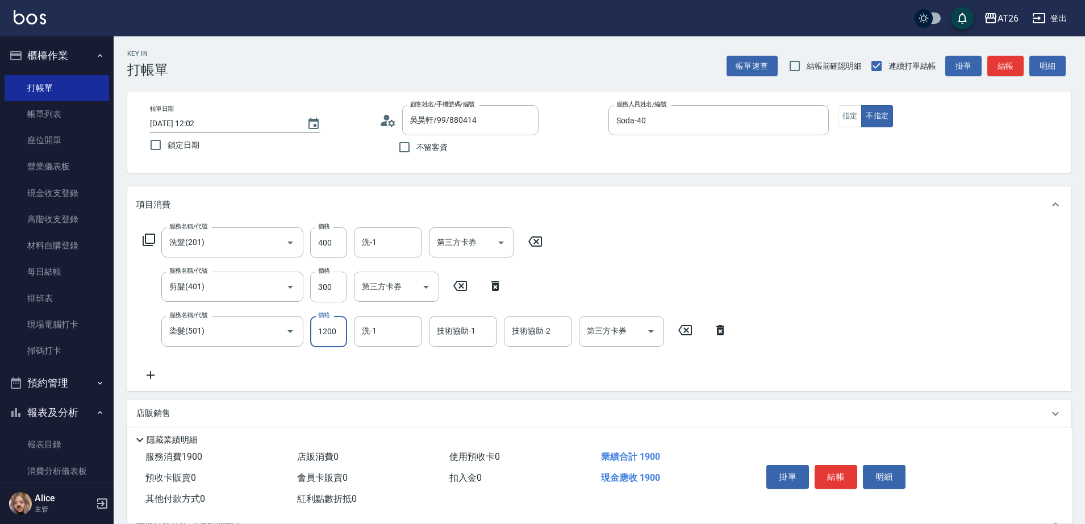
type input "1"
type input "70"
type input "10"
type input "80"
type input "1000"
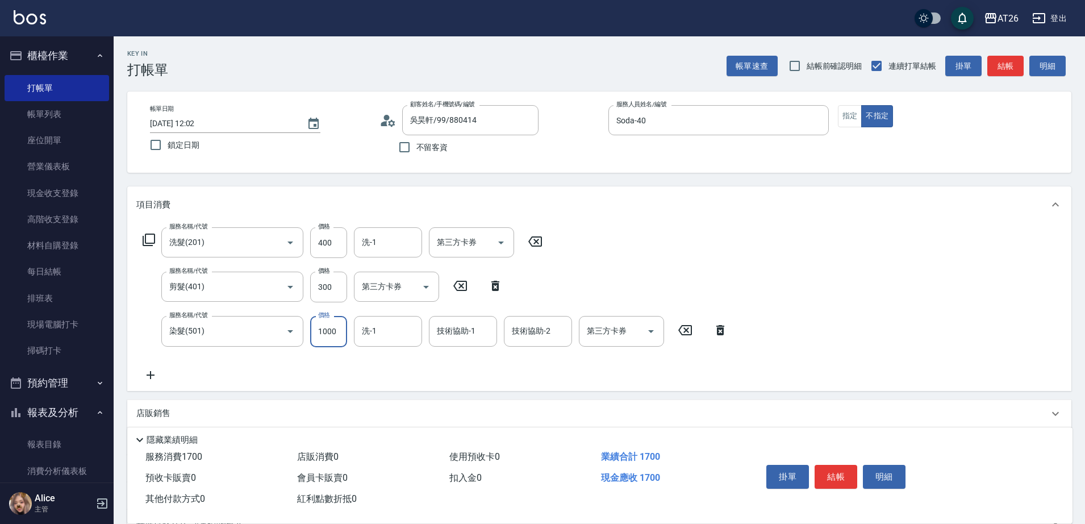
type input "170"
type input "1000"
click at [647, 175] on div "Key In 打帳單 帳單速查 結帳前確認明細 連續打單結帳 掛單 結帳 明細 帳單日期 2025/08/23 12:02 鎖定日期 顧客姓名/手機號碼/編號…" at bounding box center [600, 354] width 972 height 636
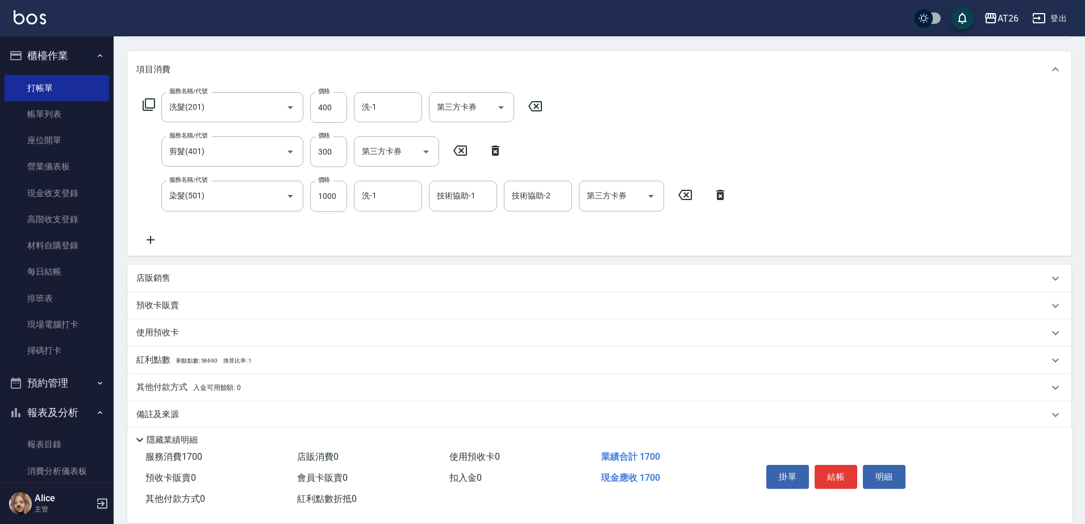
scroll to position [142, 0]
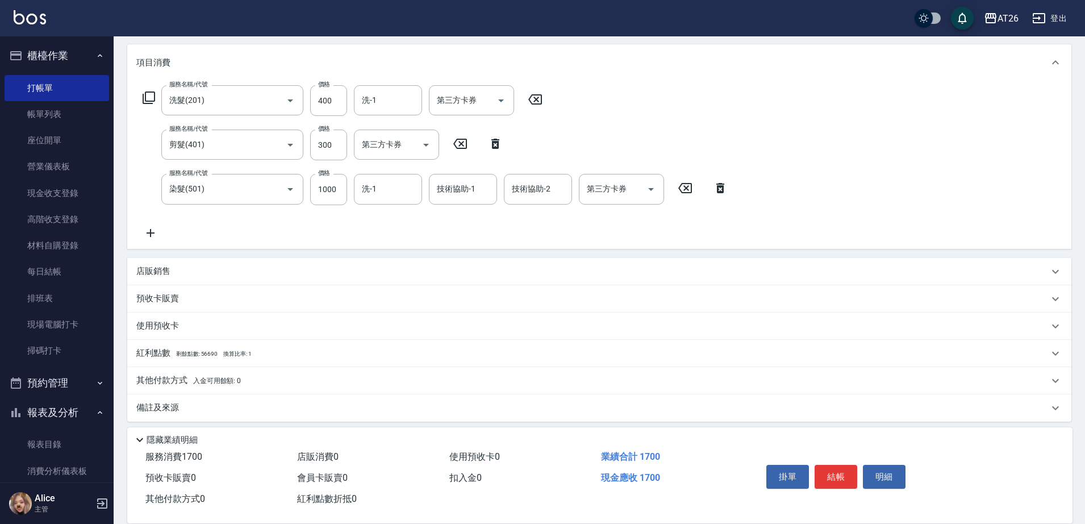
click at [169, 369] on div "其他付款方式 入金可用餘額: 0" at bounding box center [599, 380] width 944 height 27
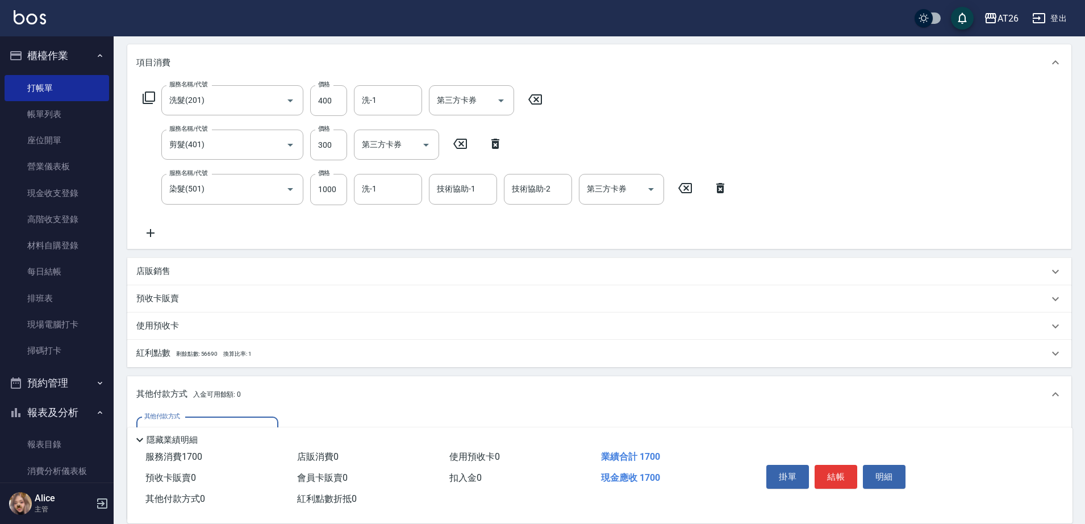
scroll to position [213, 0]
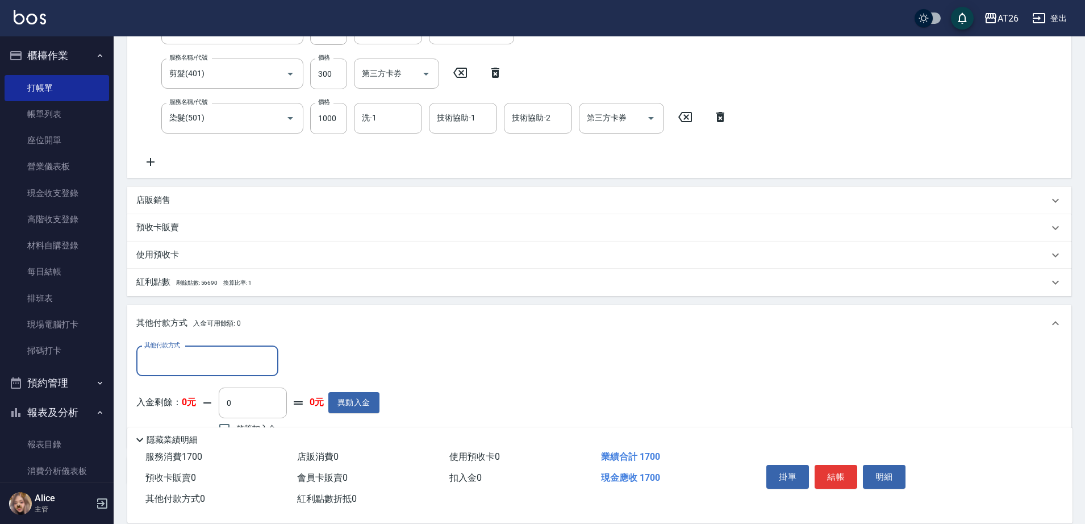
click at [181, 357] on input "其他付款方式" at bounding box center [207, 361] width 132 height 20
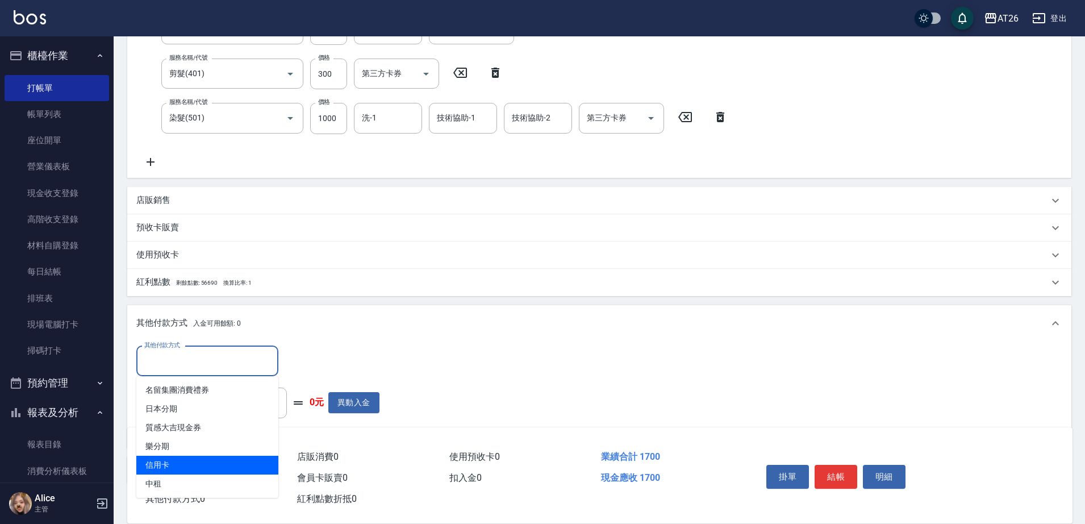
click at [183, 461] on span "信用卡" at bounding box center [207, 465] width 142 height 19
type input "信用卡"
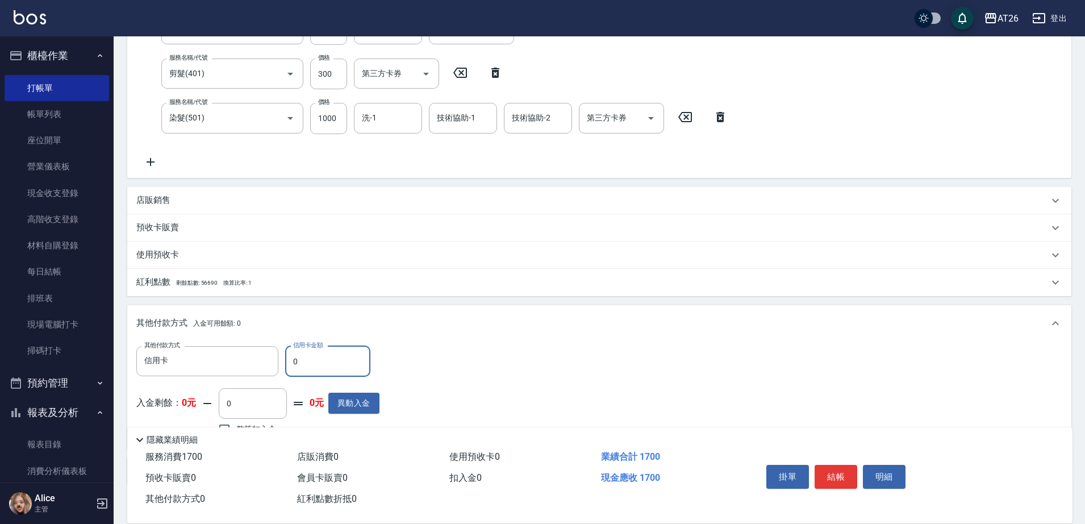
click at [349, 359] on input "0" at bounding box center [327, 361] width 85 height 31
type input "1"
type input "160"
type input "17"
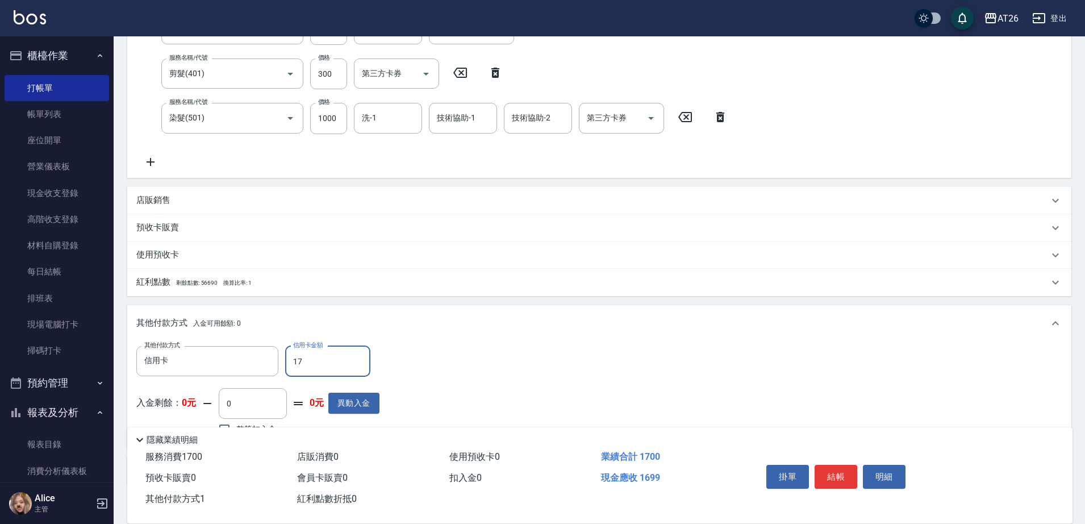
type input "150"
click at [355, 305] on div "其他付款方式 入金可用餘額: 0" at bounding box center [599, 323] width 944 height 36
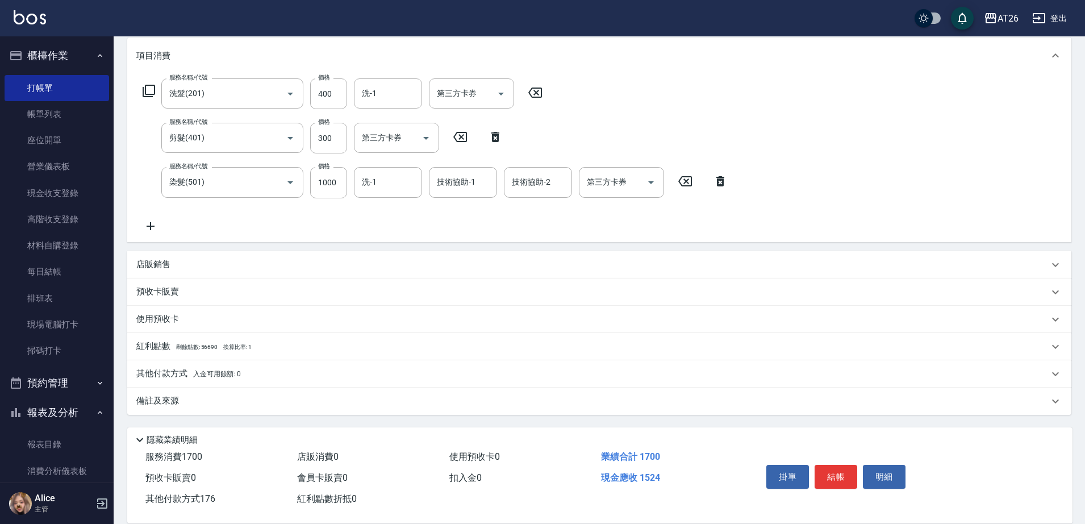
scroll to position [149, 0]
click at [222, 379] on p "其他付款方式 入金可用餘額: 0" at bounding box center [188, 374] width 105 height 13
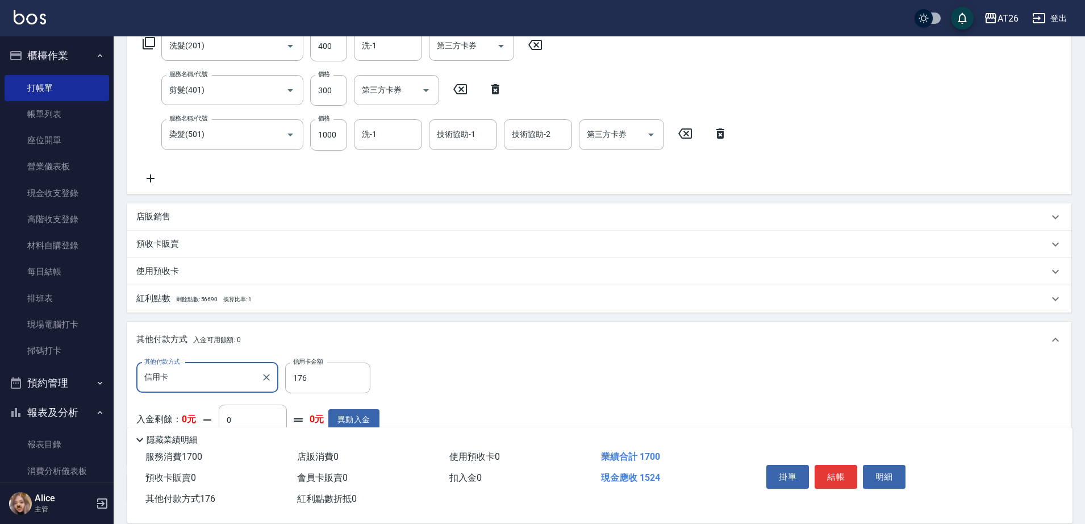
scroll to position [220, 0]
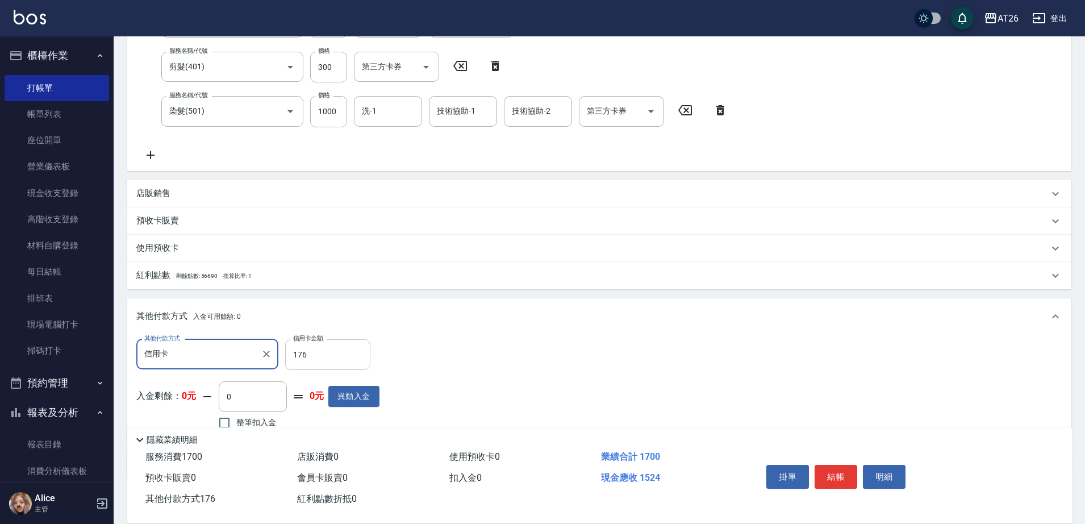
click at [327, 353] on input "176" at bounding box center [327, 354] width 85 height 31
drag, startPoint x: 327, startPoint y: 353, endPoint x: 312, endPoint y: 367, distance: 20.1
click at [312, 367] on input "176" at bounding box center [327, 354] width 85 height 31
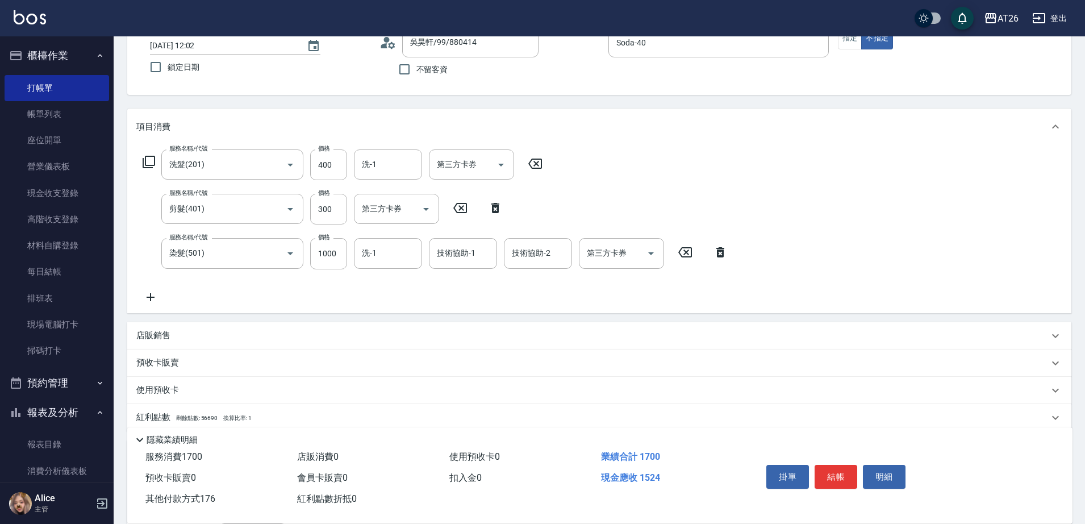
scroll to position [283, 0]
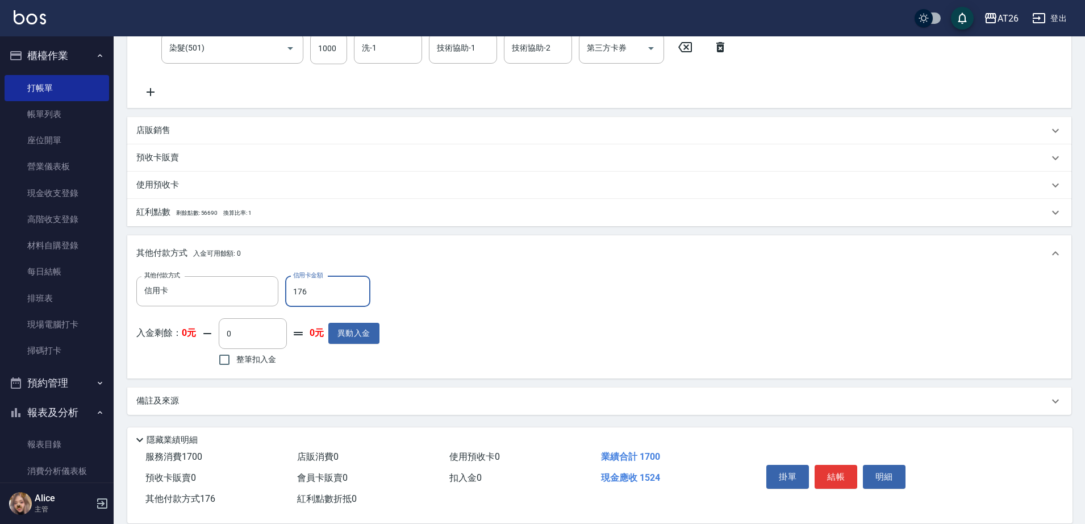
click at [351, 285] on input "176" at bounding box center [327, 291] width 85 height 31
type input "17"
type input "160"
type input "170"
type input "0"
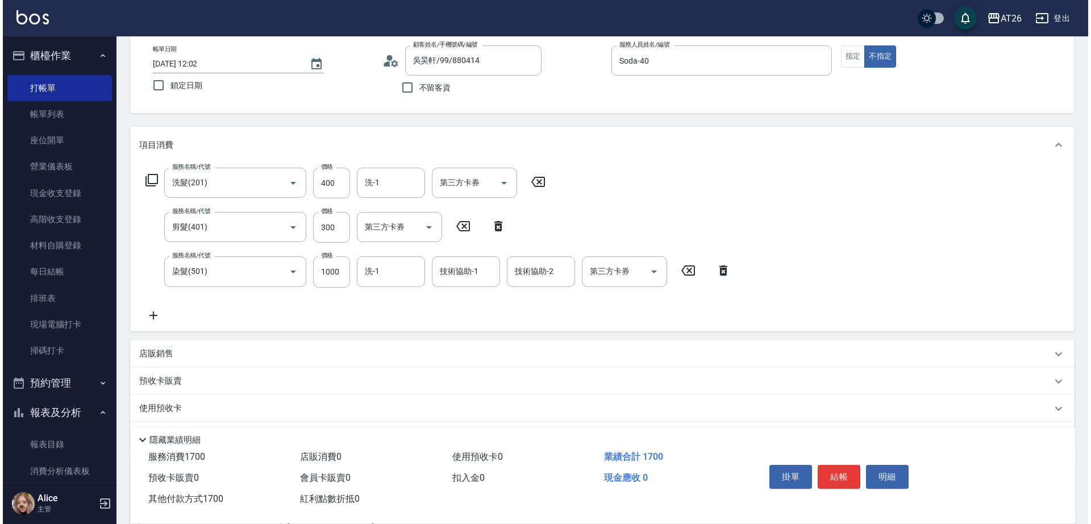
scroll to position [0, 0]
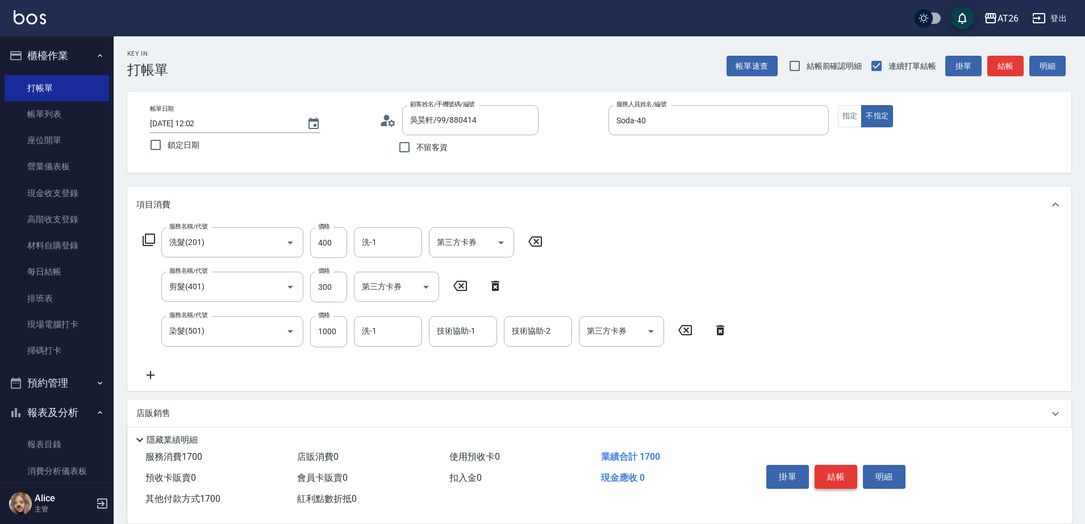
type input "1700"
click at [838, 472] on button "結帳" at bounding box center [836, 477] width 43 height 24
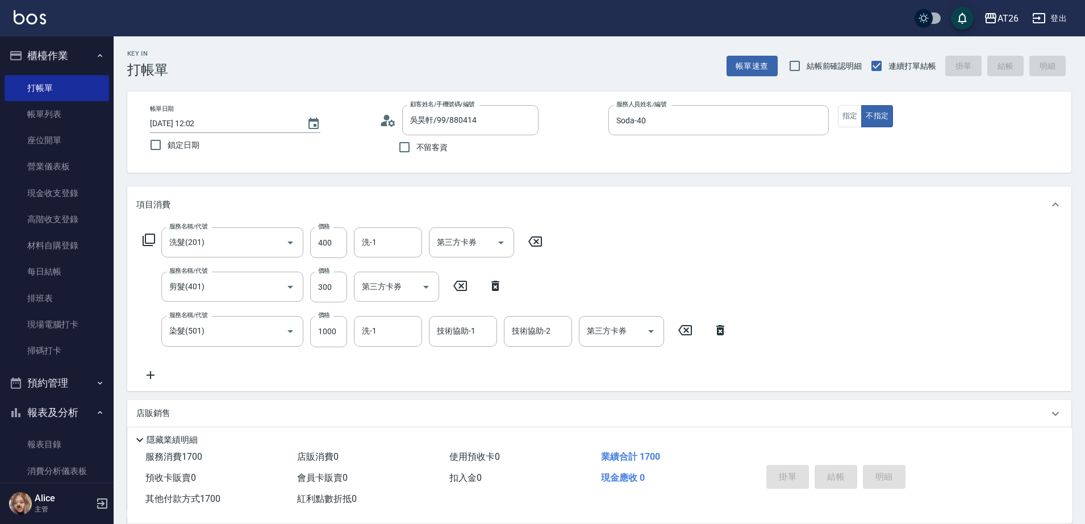
type input "2025/08/23 12:06"
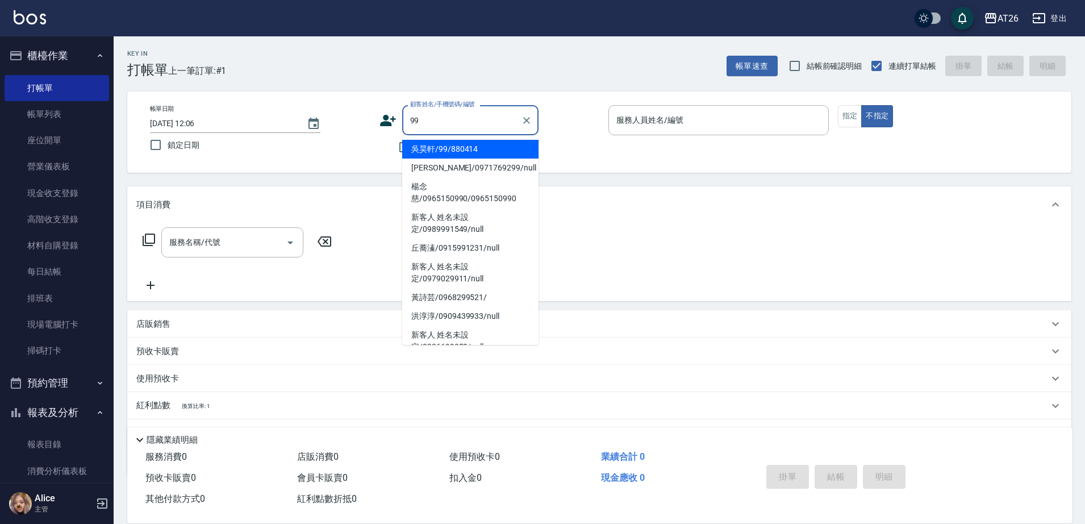
type input "吳昊軒/99/880414"
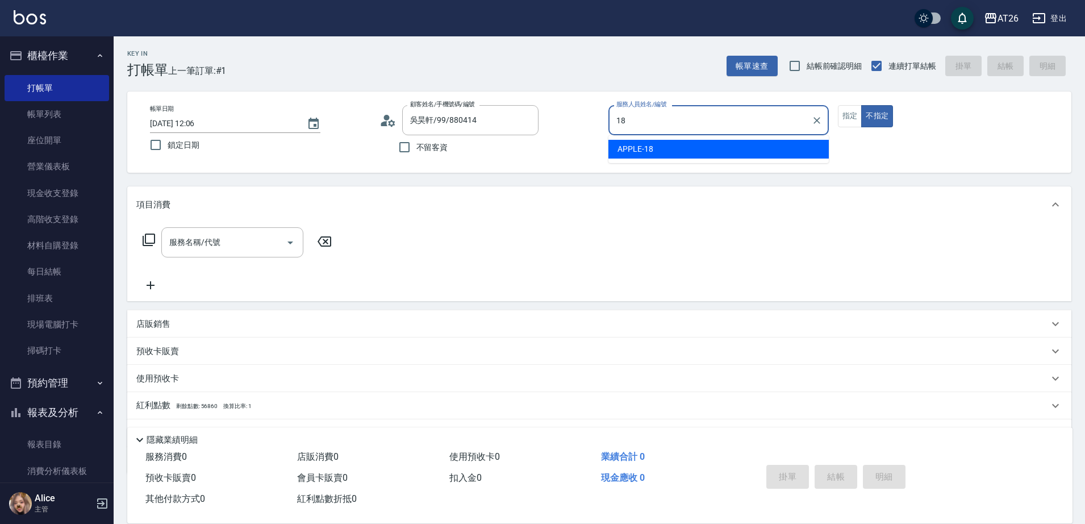
type input "APPLE-18"
type button "false"
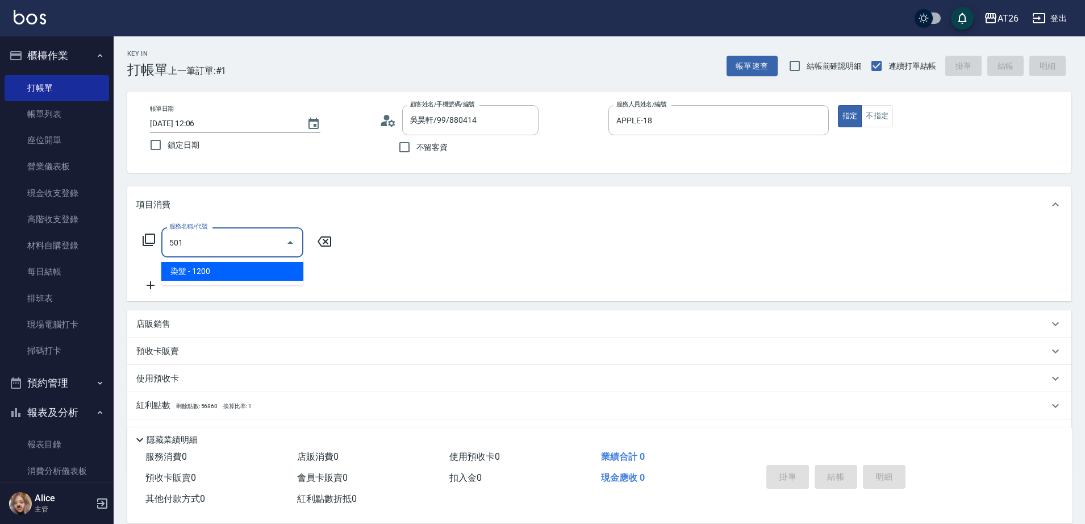
type input "染髮(501)"
type input "120"
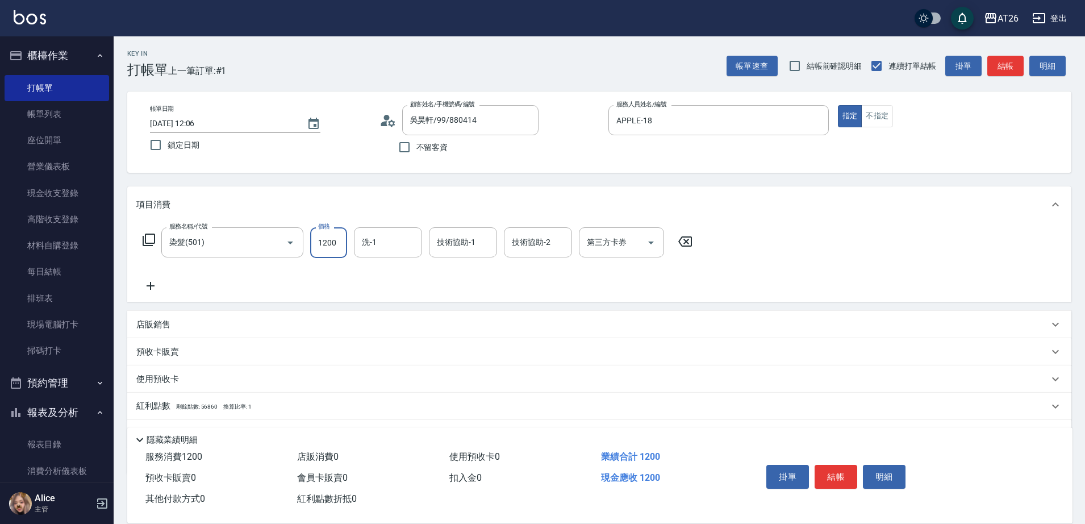
type input "2"
type input "0"
type input "200"
type input "20"
type input "2000"
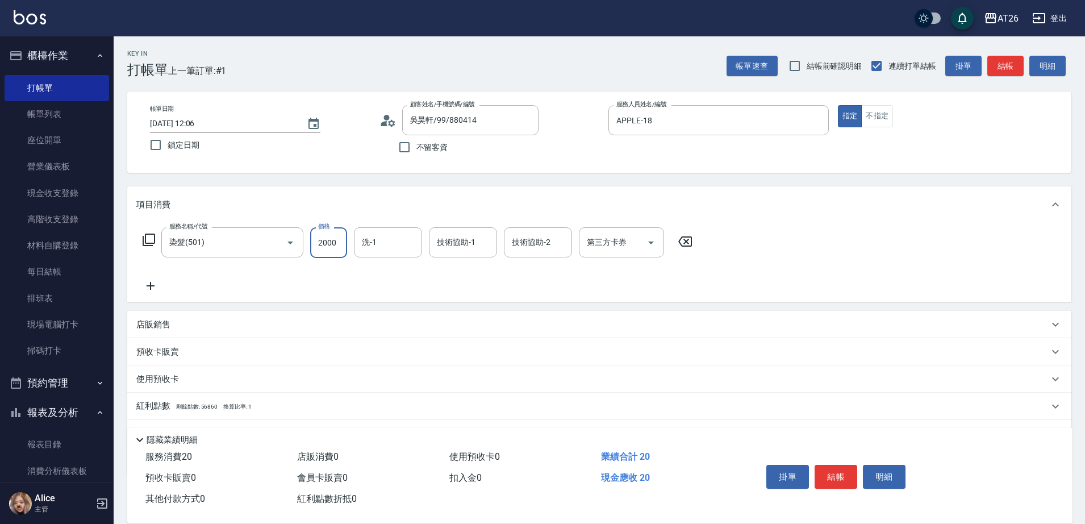
type input "200"
type input "2000"
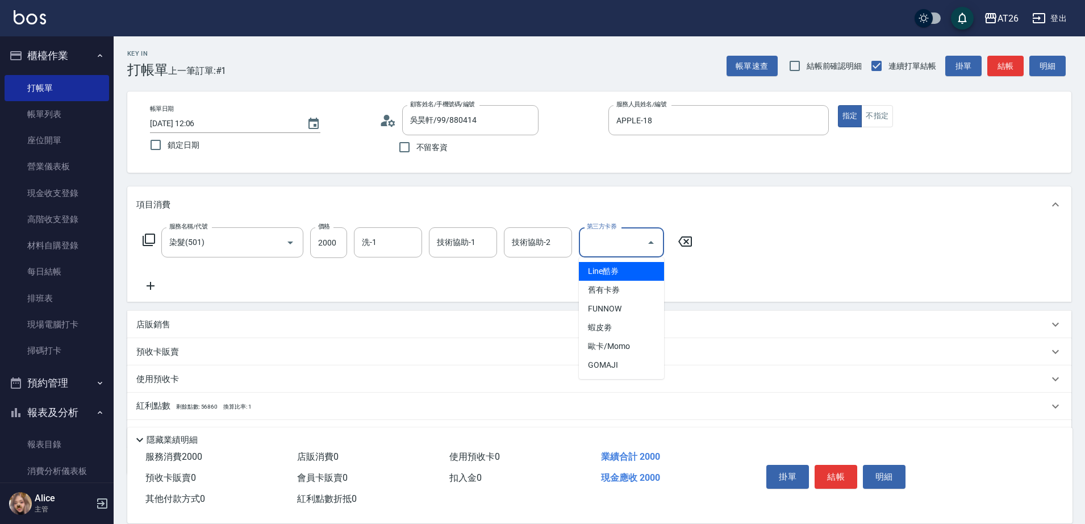
click at [715, 256] on div "服務名稱/代號 染髮(501) 服務名稱/代號 價格 2000 價格 洗-1 洗-1 技術協助-1 技術協助-1 技術協助-2 技術協助-2 第三方卡券 第三…" at bounding box center [599, 262] width 944 height 79
click at [601, 237] on div "第三方卡券 第三方卡券" at bounding box center [621, 242] width 85 height 30
type input "Line酷券"
type input "0"
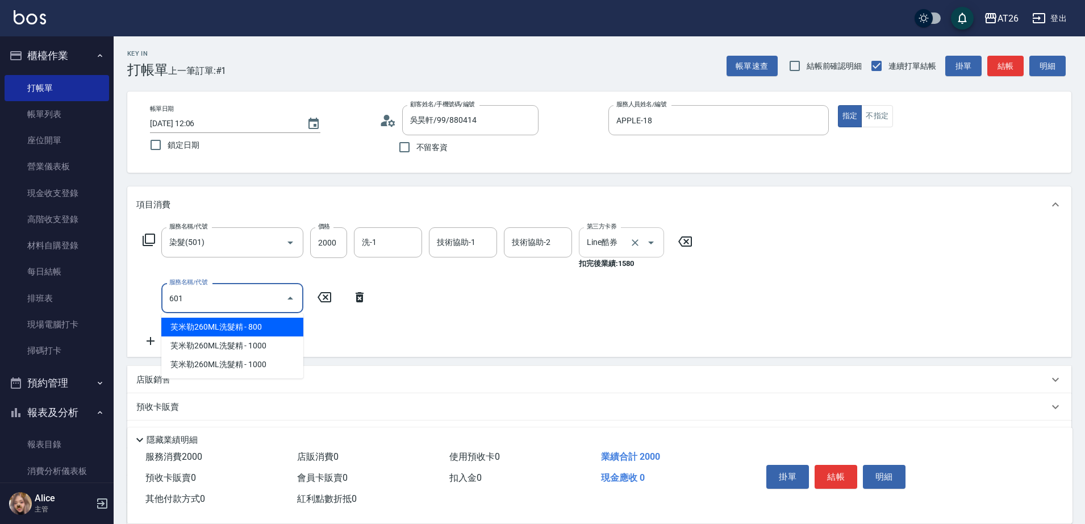
type input "601"
type input "30"
type input "自護髮(601)"
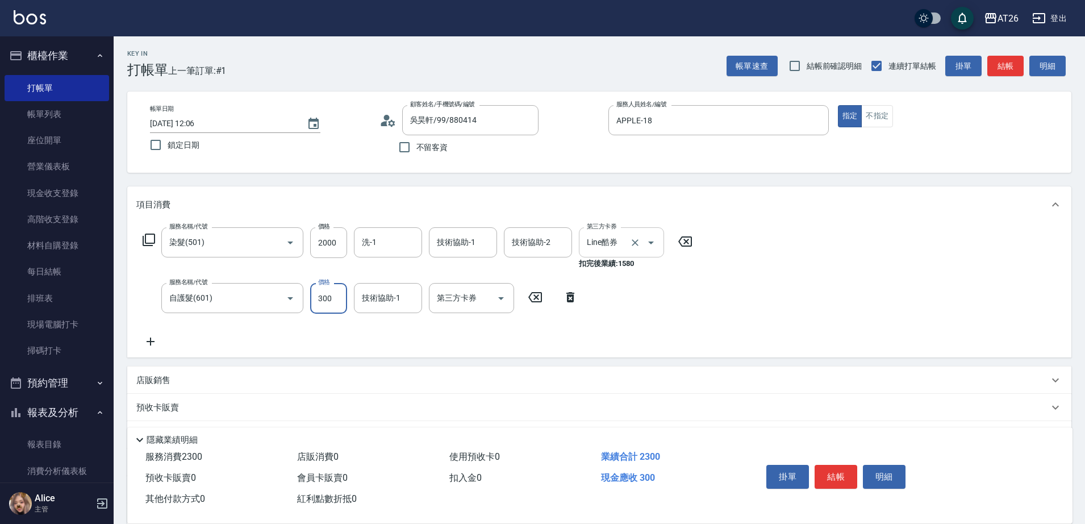
type input "1"
type input "0"
type input "100"
click at [656, 236] on icon "Open" at bounding box center [651, 243] width 14 height 14
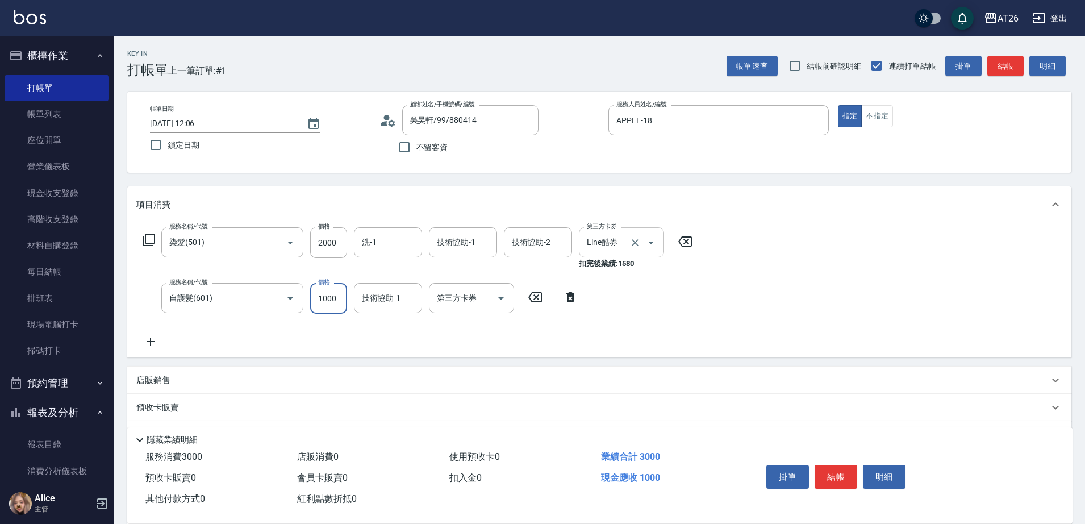
type input "1000"
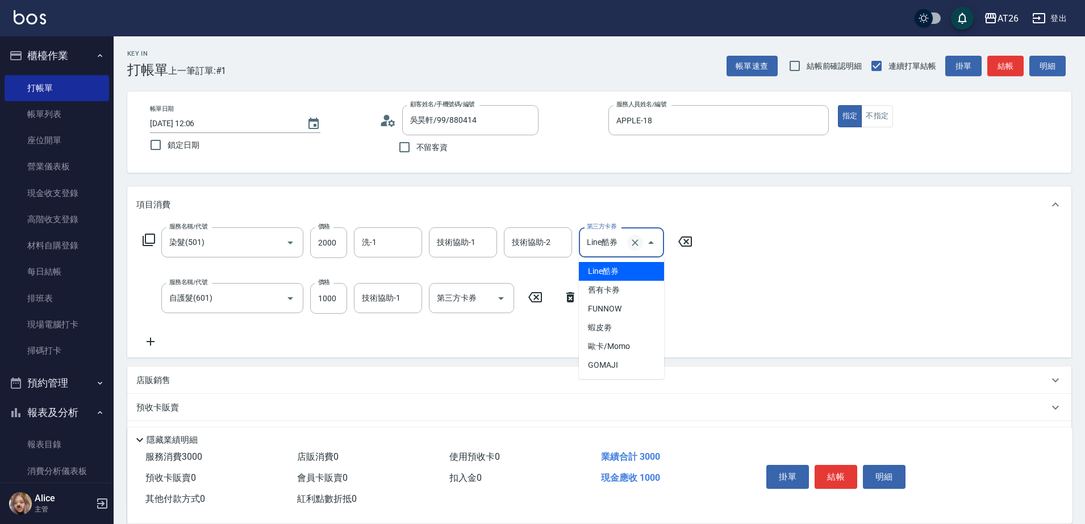
click at [635, 242] on icon "Clear" at bounding box center [635, 242] width 7 height 7
type input "300"
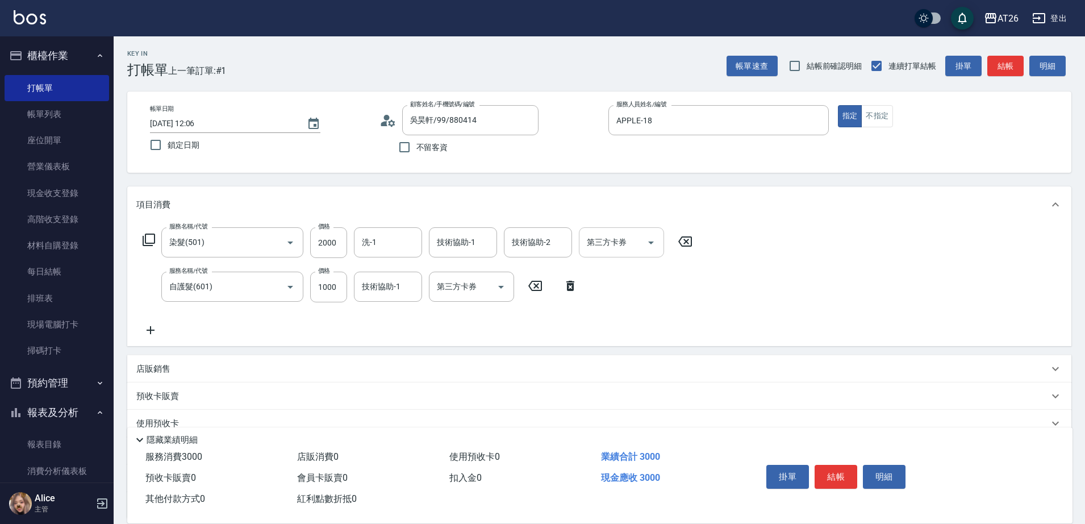
click at [753, 256] on div "服務名稱/代號 染髮(501) 服務名稱/代號 價格 2000 價格 洗-1 洗-1 技術協助-1 技術協助-1 技術協助-2 技術協助-2 第三方卡券 第三…" at bounding box center [599, 284] width 944 height 123
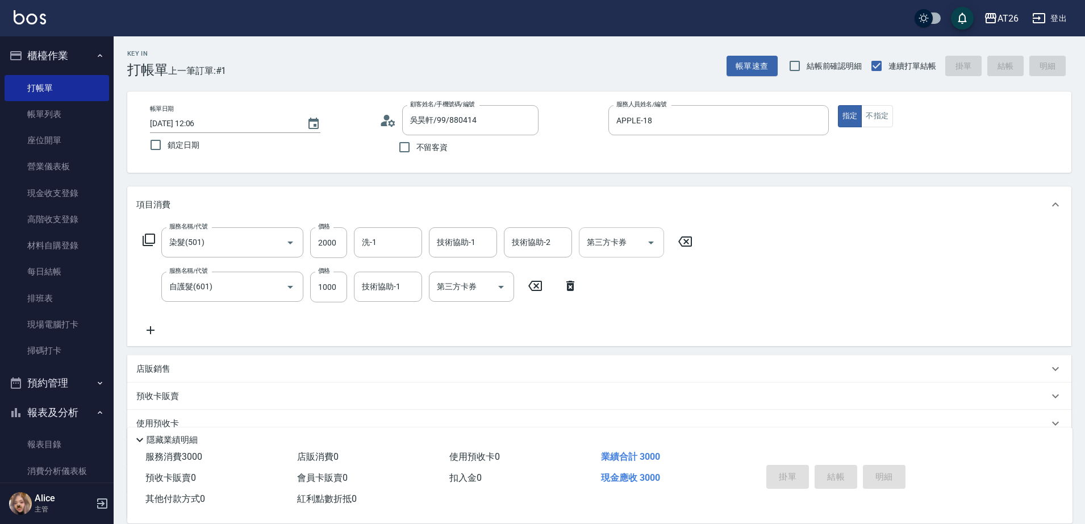
type input "0"
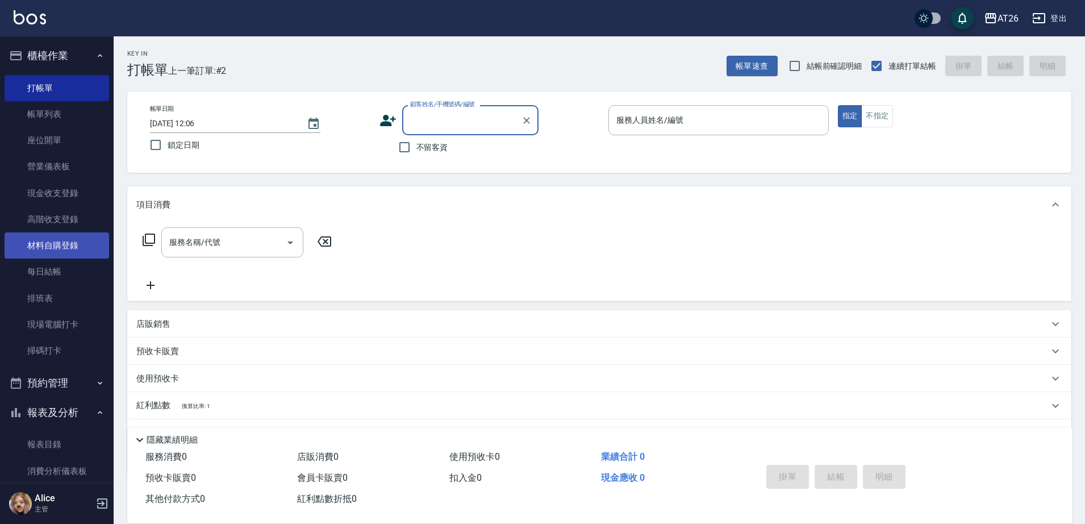
click at [55, 253] on link "材料自購登錄" at bounding box center [57, 245] width 105 height 26
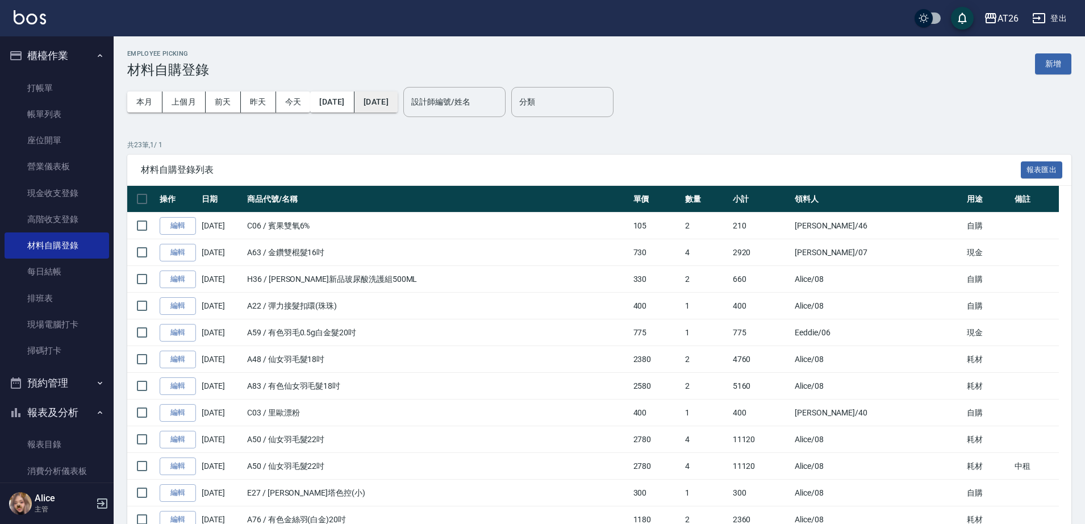
click at [398, 102] on button "[DATE]" at bounding box center [376, 101] width 43 height 21
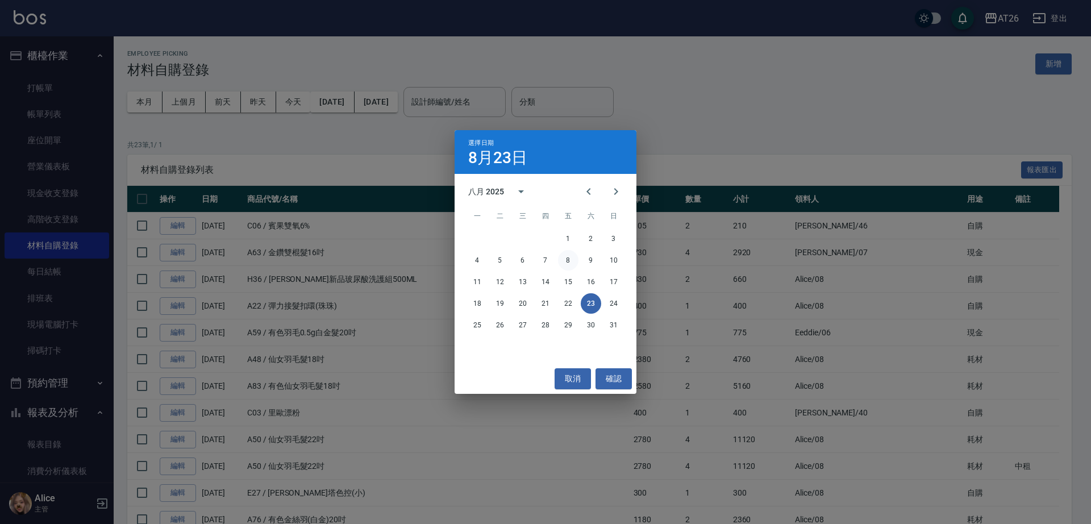
click at [565, 256] on button "8" at bounding box center [568, 260] width 20 height 20
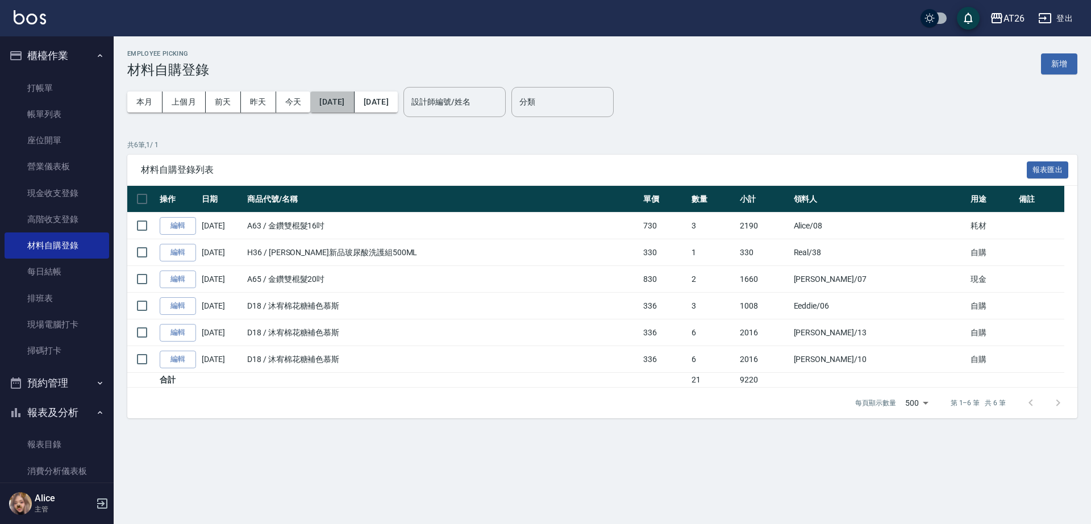
click at [343, 100] on button "[DATE]" at bounding box center [332, 101] width 44 height 21
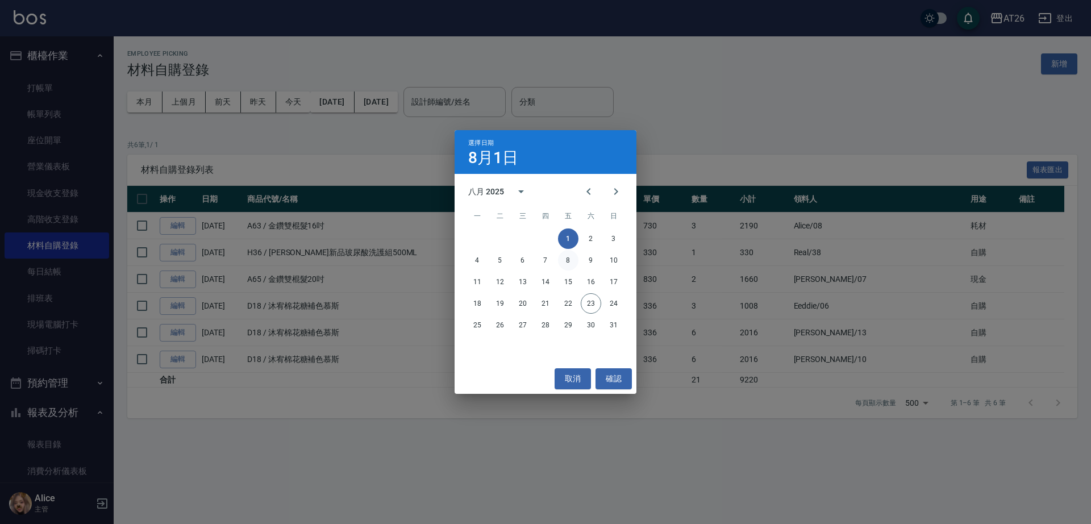
click at [571, 259] on button "8" at bounding box center [568, 260] width 20 height 20
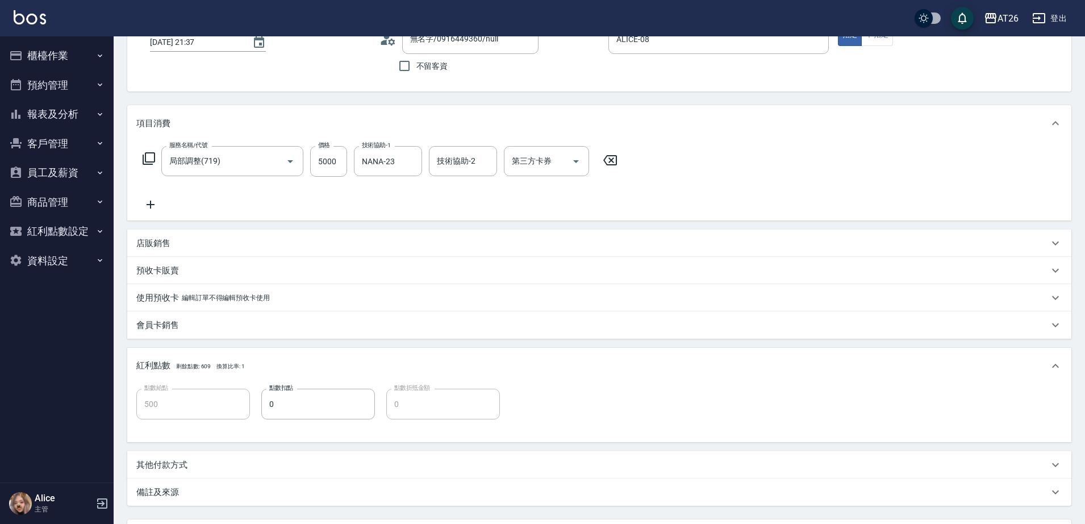
scroll to position [186, 0]
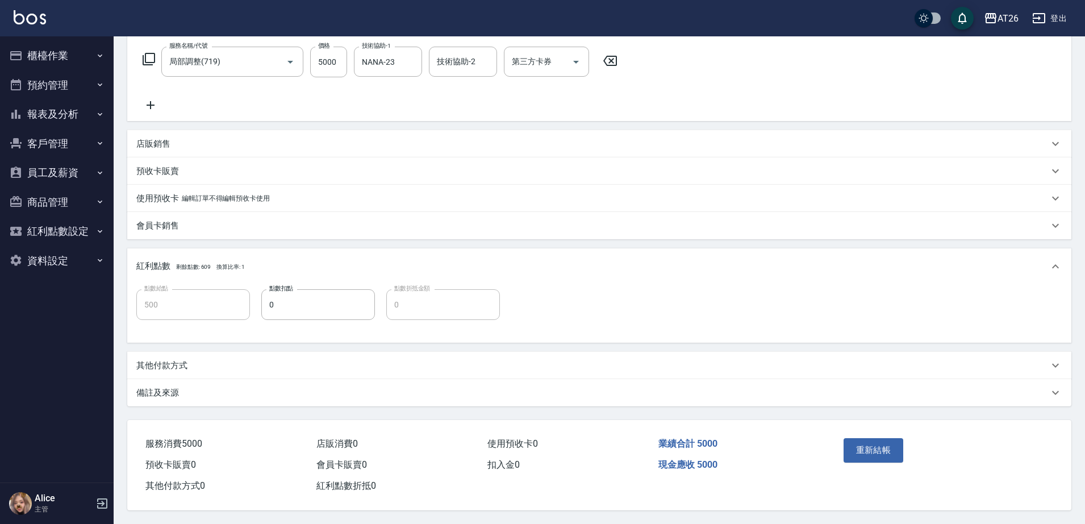
drag, startPoint x: 313, startPoint y: 159, endPoint x: 285, endPoint y: 159, distance: 27.3
